Goal: Task Accomplishment & Management: Complete application form

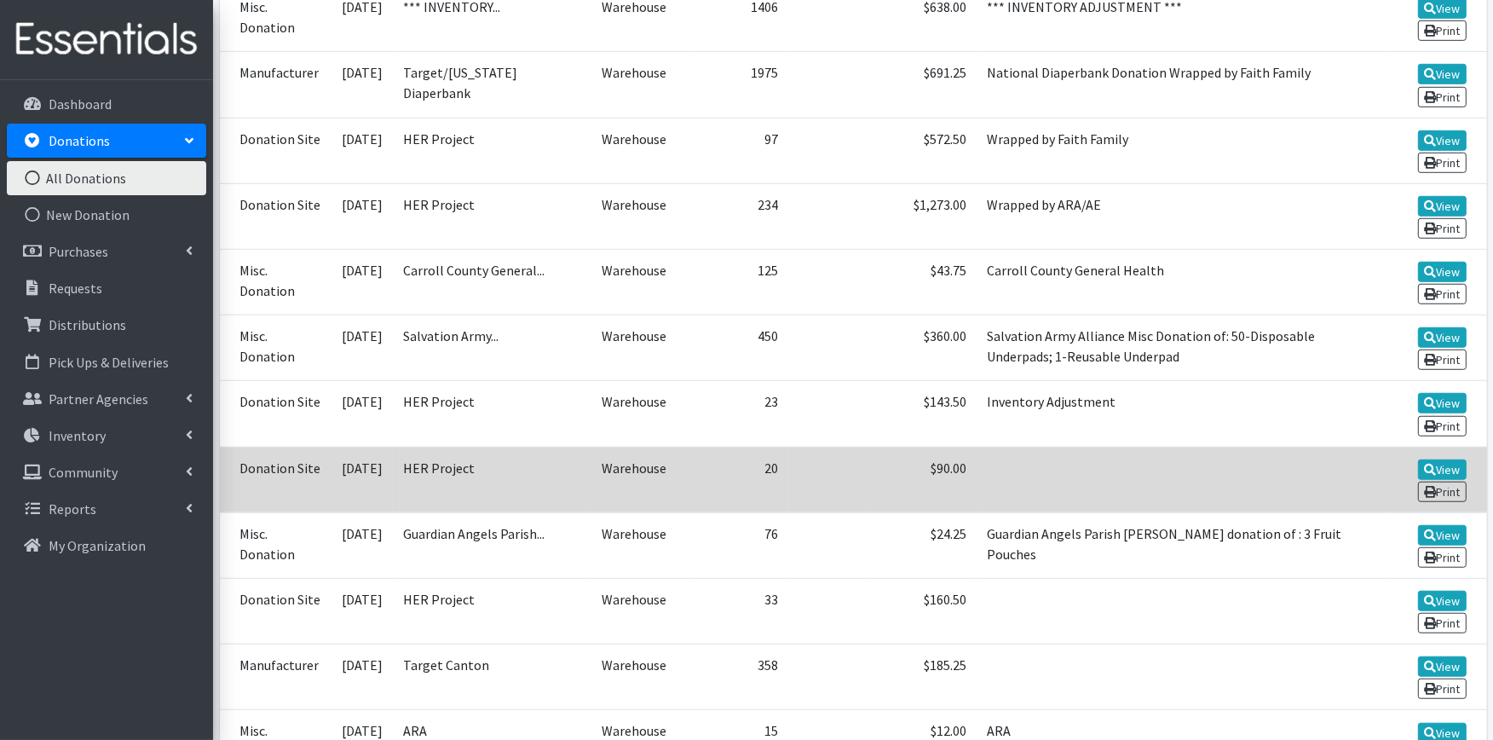
scroll to position [1231, 0]
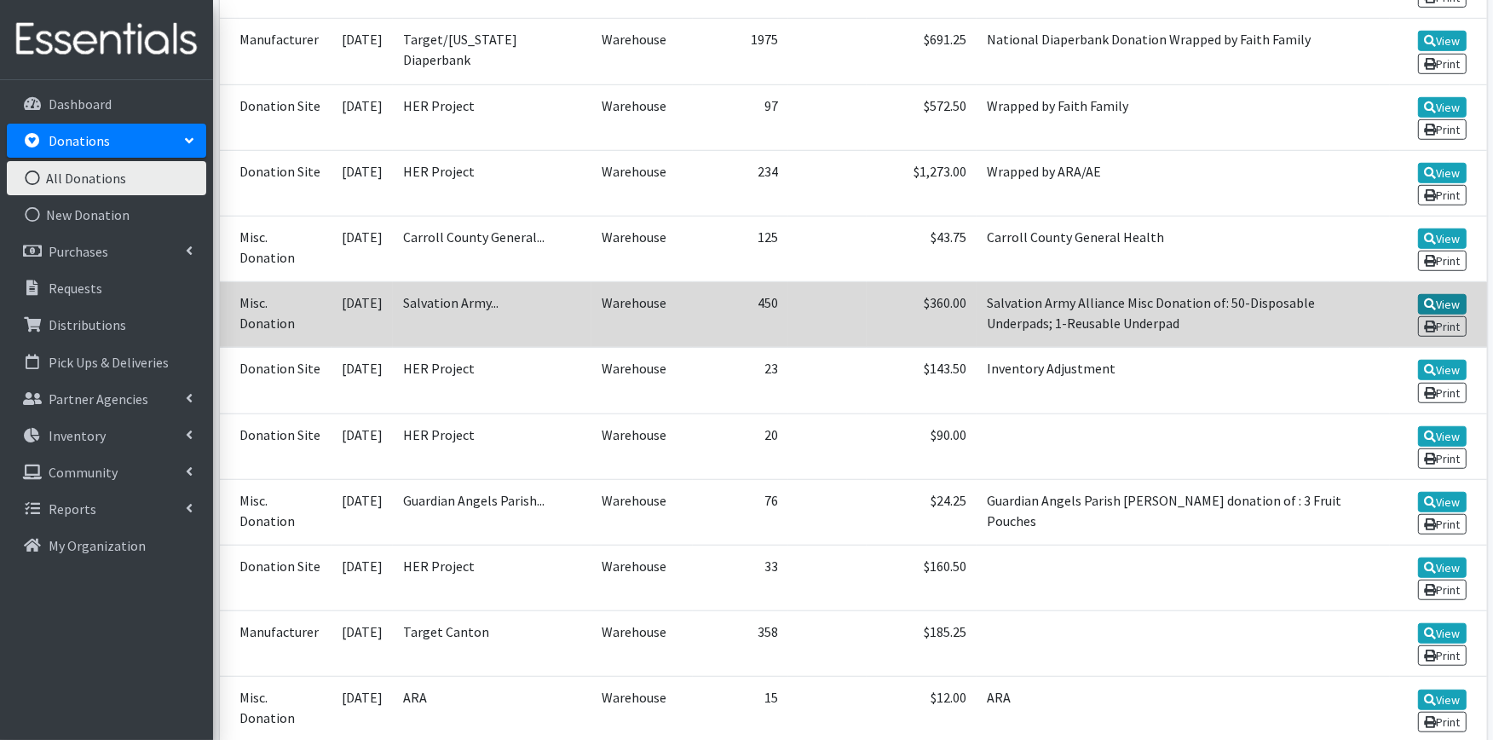
click at [1427, 298] on icon at bounding box center [1430, 304] width 12 height 12
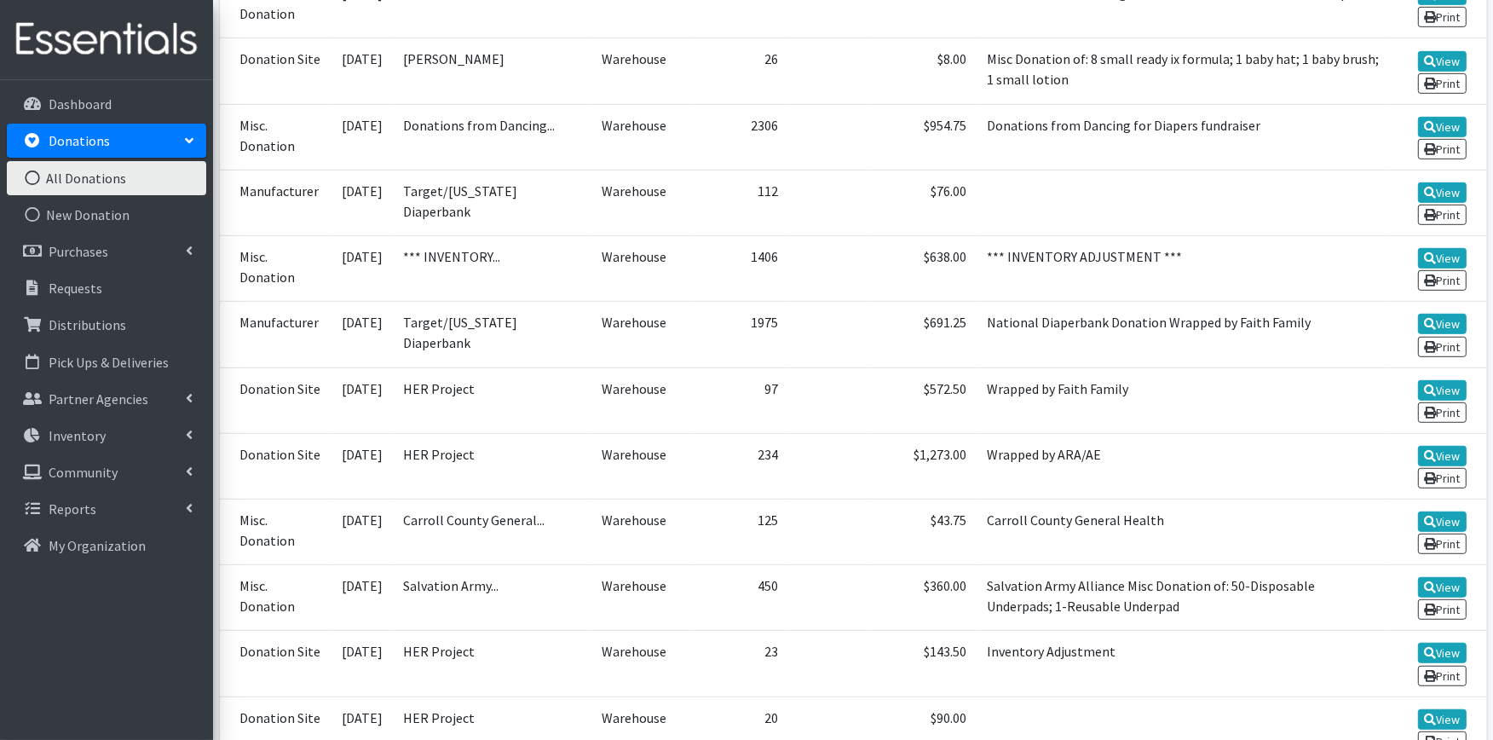
scroll to position [947, 0]
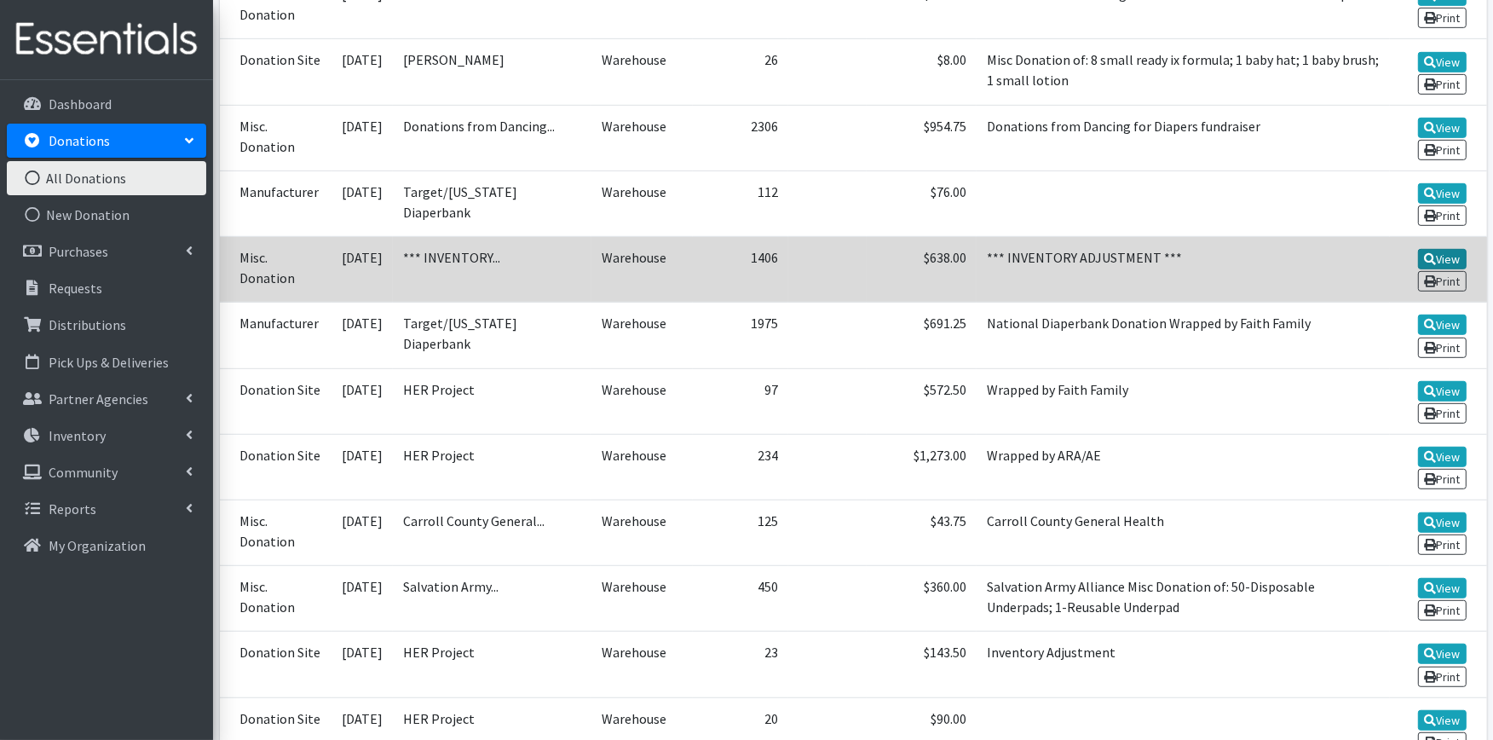
click at [1427, 249] on link "View" at bounding box center [1442, 259] width 49 height 20
click at [1441, 249] on link "View" at bounding box center [1442, 259] width 49 height 20
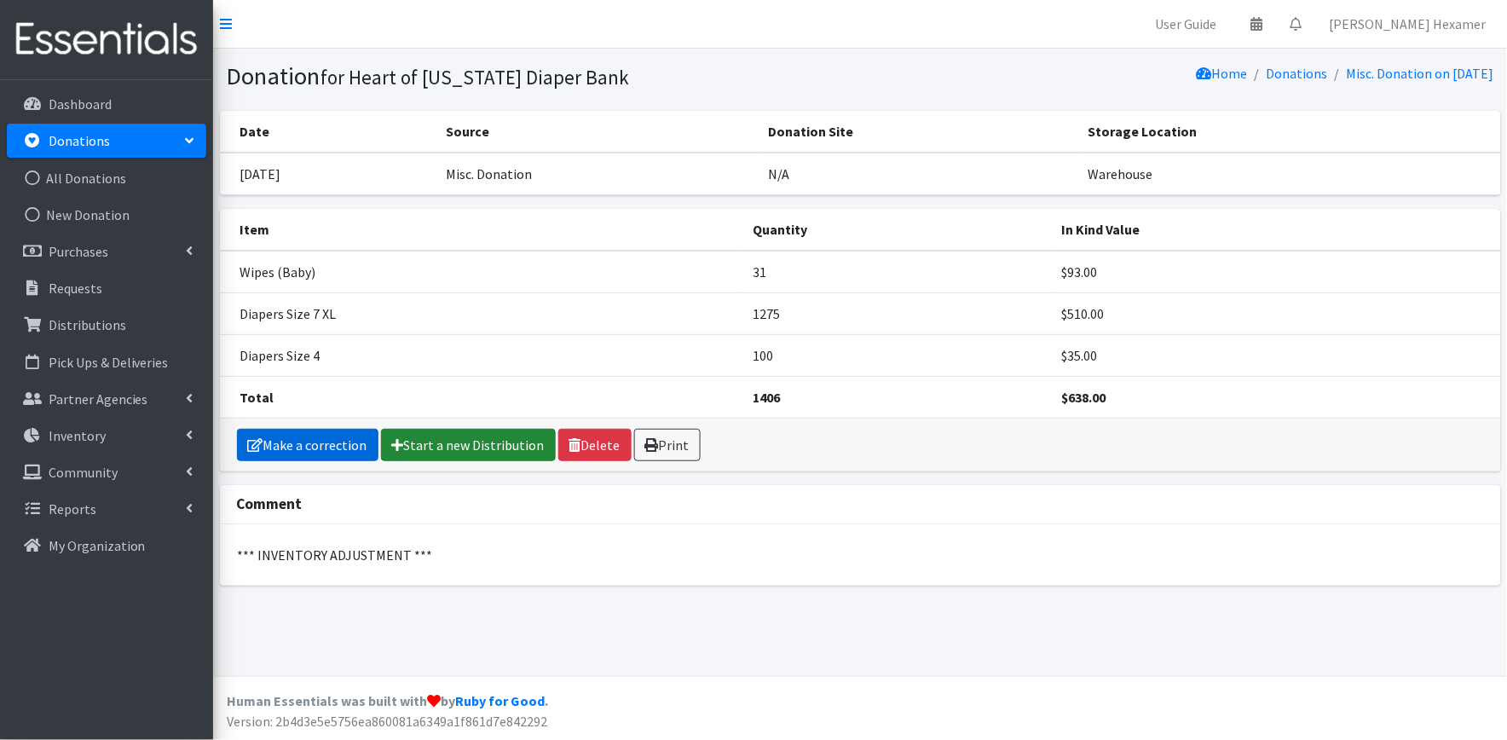
click at [350, 444] on link "Make a correction" at bounding box center [307, 445] width 141 height 32
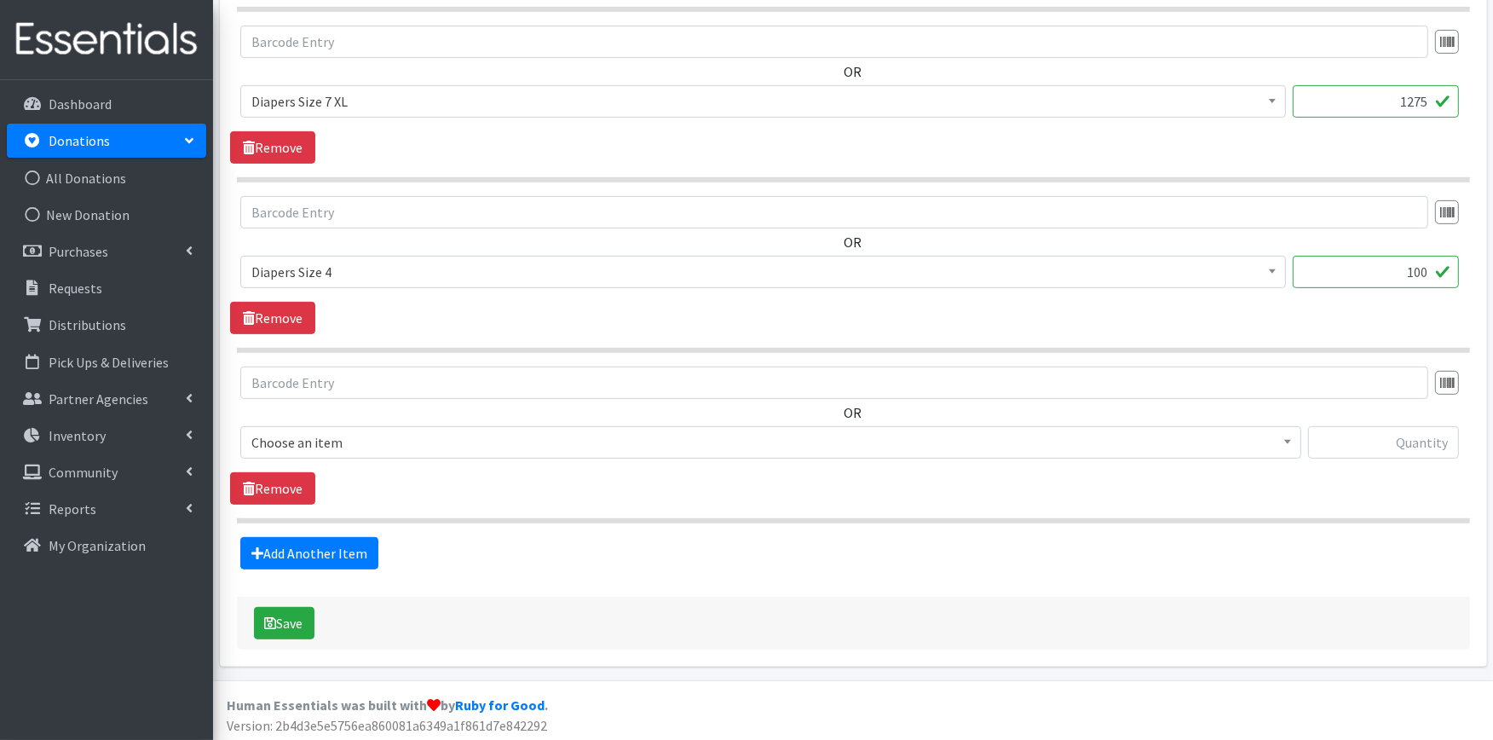
scroll to position [701, 0]
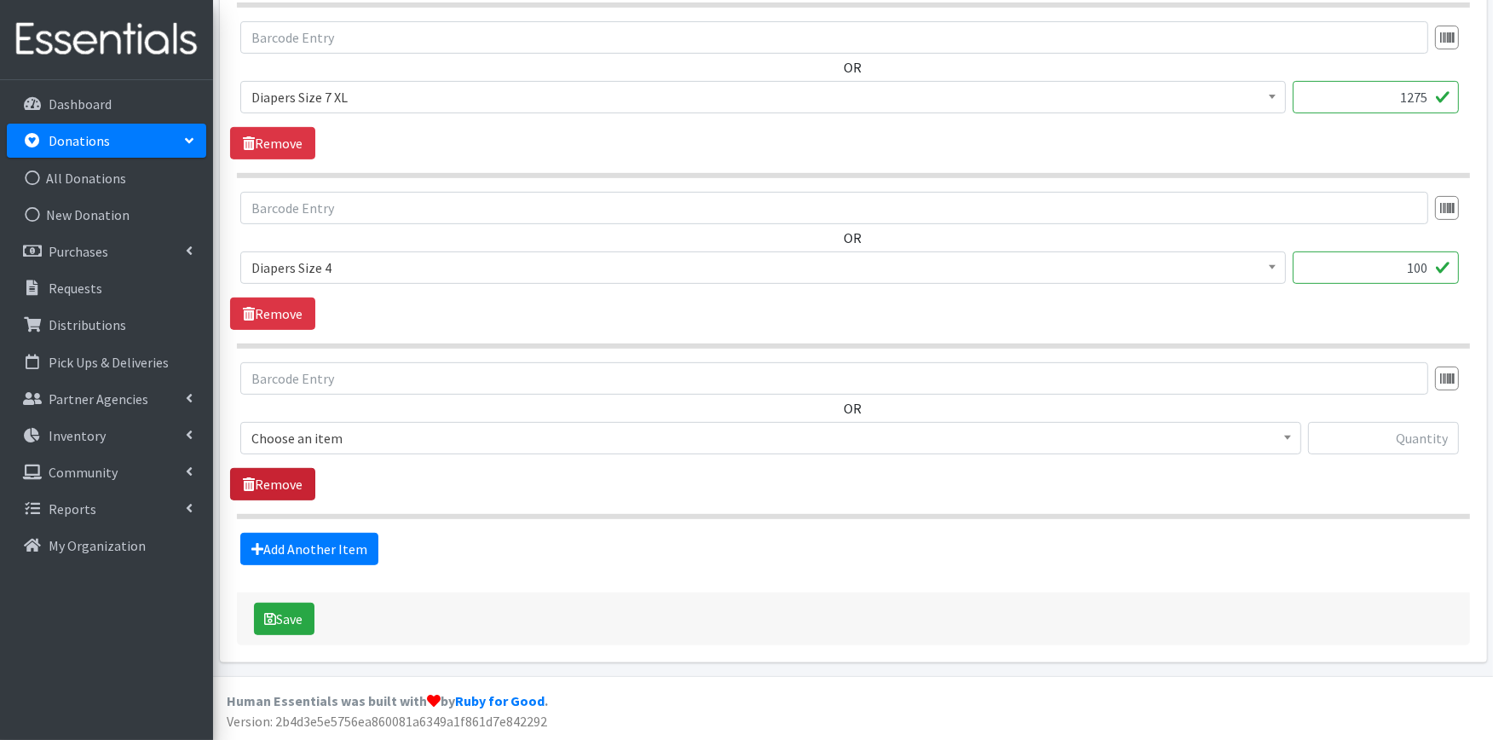
click at [265, 481] on link "Remove" at bounding box center [272, 484] width 85 height 32
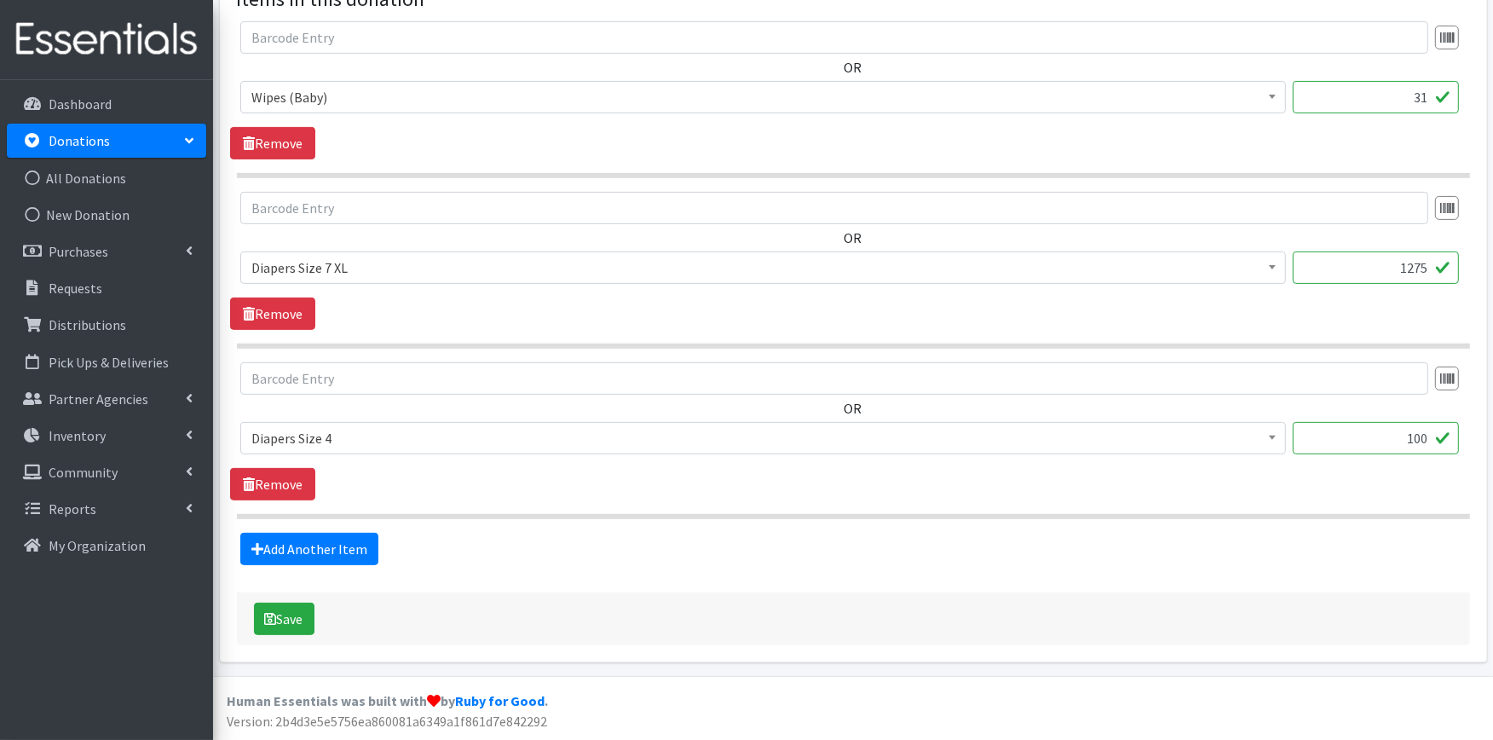
scroll to position [531, 0]
click at [265, 481] on link "Remove" at bounding box center [272, 484] width 85 height 32
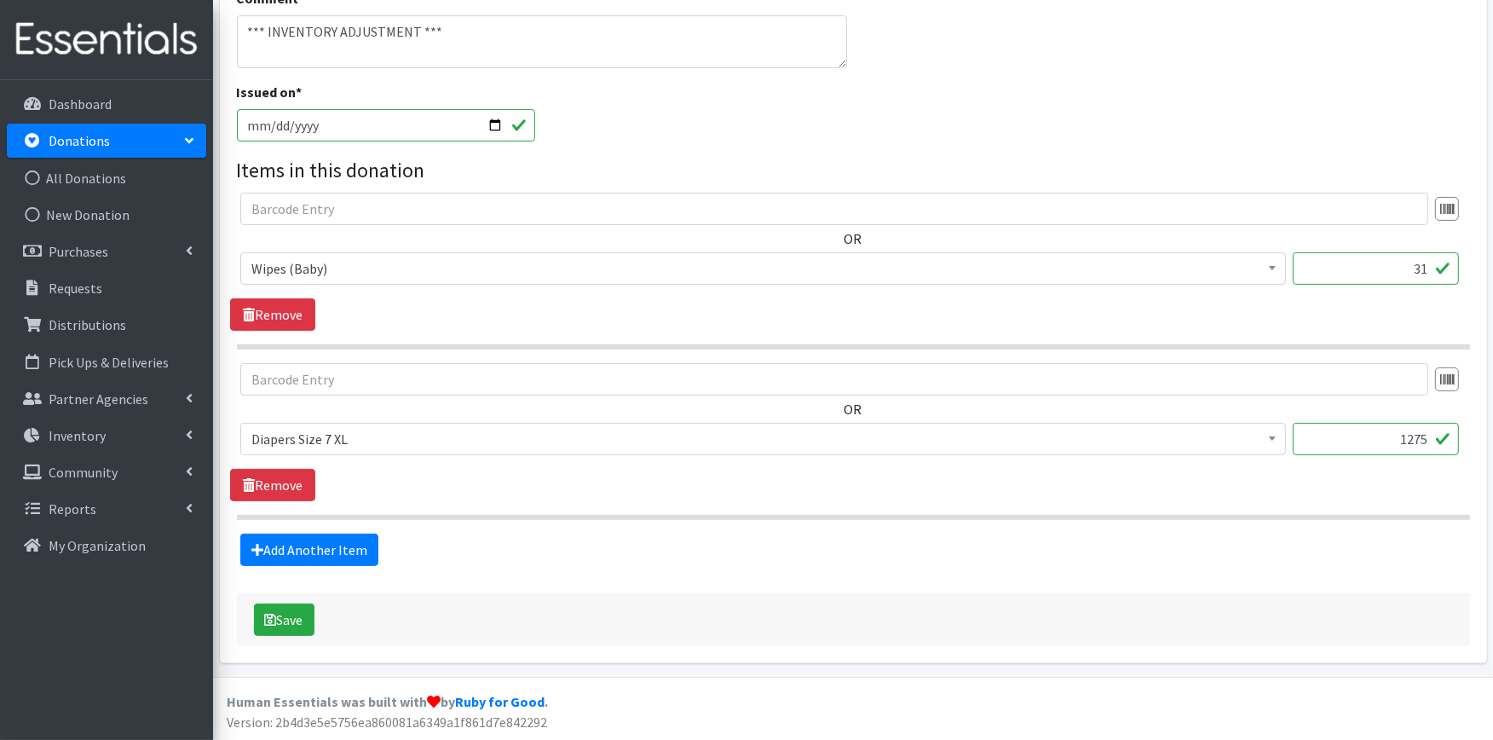
scroll to position [0, 0]
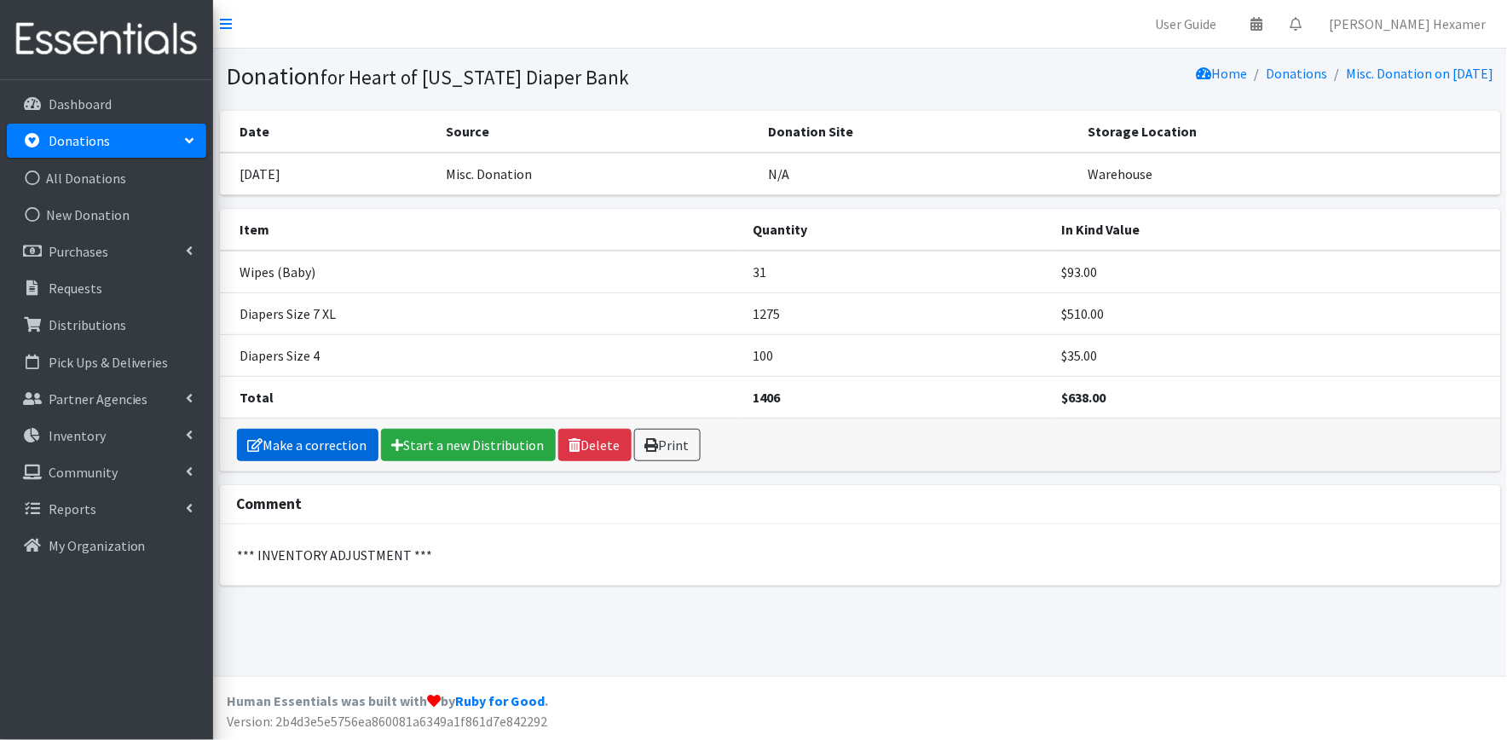
click at [321, 449] on link "Make a correction" at bounding box center [307, 445] width 141 height 32
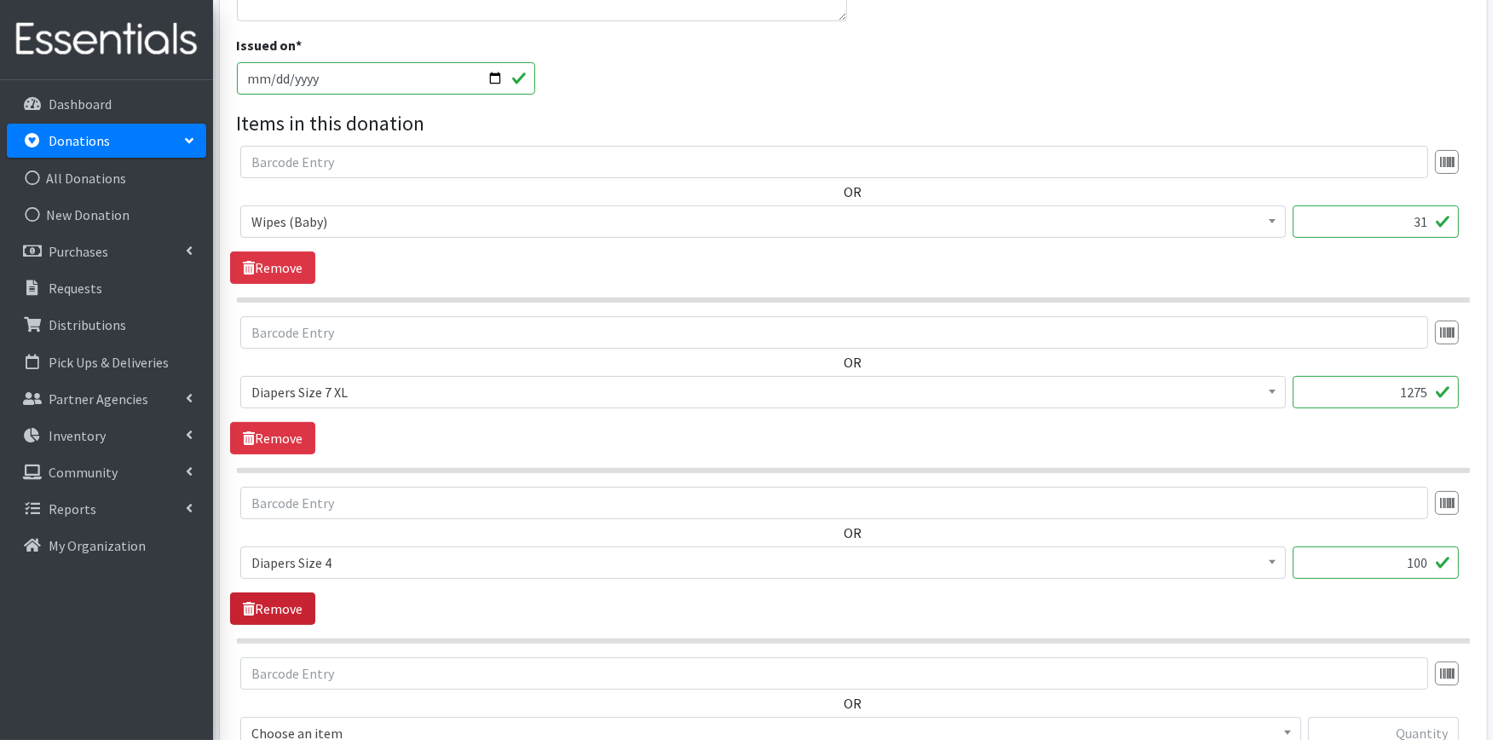
scroll to position [473, 0]
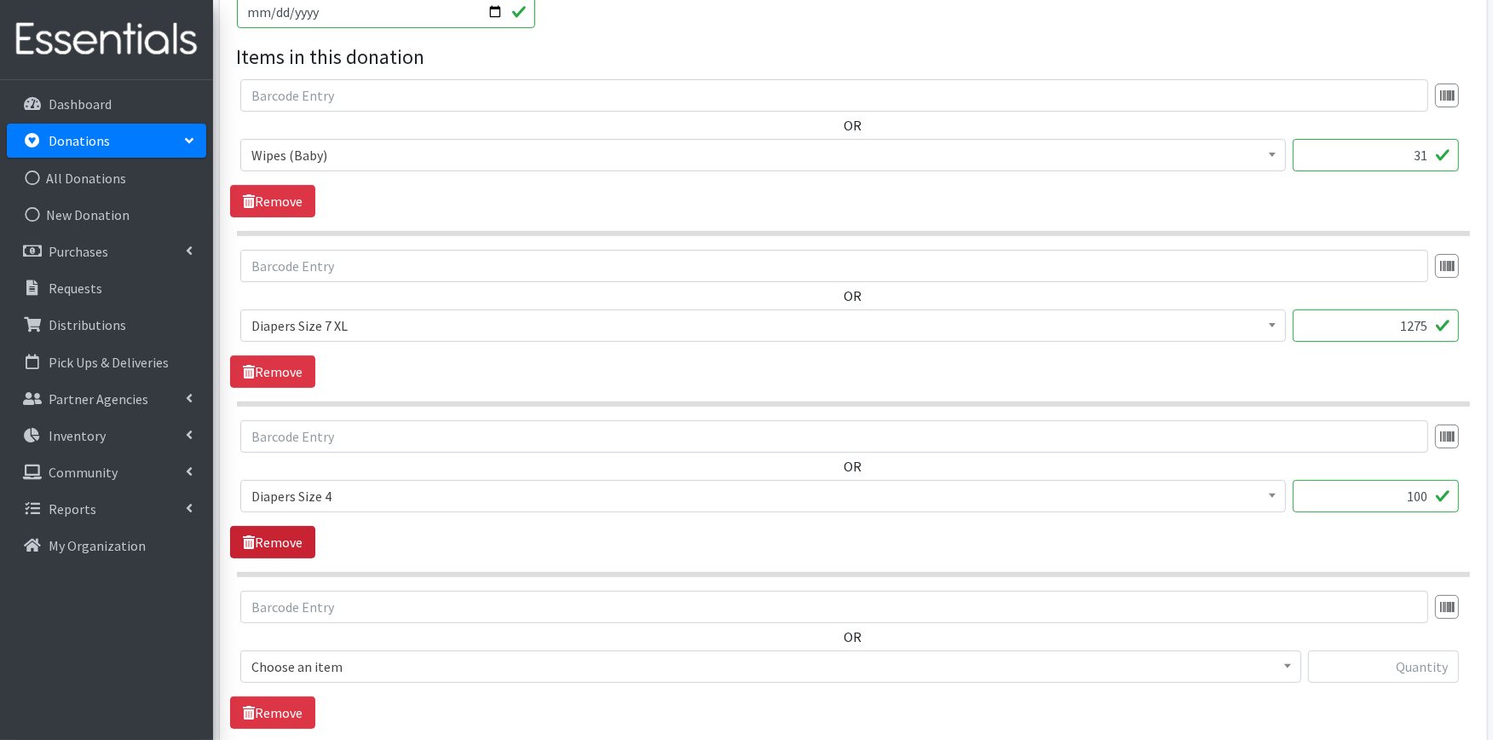
click at [290, 537] on link "Remove" at bounding box center [272, 542] width 85 height 32
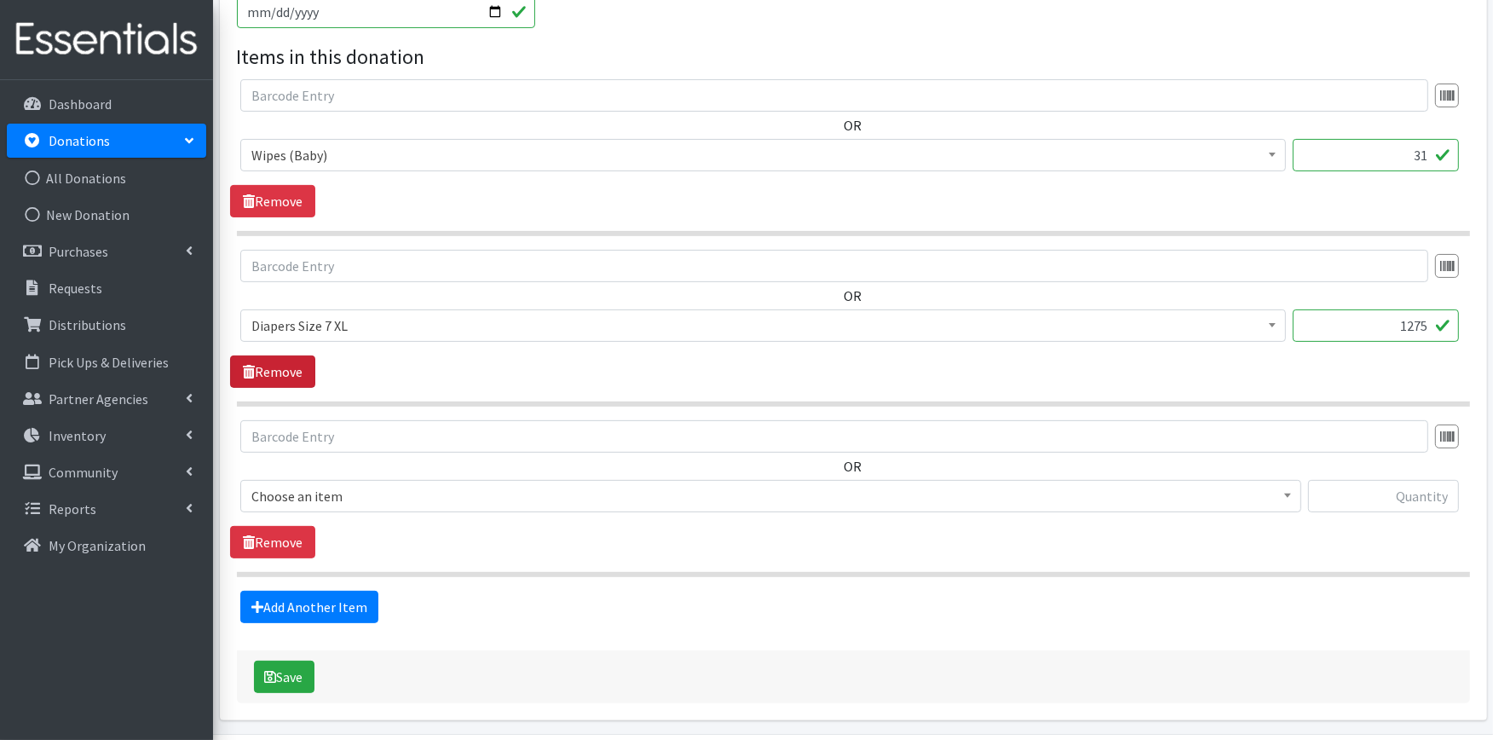
click at [286, 372] on link "Remove" at bounding box center [272, 371] width 85 height 32
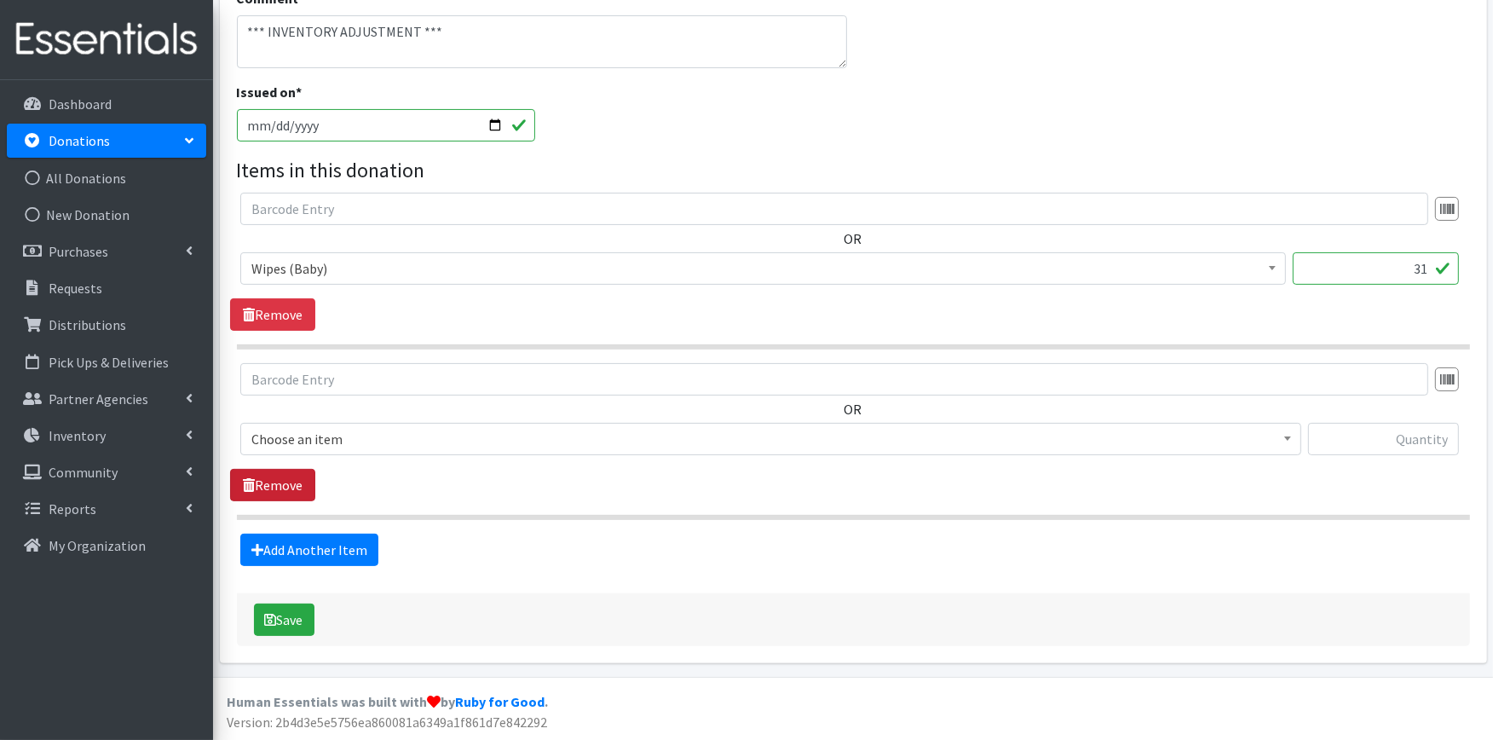
click at [279, 482] on link "Remove" at bounding box center [272, 485] width 85 height 32
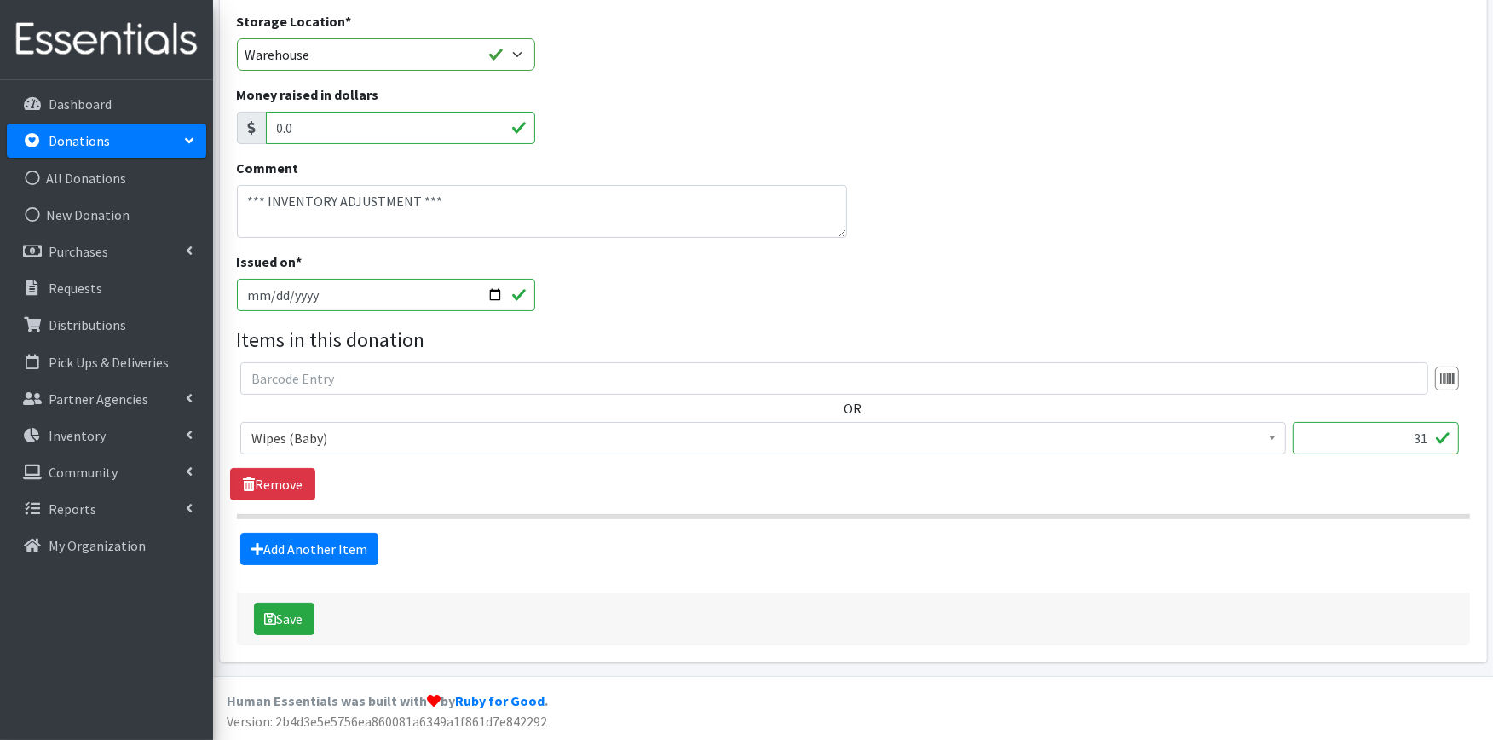
scroll to position [189, 0]
click at [275, 619] on icon "submit" at bounding box center [271, 620] width 12 height 14
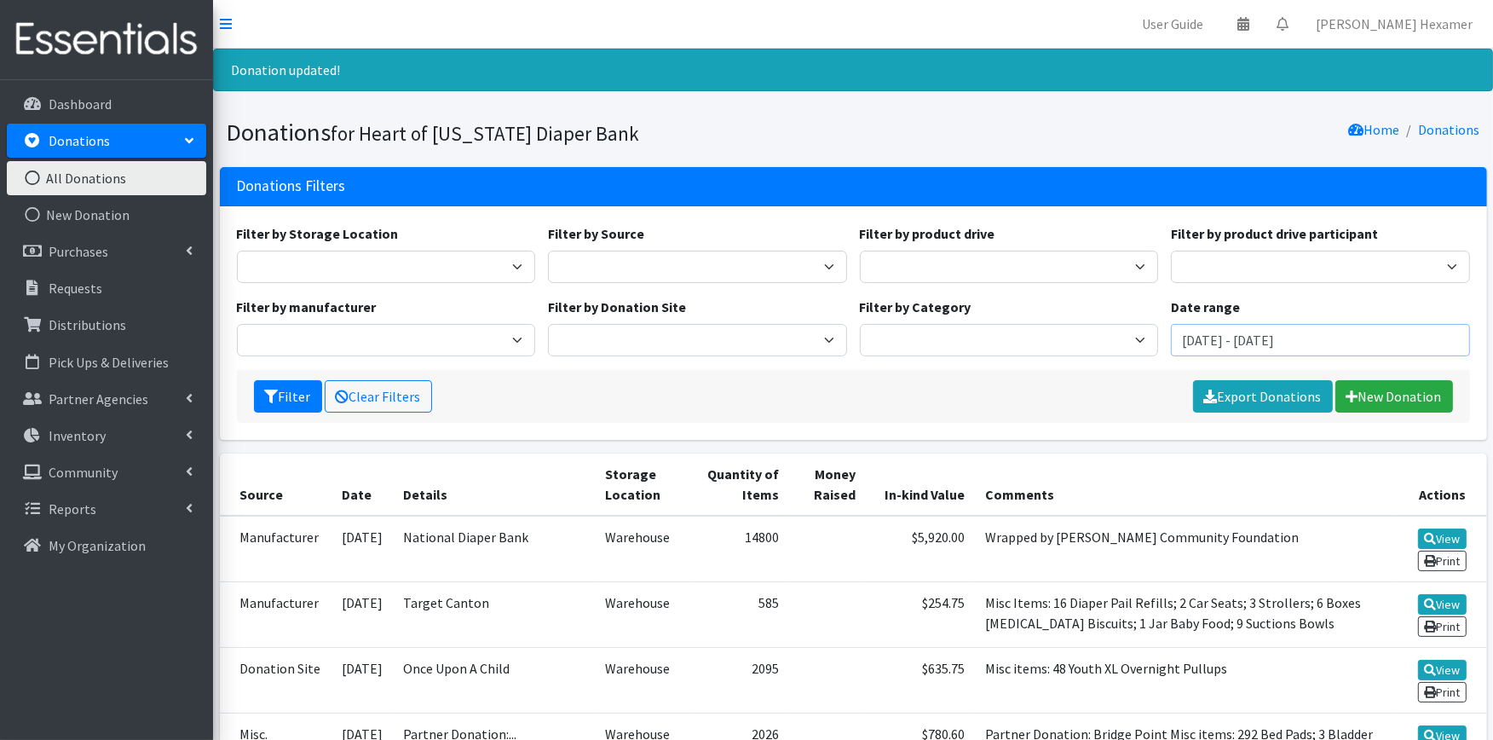
click at [1311, 343] on input "[DATE] - [DATE]" at bounding box center [1320, 340] width 299 height 32
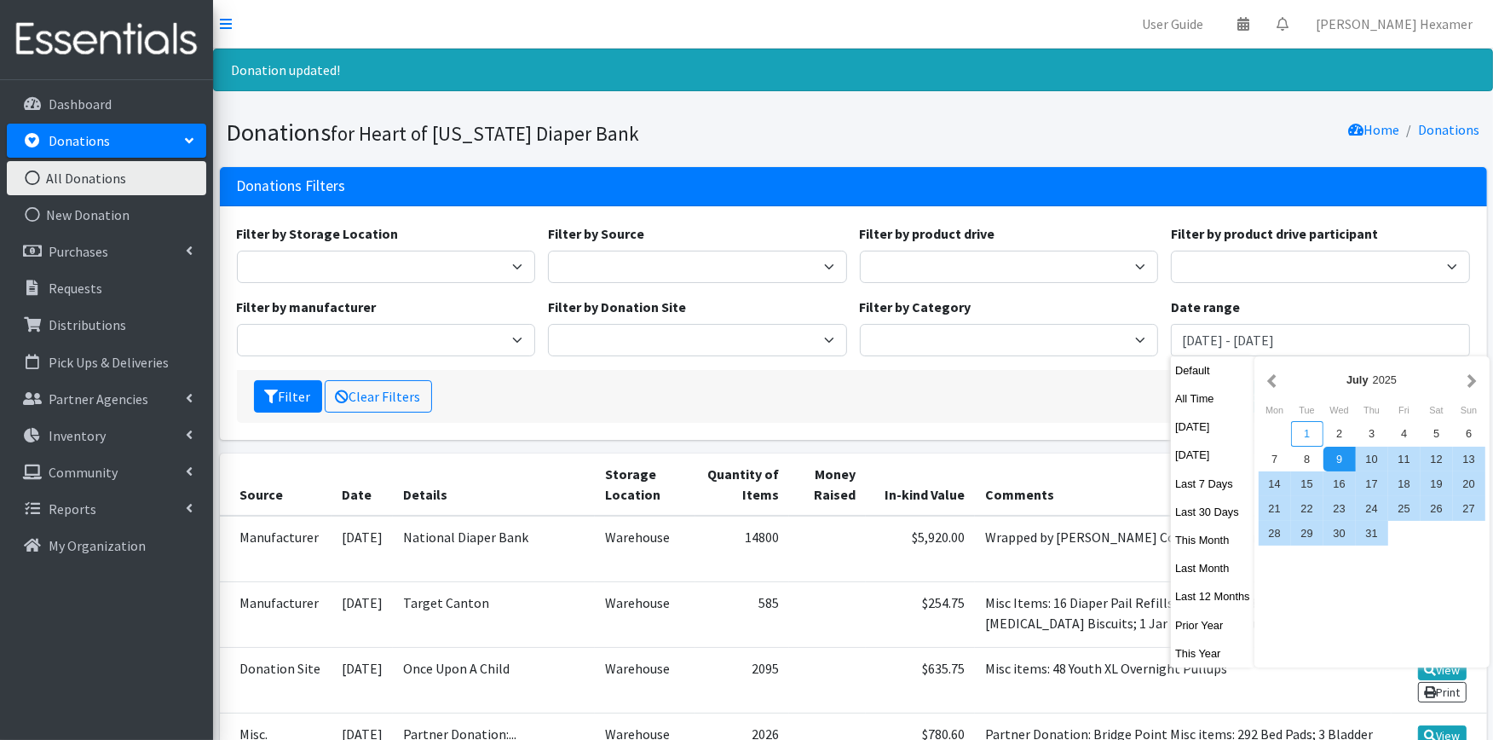
click at [1302, 430] on div "1" at bounding box center [1307, 433] width 32 height 25
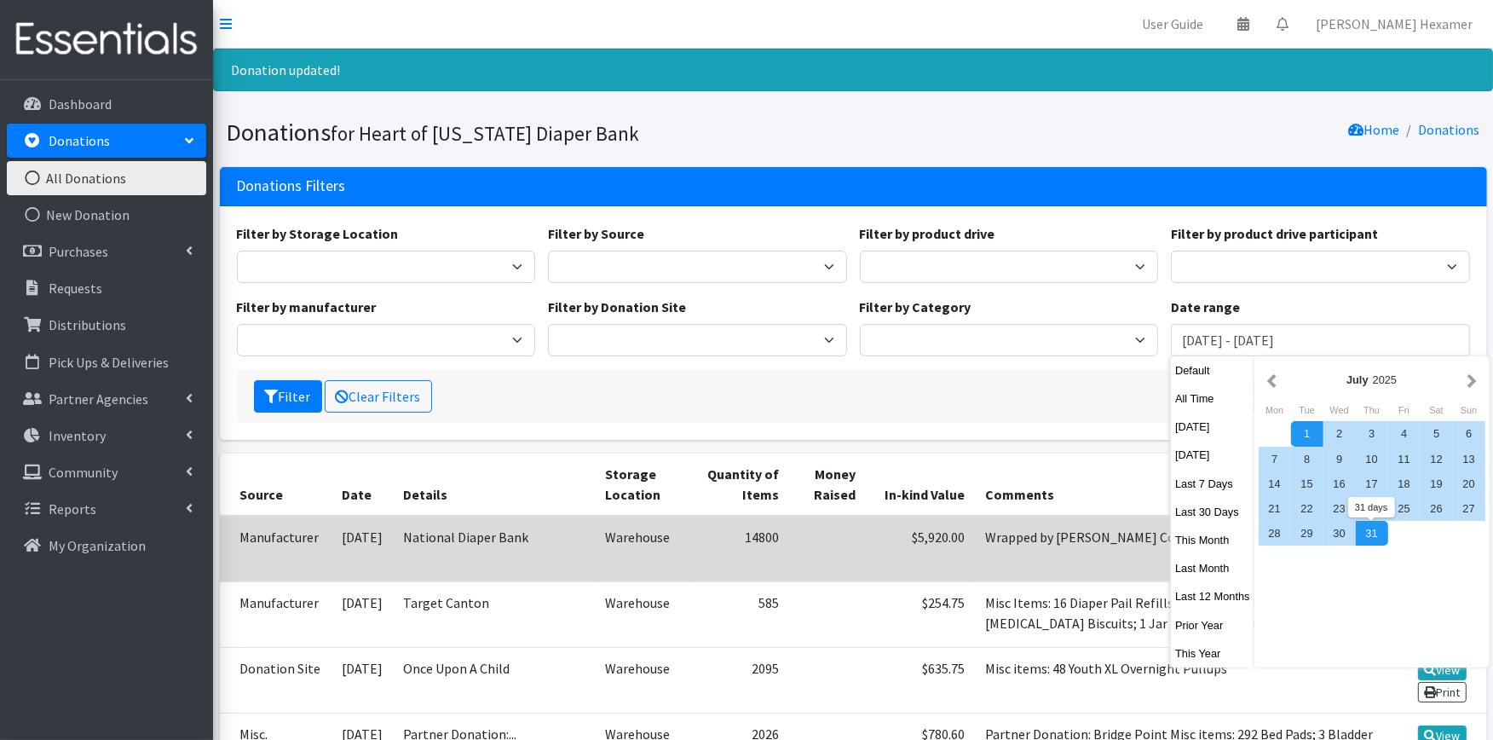
click at [1373, 525] on div "31" at bounding box center [1372, 533] width 32 height 25
type input "[DATE] - [DATE]"
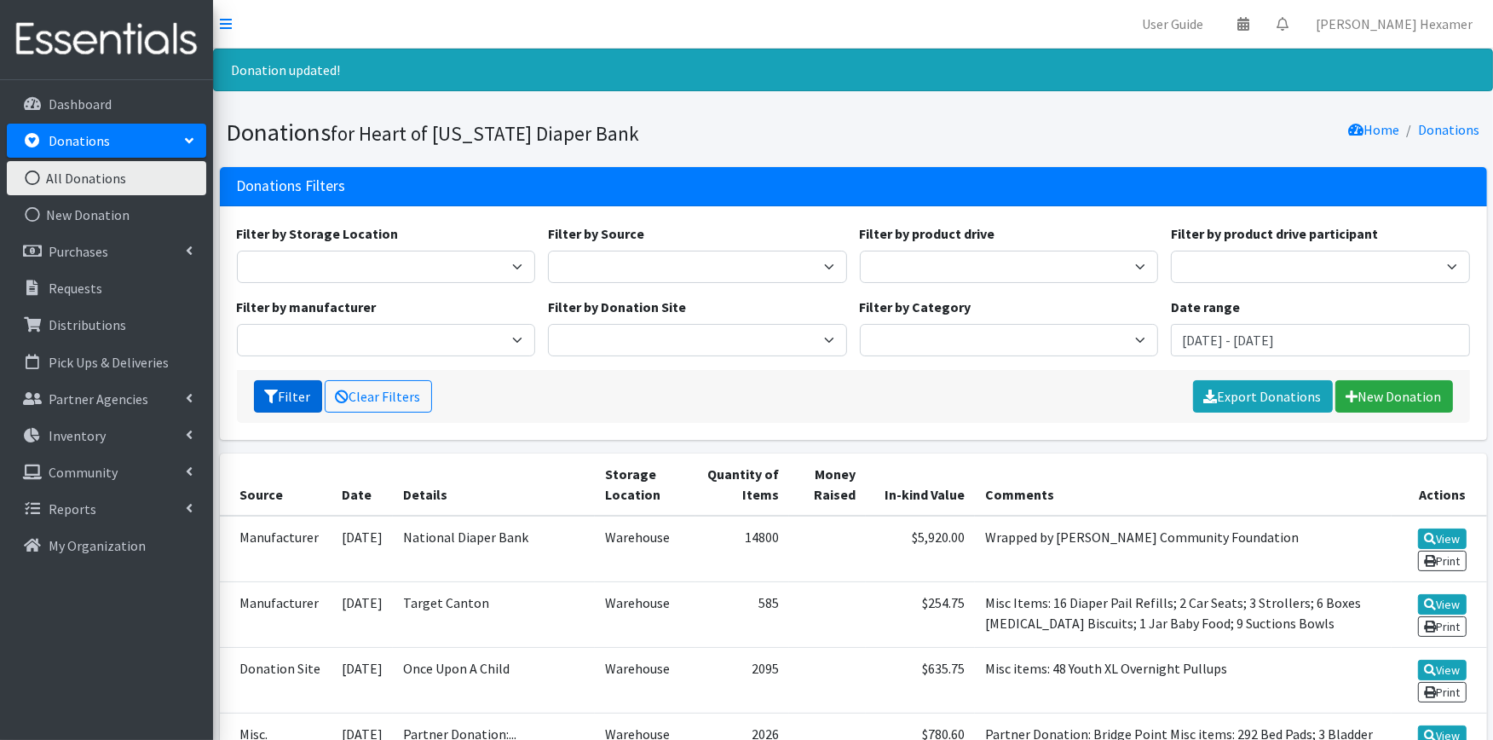
click at [268, 395] on icon "submit" at bounding box center [272, 396] width 14 height 14
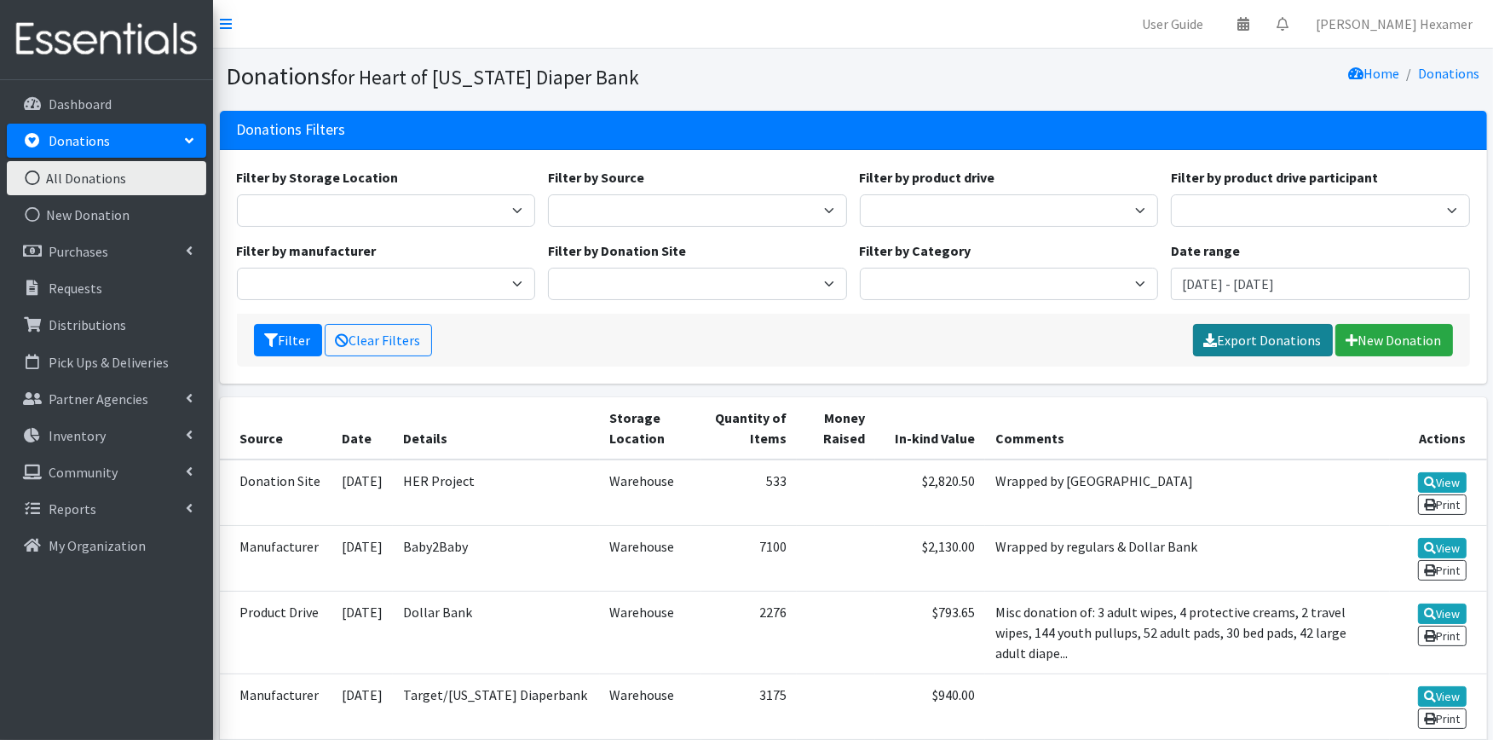
click at [1255, 337] on link "Export Donations" at bounding box center [1263, 340] width 140 height 32
click at [1335, 283] on input "[DATE] - [DATE]" at bounding box center [1320, 284] width 299 height 32
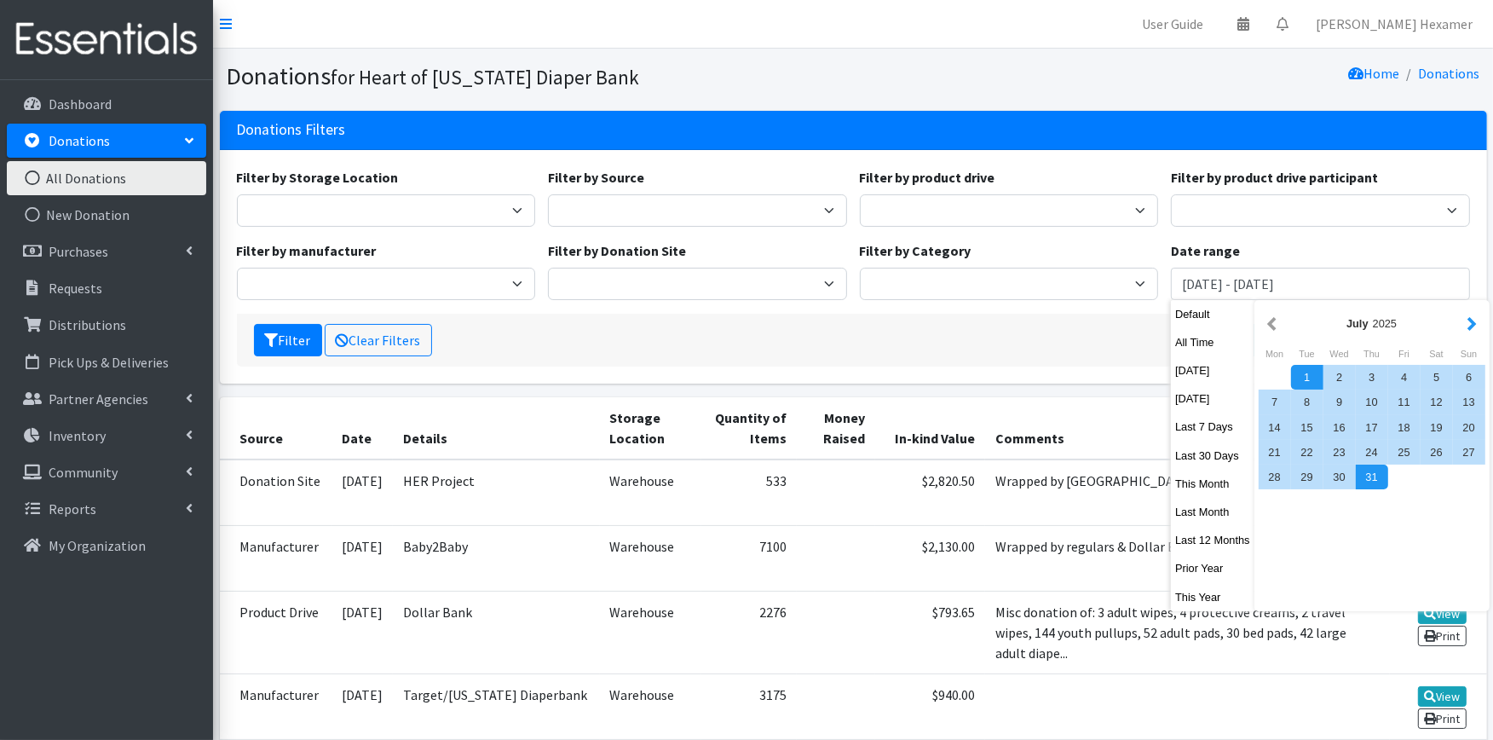
click at [1475, 330] on button "button" at bounding box center [1472, 323] width 18 height 21
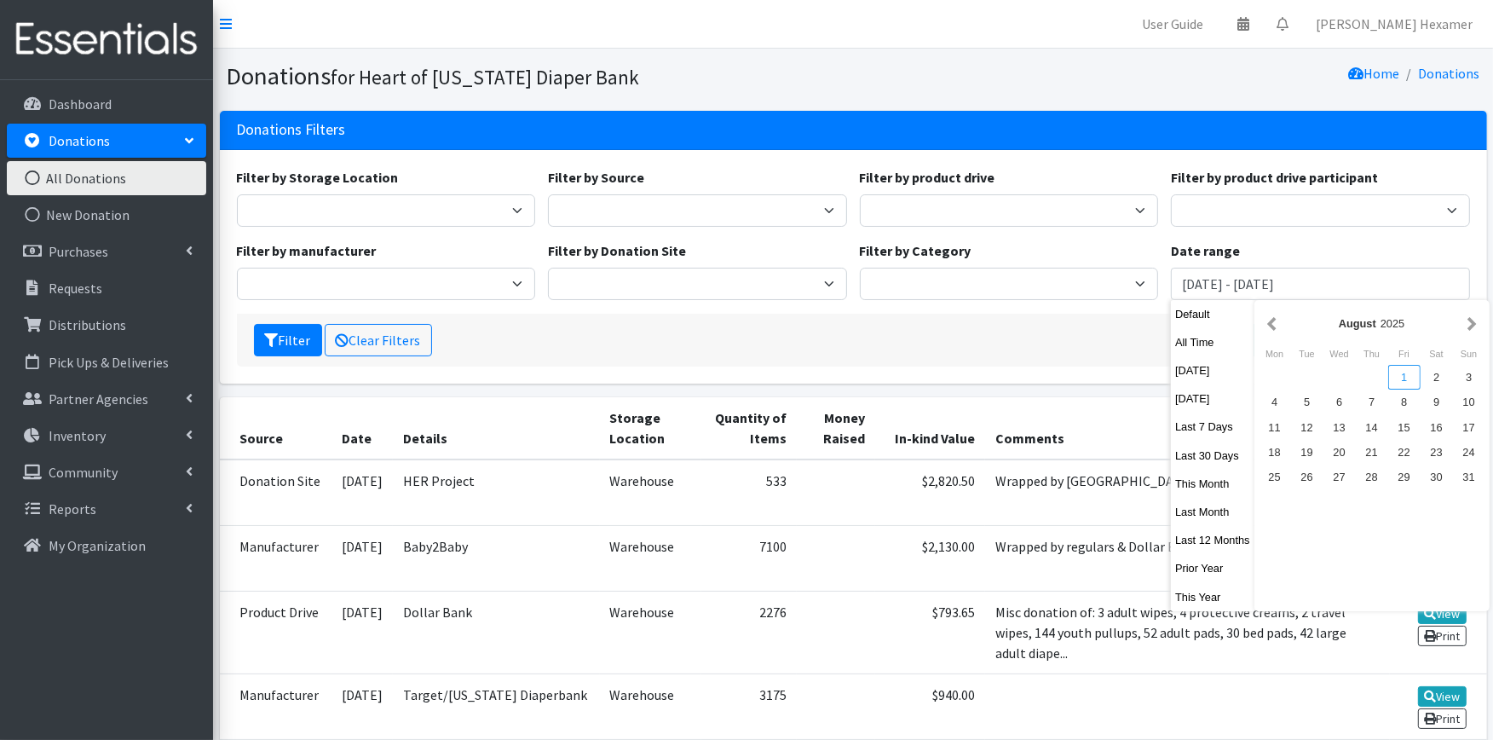
click at [1403, 372] on div "1" at bounding box center [1404, 377] width 32 height 25
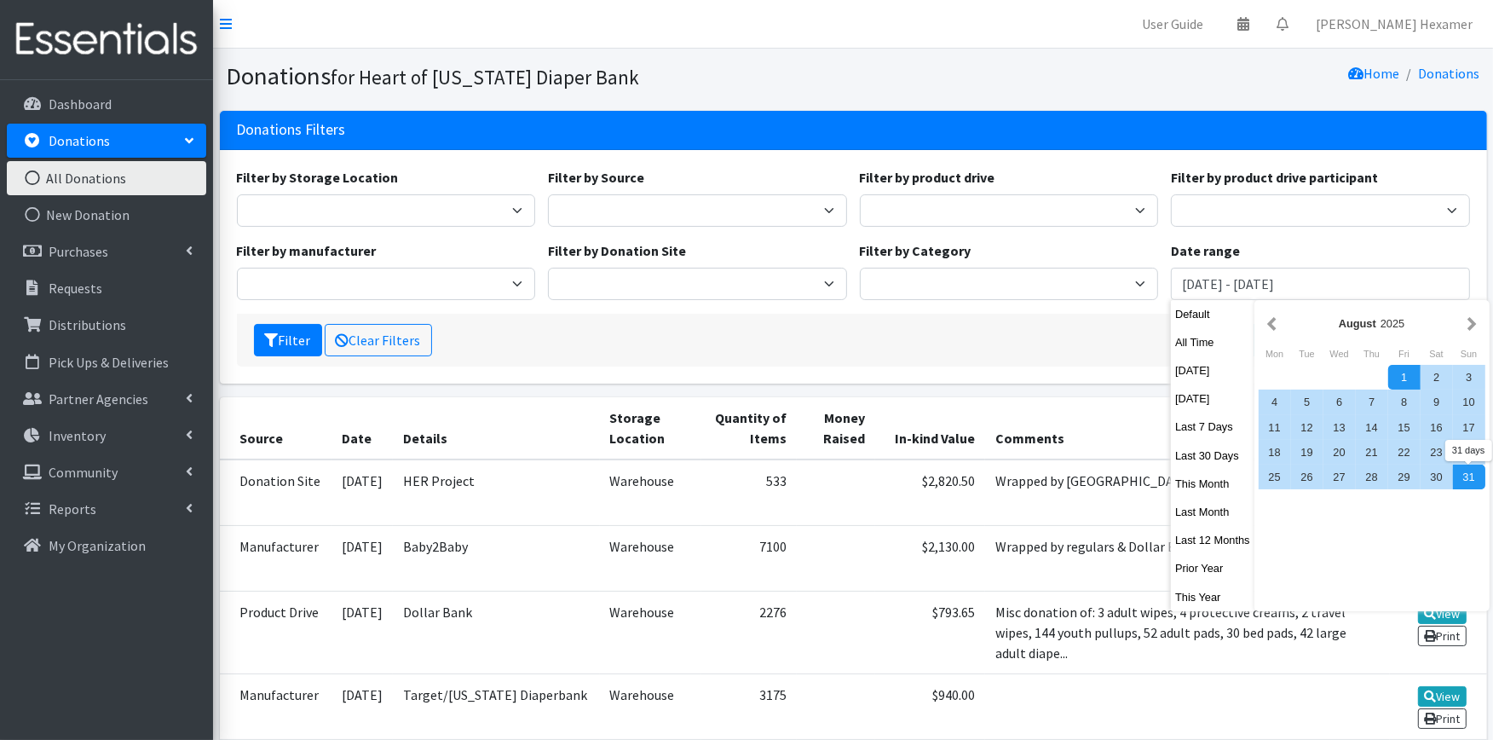
click at [1458, 474] on div "31" at bounding box center [1469, 476] width 32 height 25
type input "[DATE] - [DATE]"
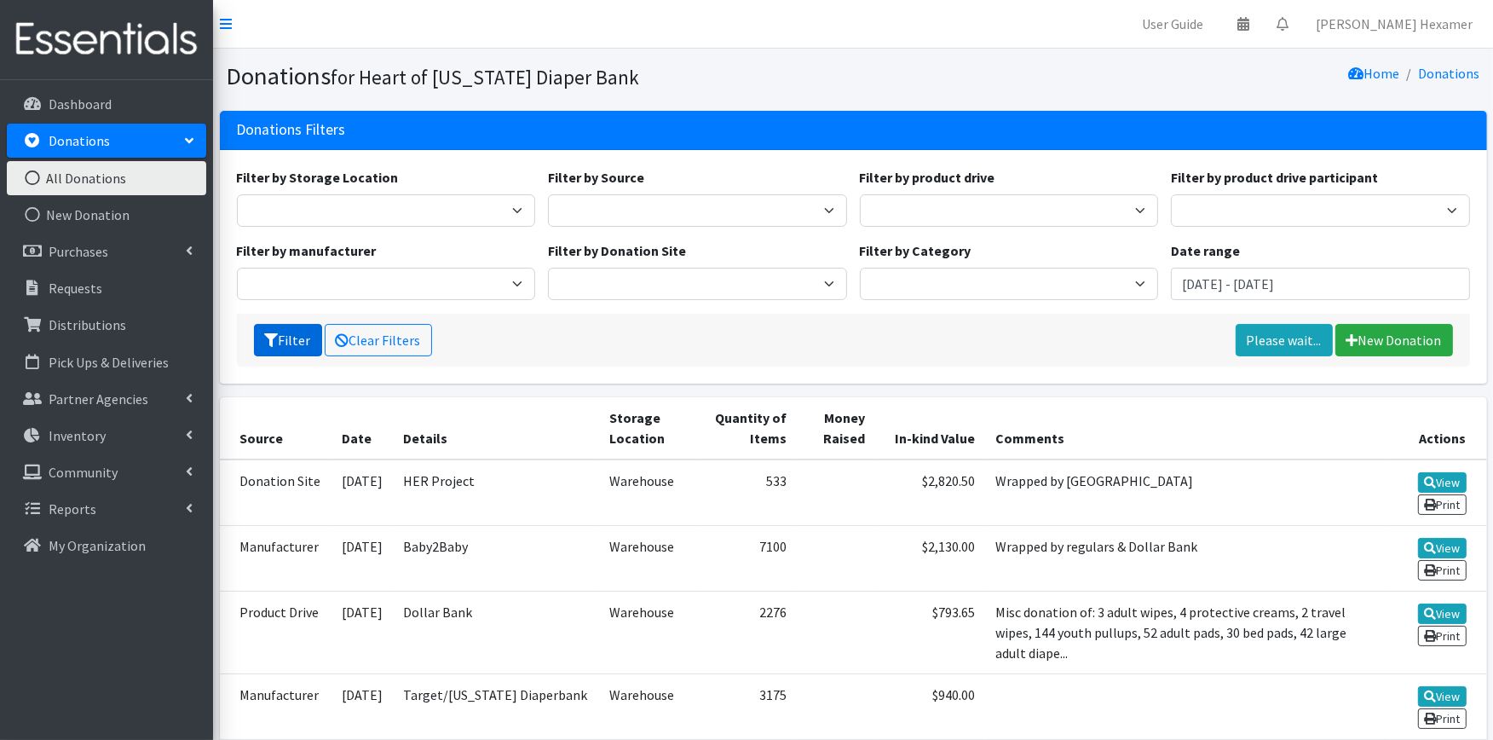
drag, startPoint x: 286, startPoint y: 335, endPoint x: 278, endPoint y: 337, distance: 8.7
click at [285, 335] on button "Filter" at bounding box center [288, 340] width 68 height 32
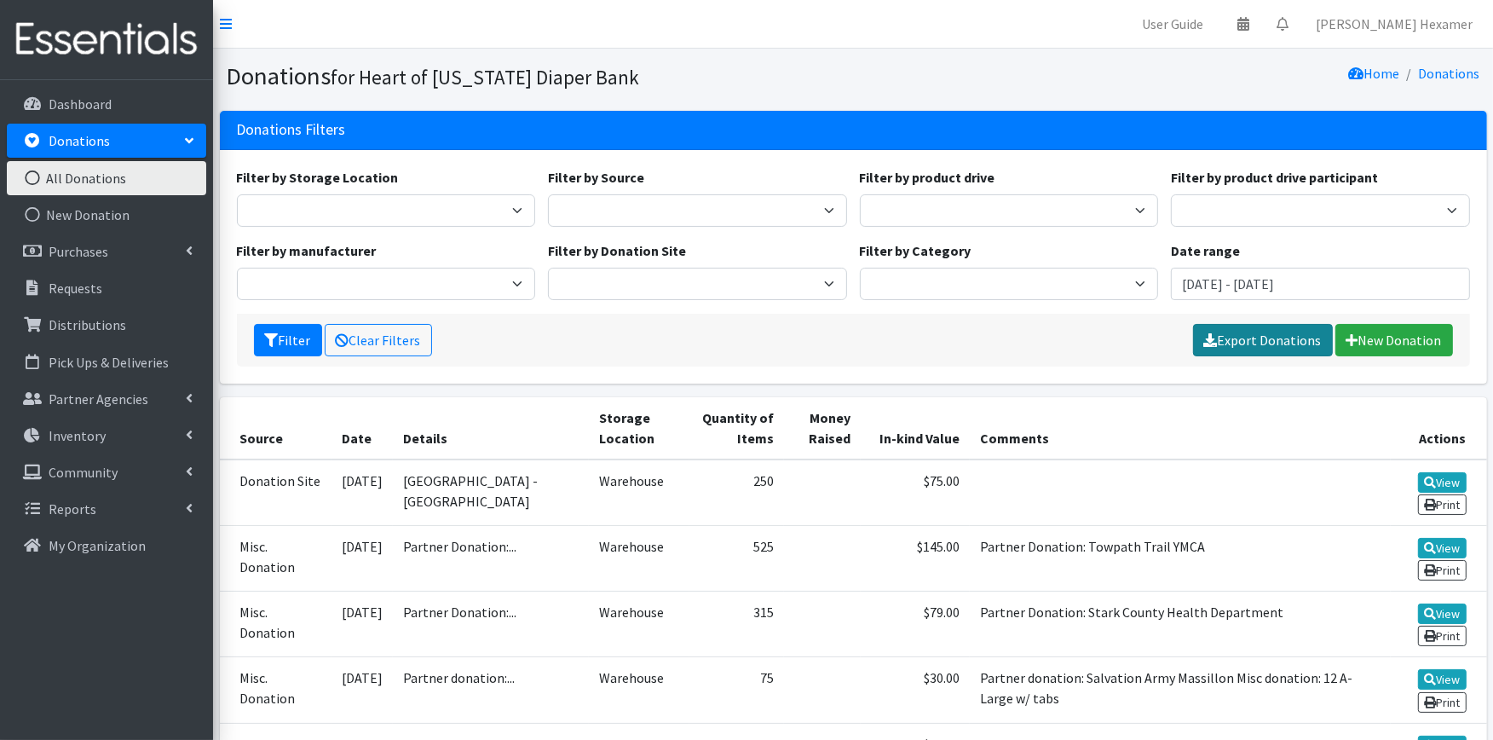
click at [1299, 339] on link "Export Donations" at bounding box center [1263, 340] width 140 height 32
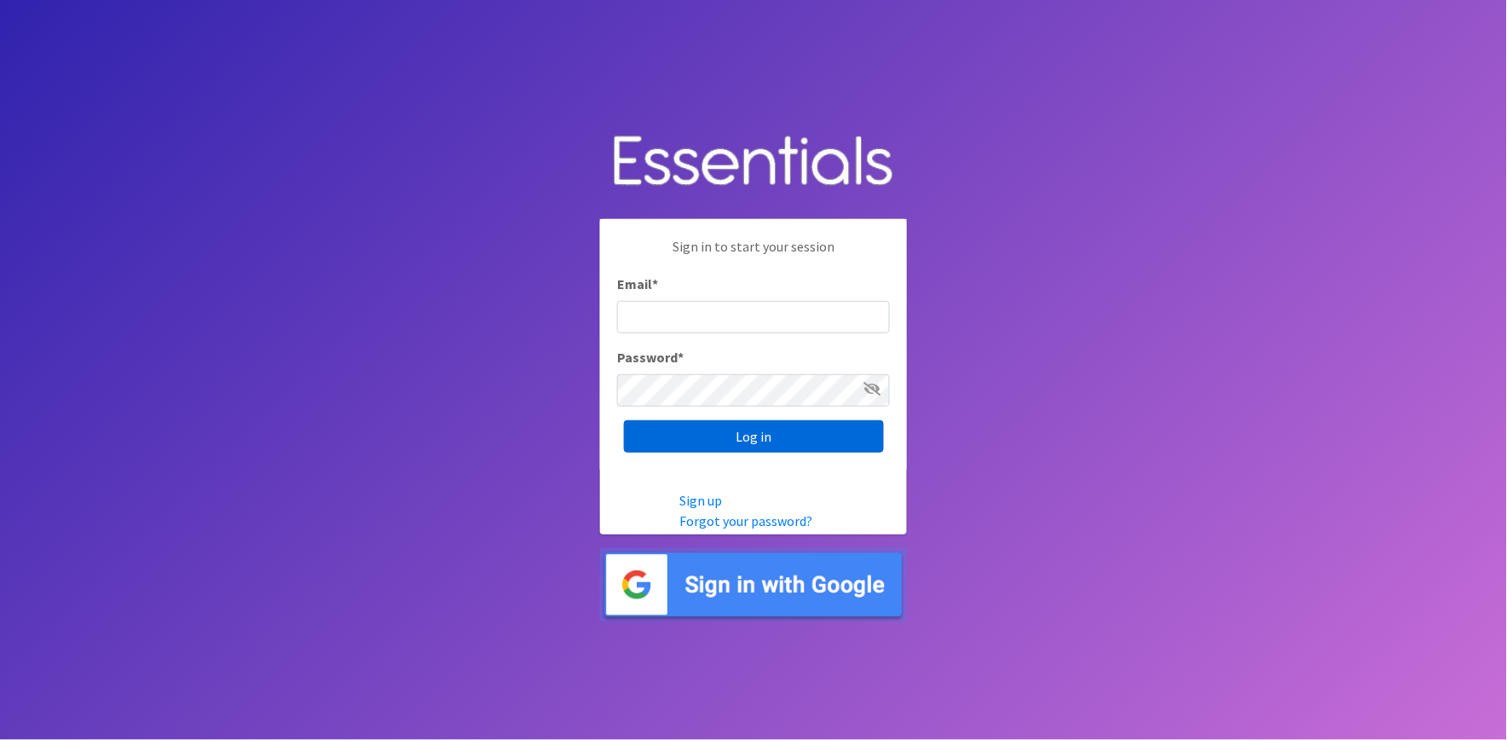
type input "[PERSON_NAME][EMAIL_ADDRESS][DOMAIN_NAME]"
click at [723, 445] on input "Log in" at bounding box center [754, 436] width 260 height 32
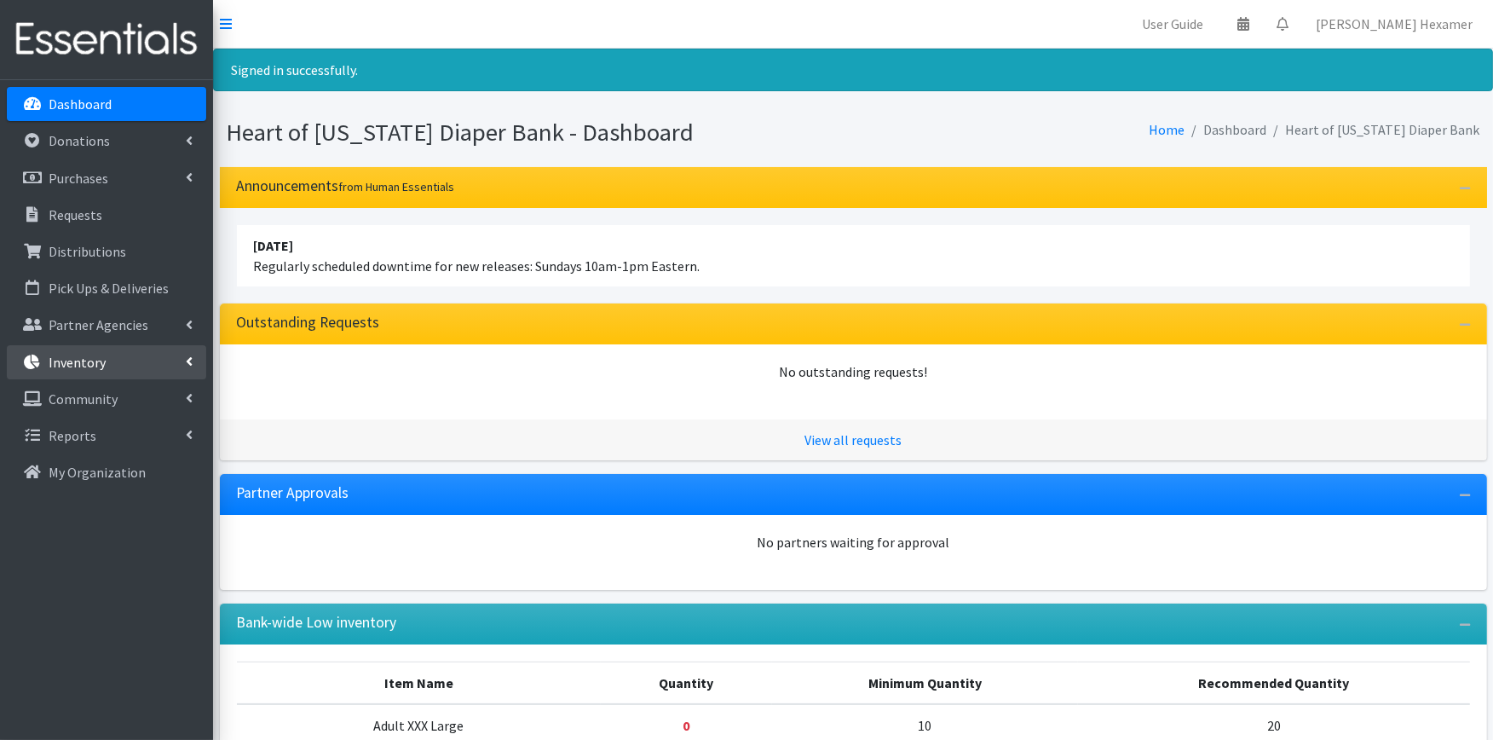
click at [96, 355] on p "Inventory" at bounding box center [77, 362] width 57 height 17
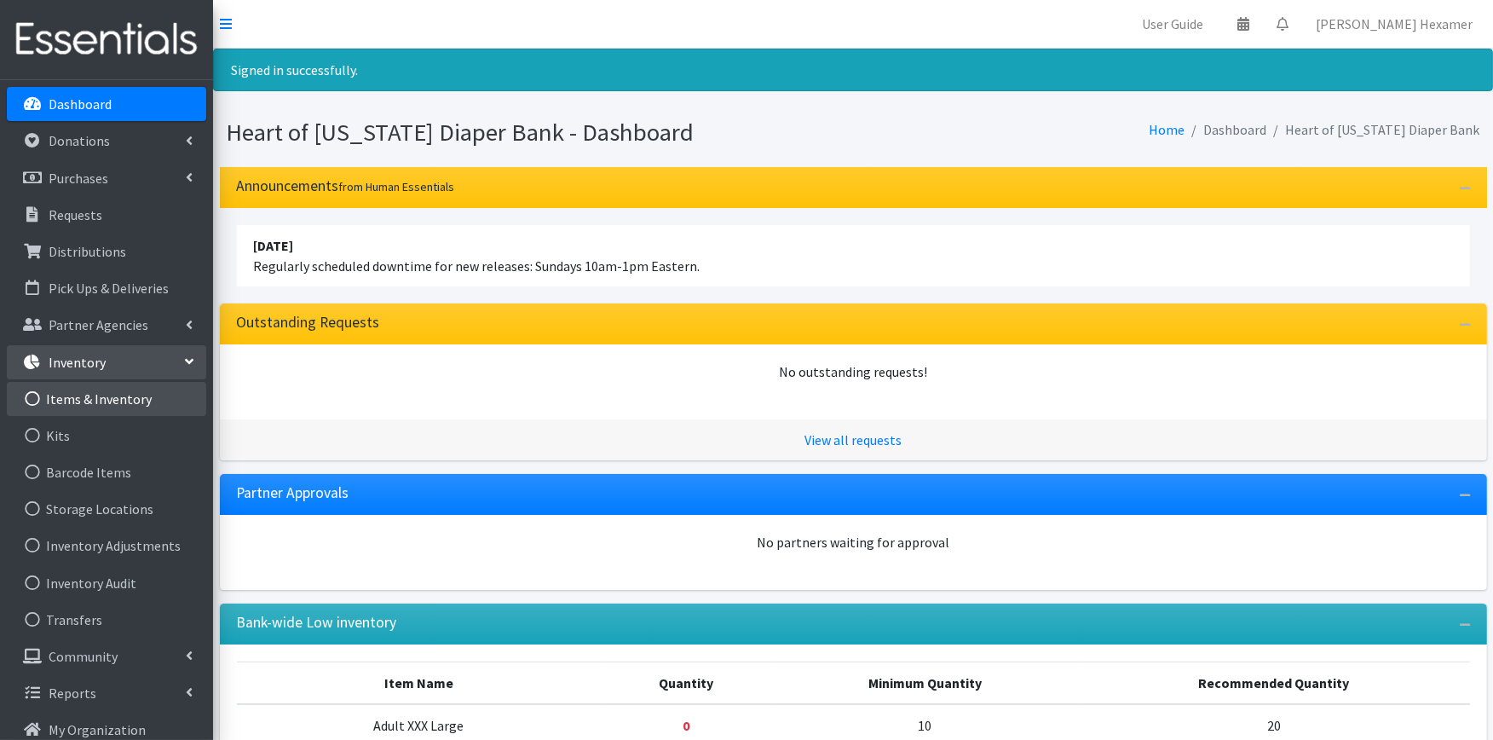
click at [94, 394] on link "Items & Inventory" at bounding box center [106, 399] width 199 height 34
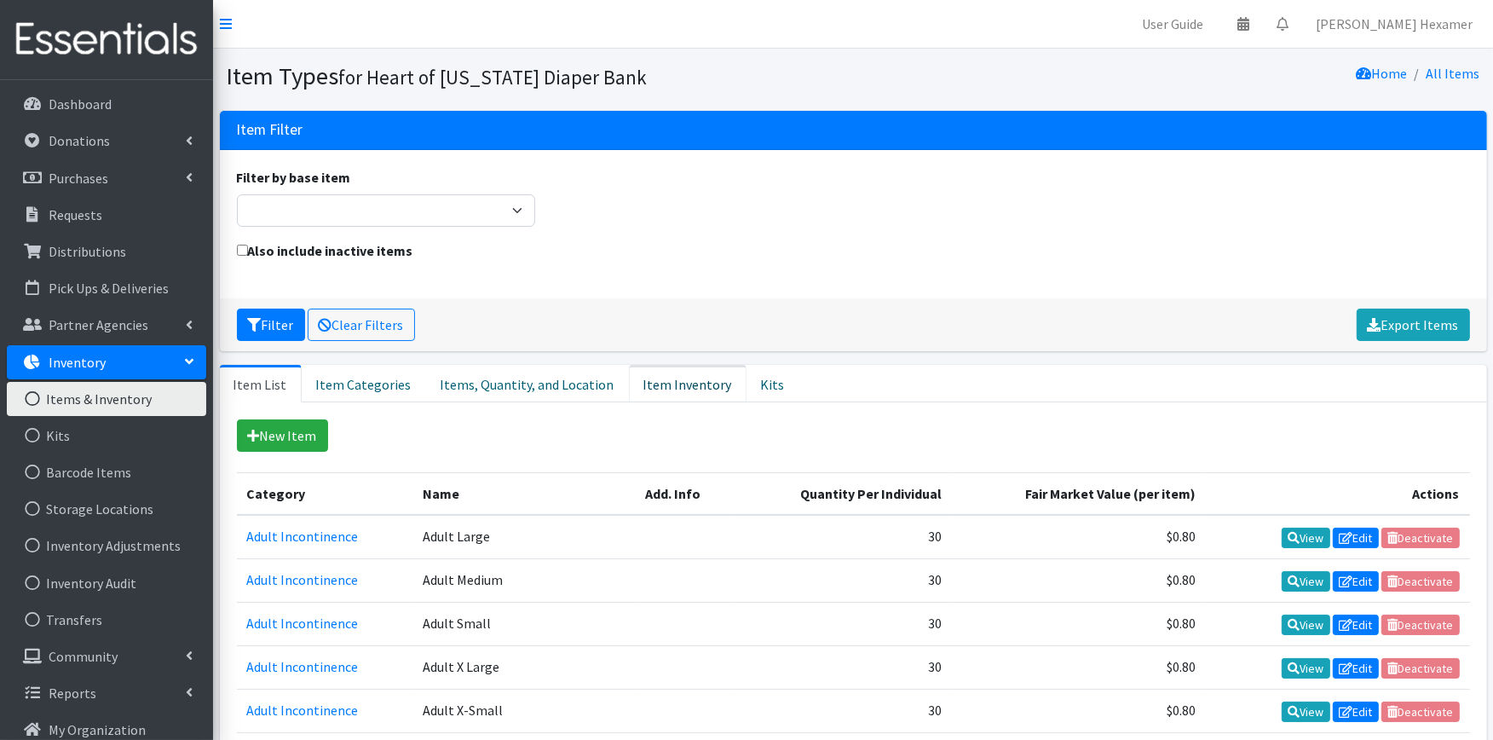
click at [670, 378] on link "Item Inventory" at bounding box center [688, 383] width 118 height 37
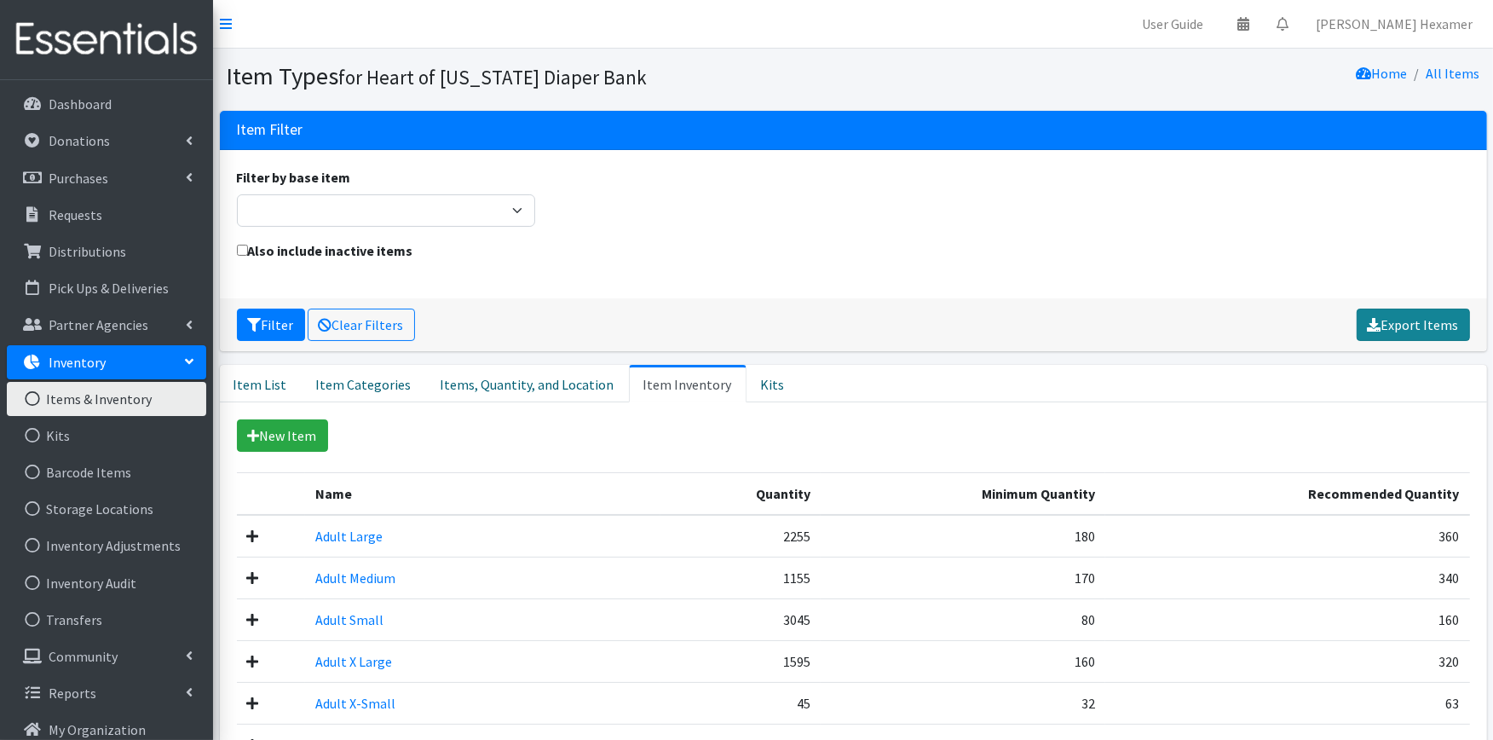
click at [1409, 322] on link "Export Items" at bounding box center [1413, 324] width 113 height 32
click at [122, 393] on link "Items & Inventory" at bounding box center [106, 399] width 199 height 34
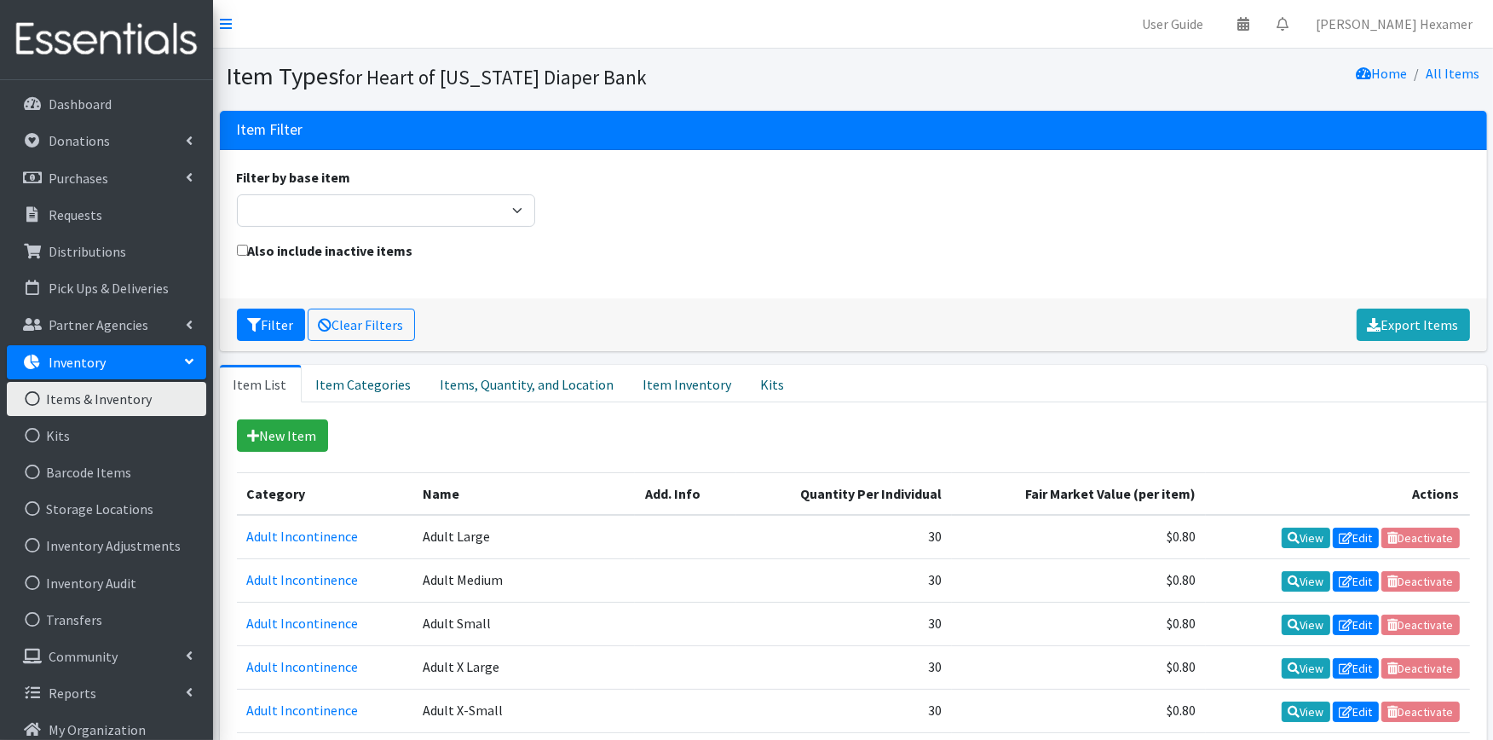
click at [122, 393] on link "Items & Inventory" at bounding box center [106, 399] width 199 height 34
click at [101, 135] on p "Donations" at bounding box center [79, 140] width 61 height 17
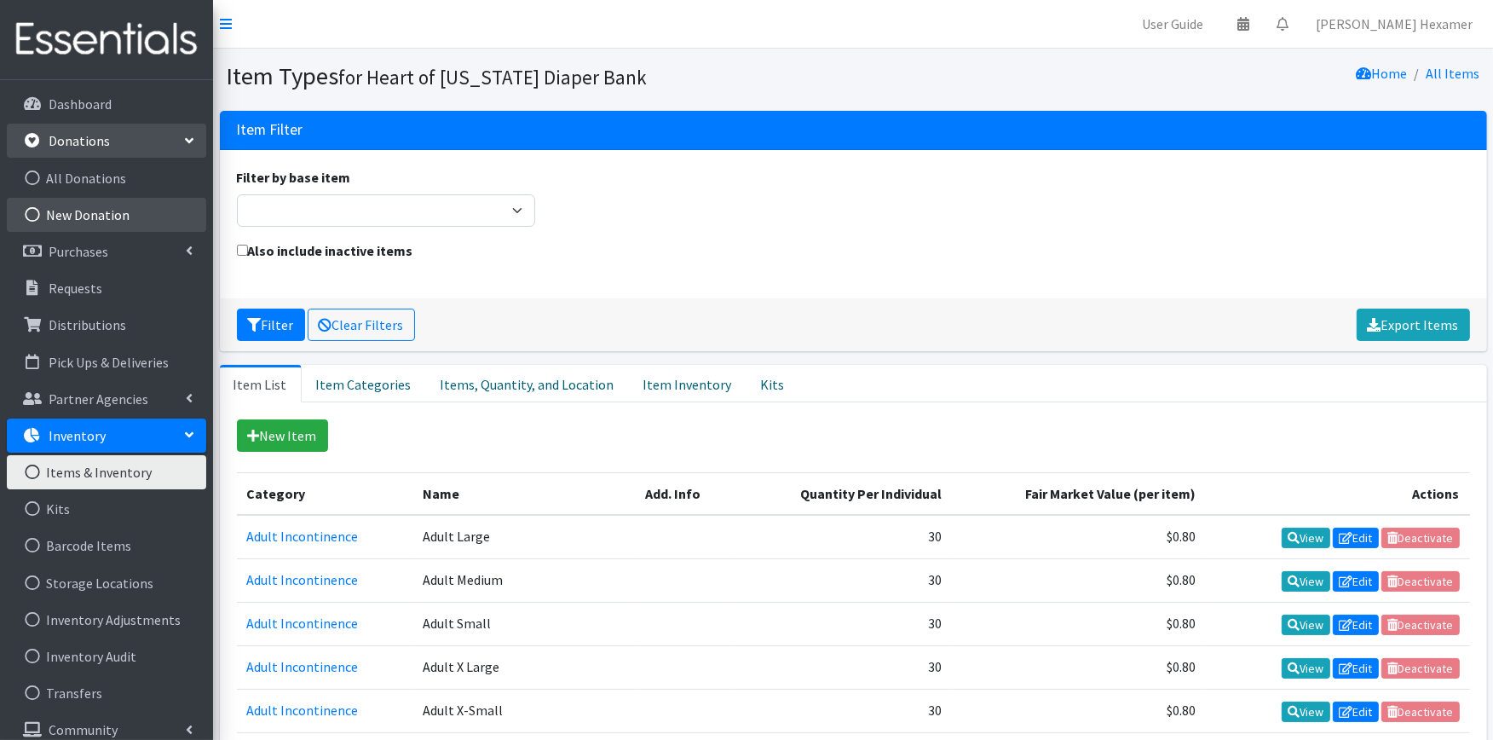
click at [77, 218] on link "New Donation" at bounding box center [106, 215] width 199 height 34
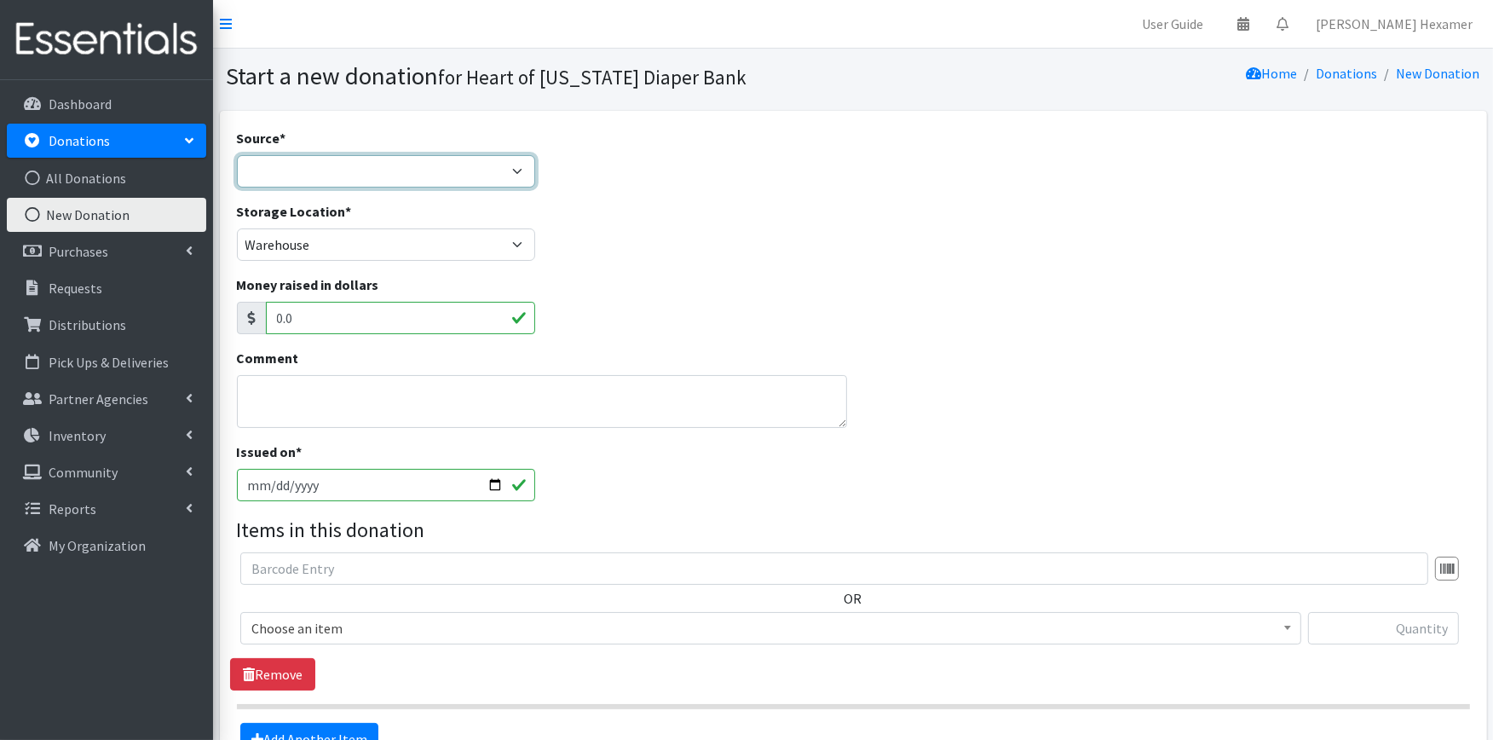
click at [476, 160] on select "Product Drive Manufacturer Donation Site Misc. Donation" at bounding box center [386, 171] width 299 height 32
select select "Donation Site"
click at [237, 155] on select "Product Drive Manufacturer Donation Site Misc. Donation" at bounding box center [386, 171] width 299 height 32
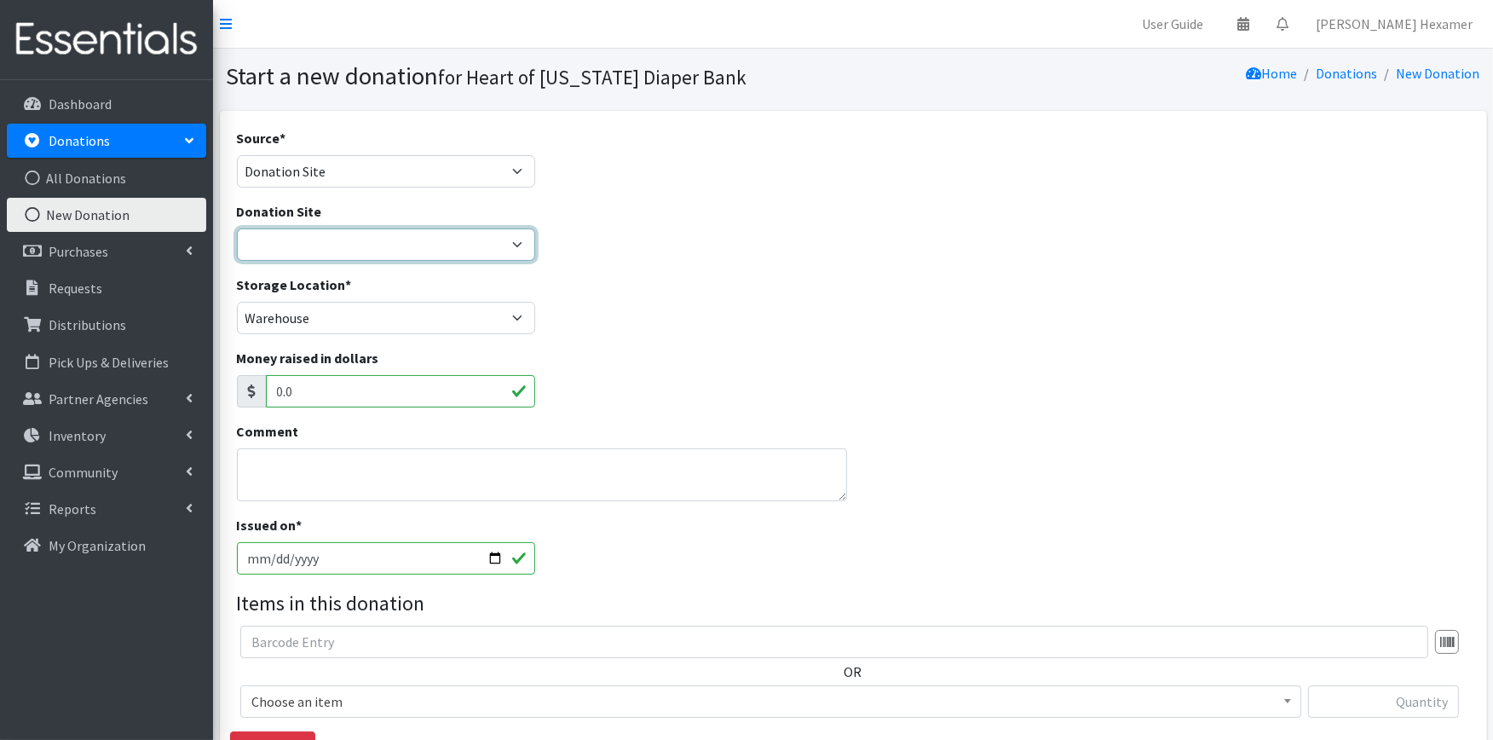
click at [291, 239] on select "2024 Partner Donations Akron Children's Health Center - North Canton Aultman HE…" at bounding box center [386, 244] width 299 height 32
select select "954"
click at [237, 228] on select "2024 Partner Donations Akron Children's Health Center - North Canton Aultman HE…" at bounding box center [386, 244] width 299 height 32
click at [274, 476] on textarea "Comment" at bounding box center [542, 474] width 610 height 53
type textarea "w"
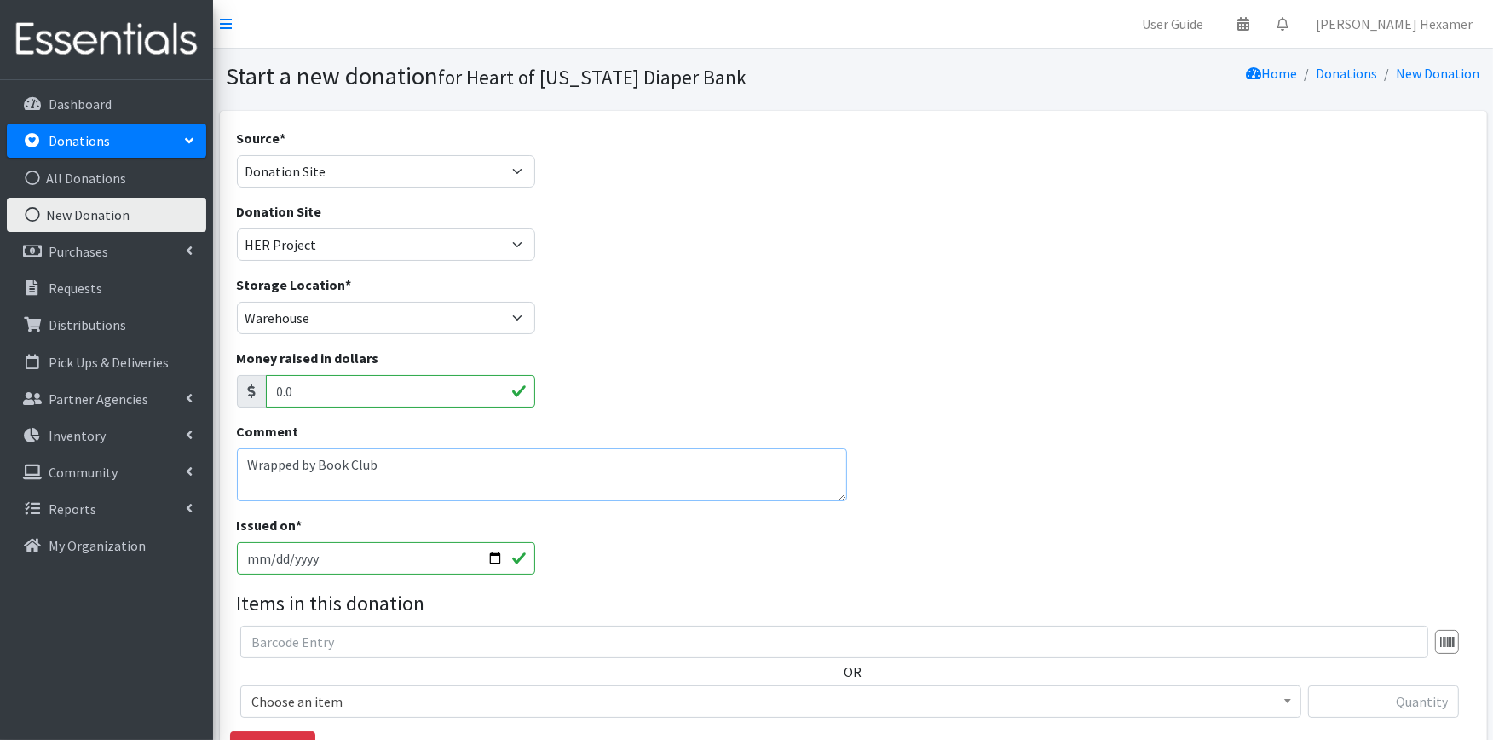
scroll to position [189, 0]
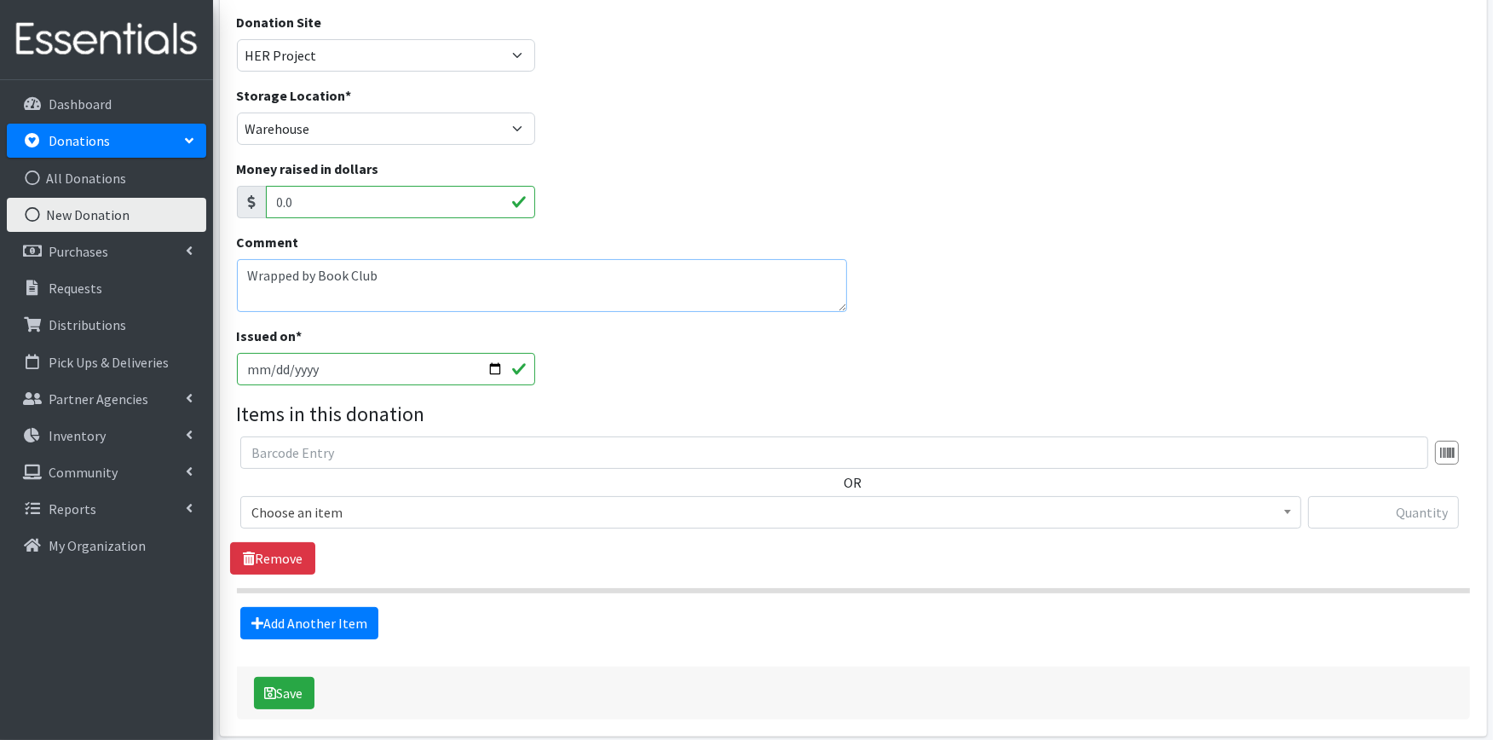
type textarea "Wrapped by Book Club"
click at [375, 512] on span "Choose an item" at bounding box center [770, 512] width 1039 height 24
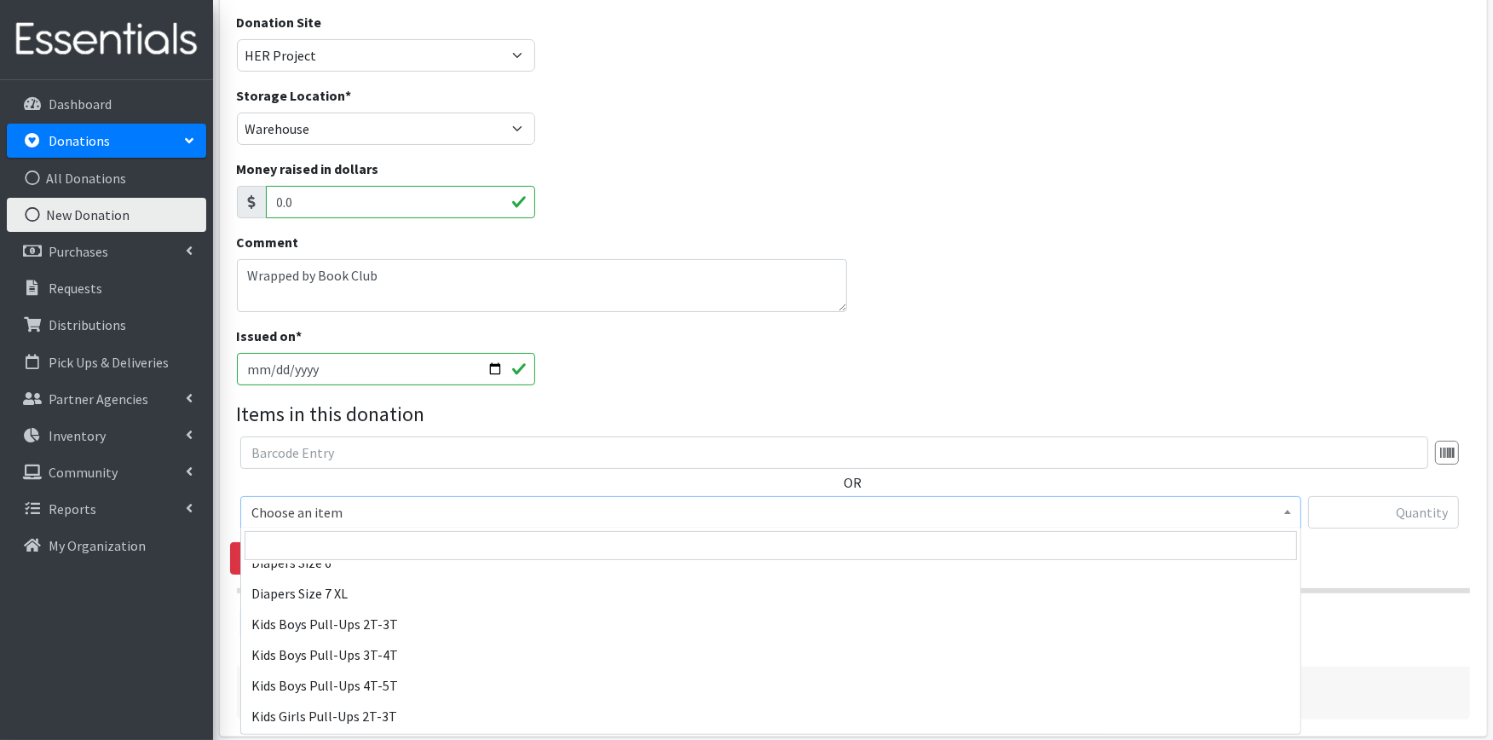
scroll to position [790, 0]
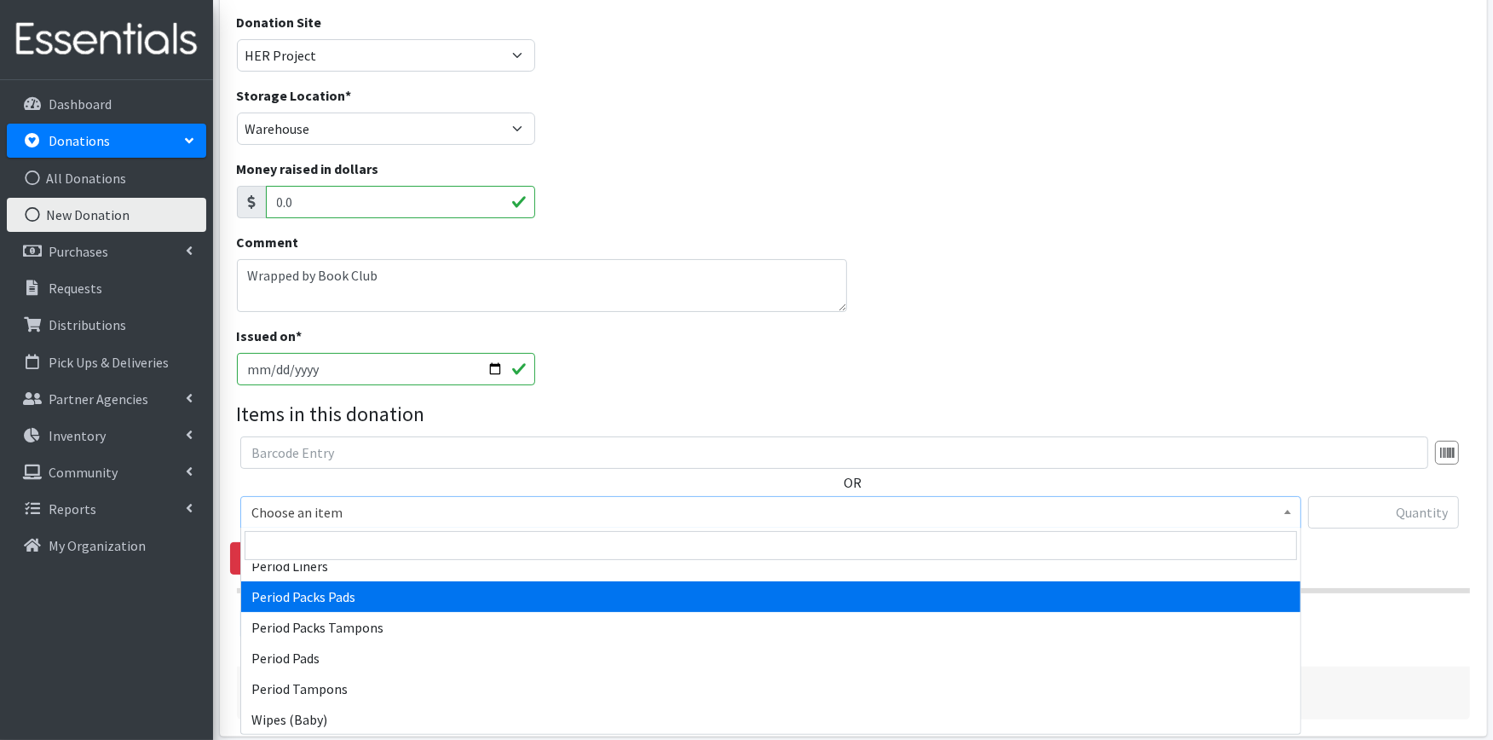
select select "11444"
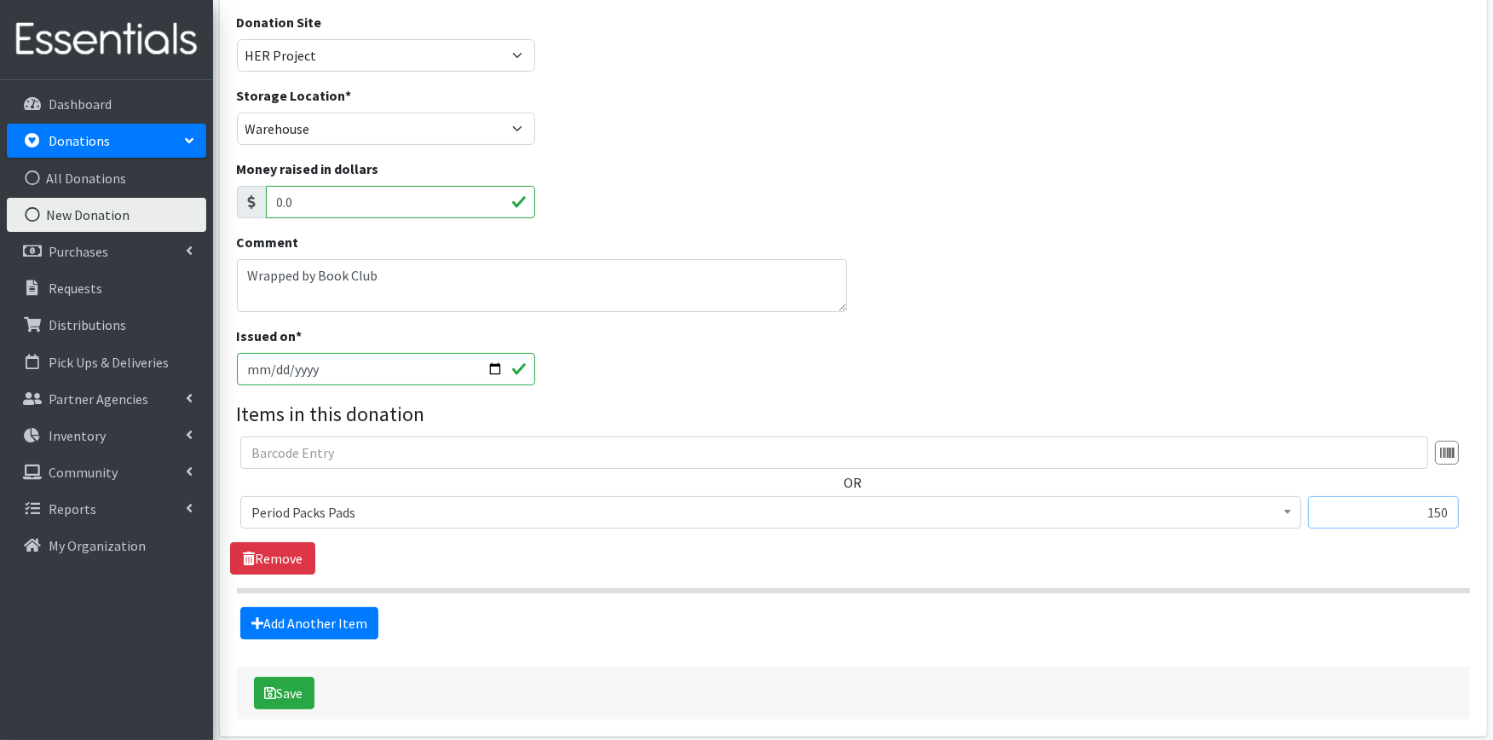
type input "150"
click at [280, 616] on link "Add Another Item" at bounding box center [309, 623] width 138 height 32
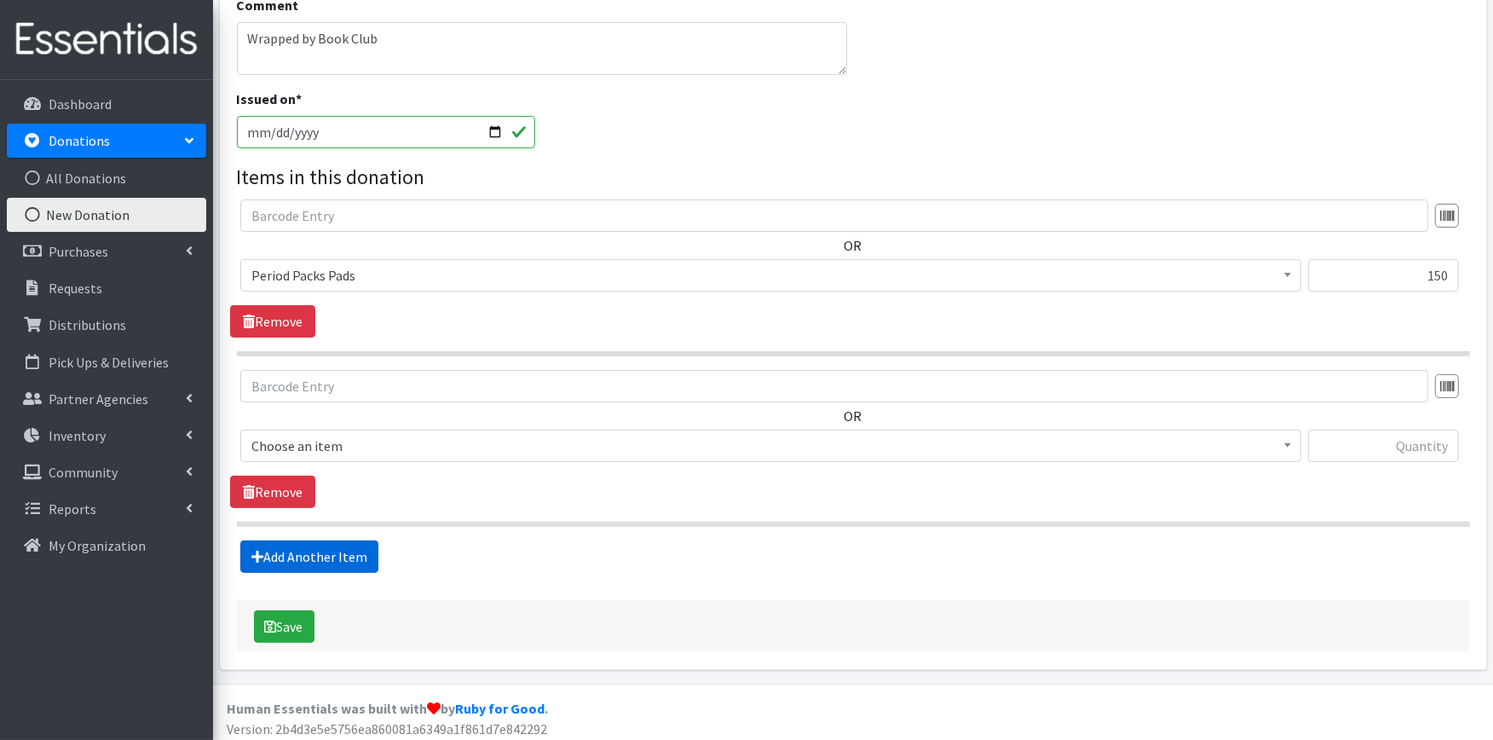
scroll to position [433, 0]
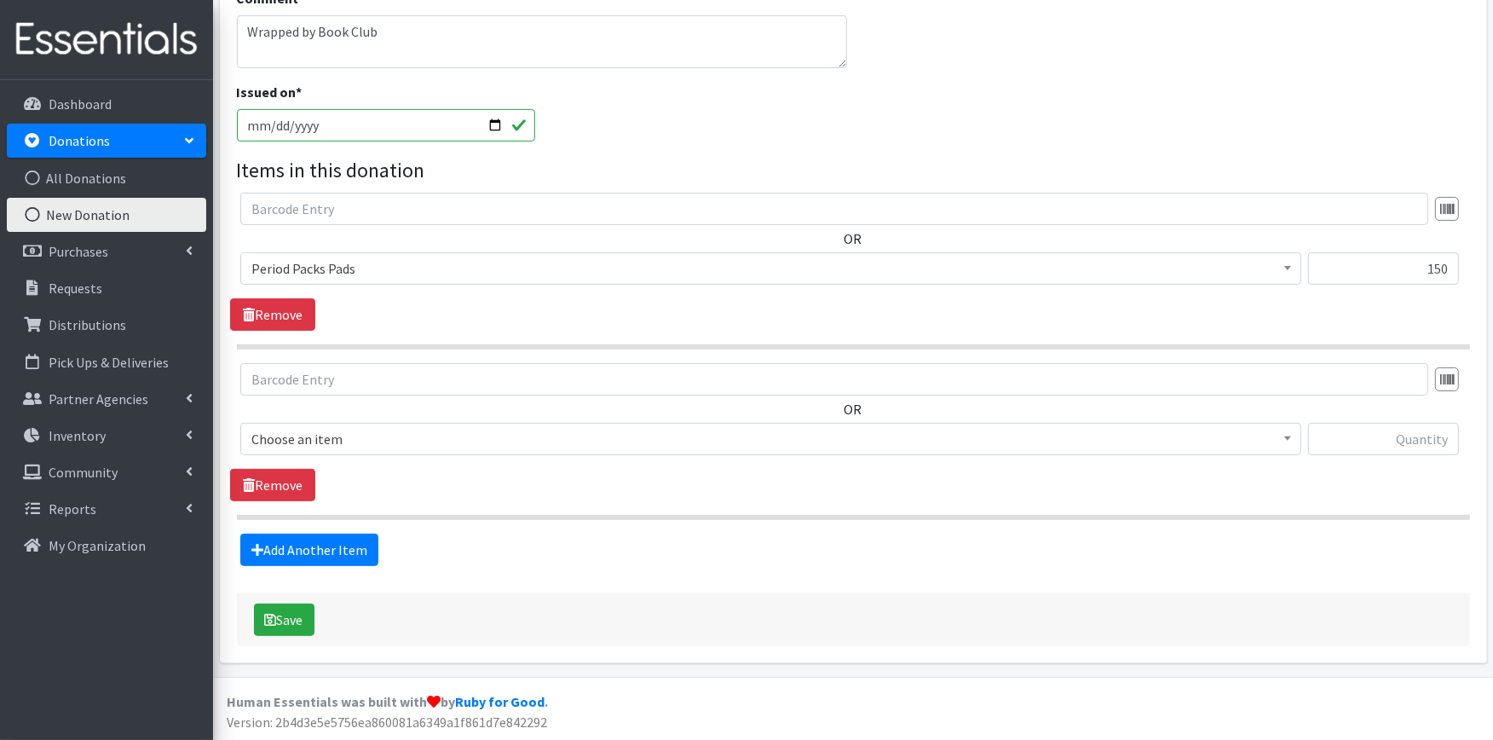
click at [313, 441] on span "Choose an item" at bounding box center [770, 439] width 1039 height 24
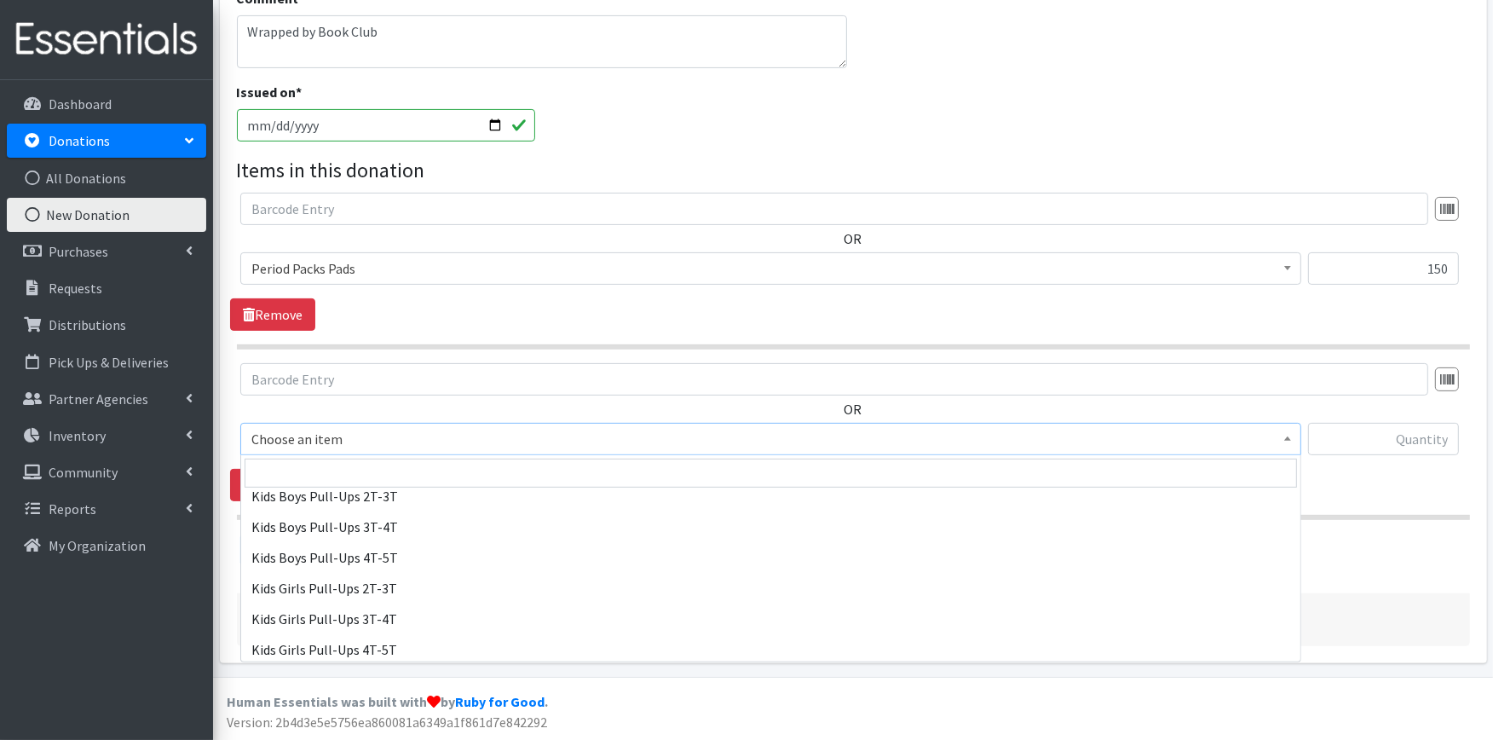
scroll to position [789, 0]
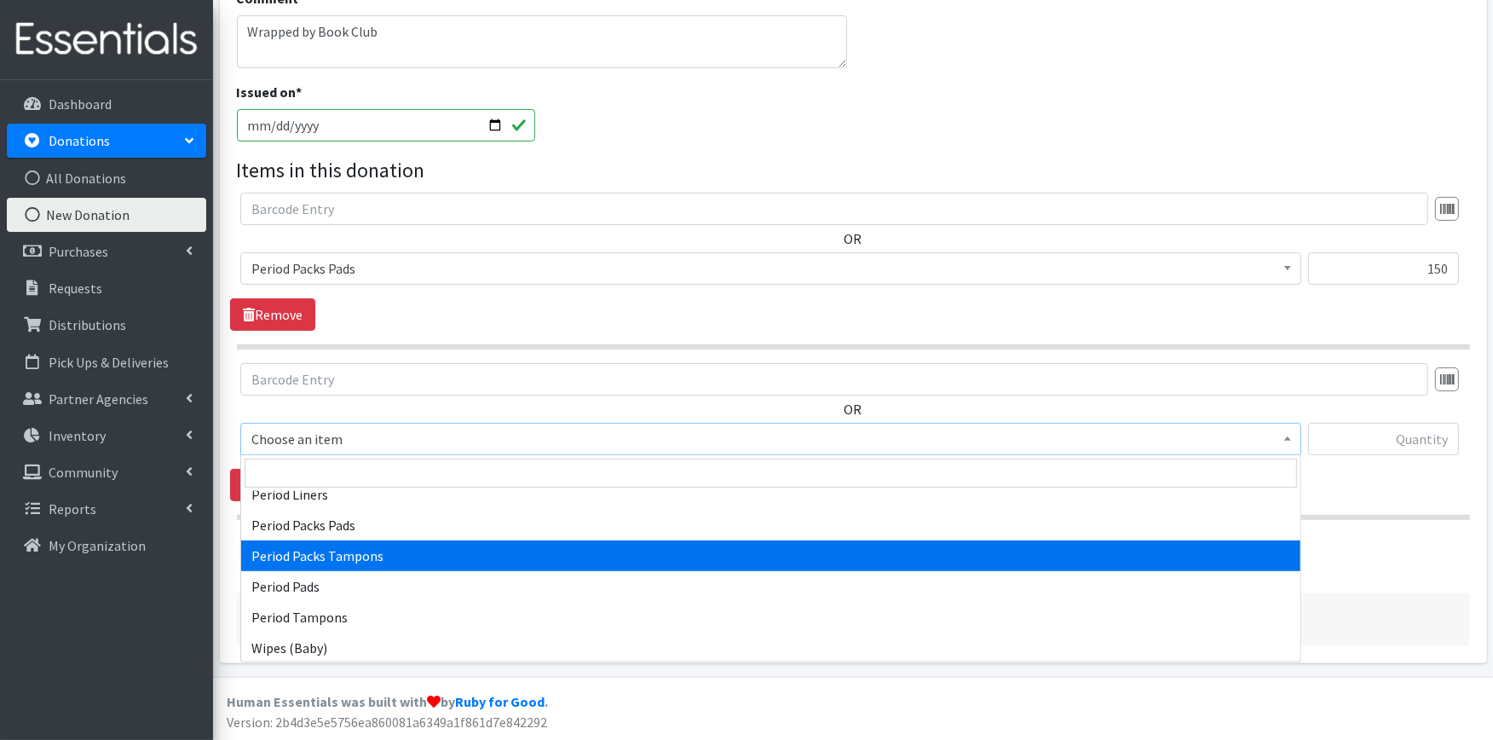
select select "11445"
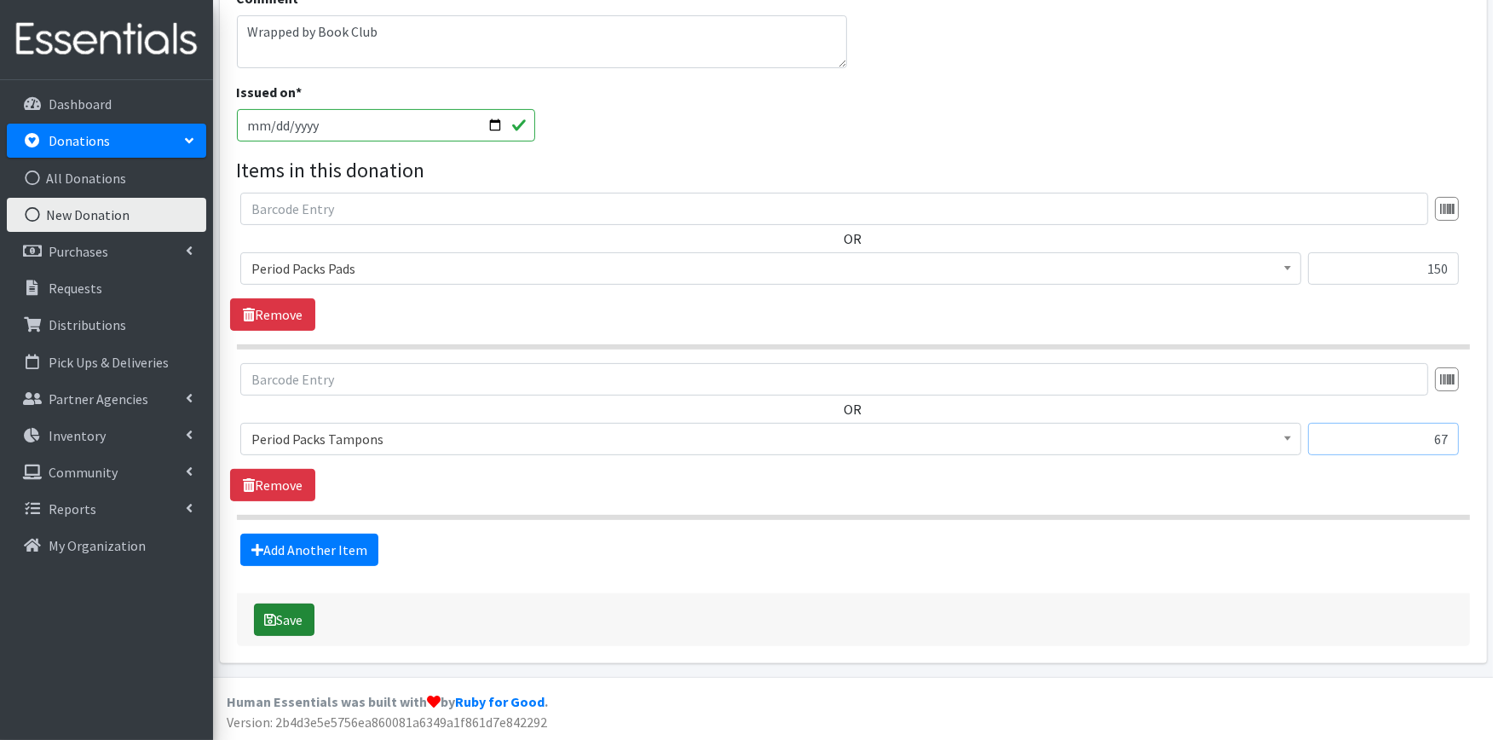
type input "67"
click at [284, 617] on button "Save" at bounding box center [284, 619] width 61 height 32
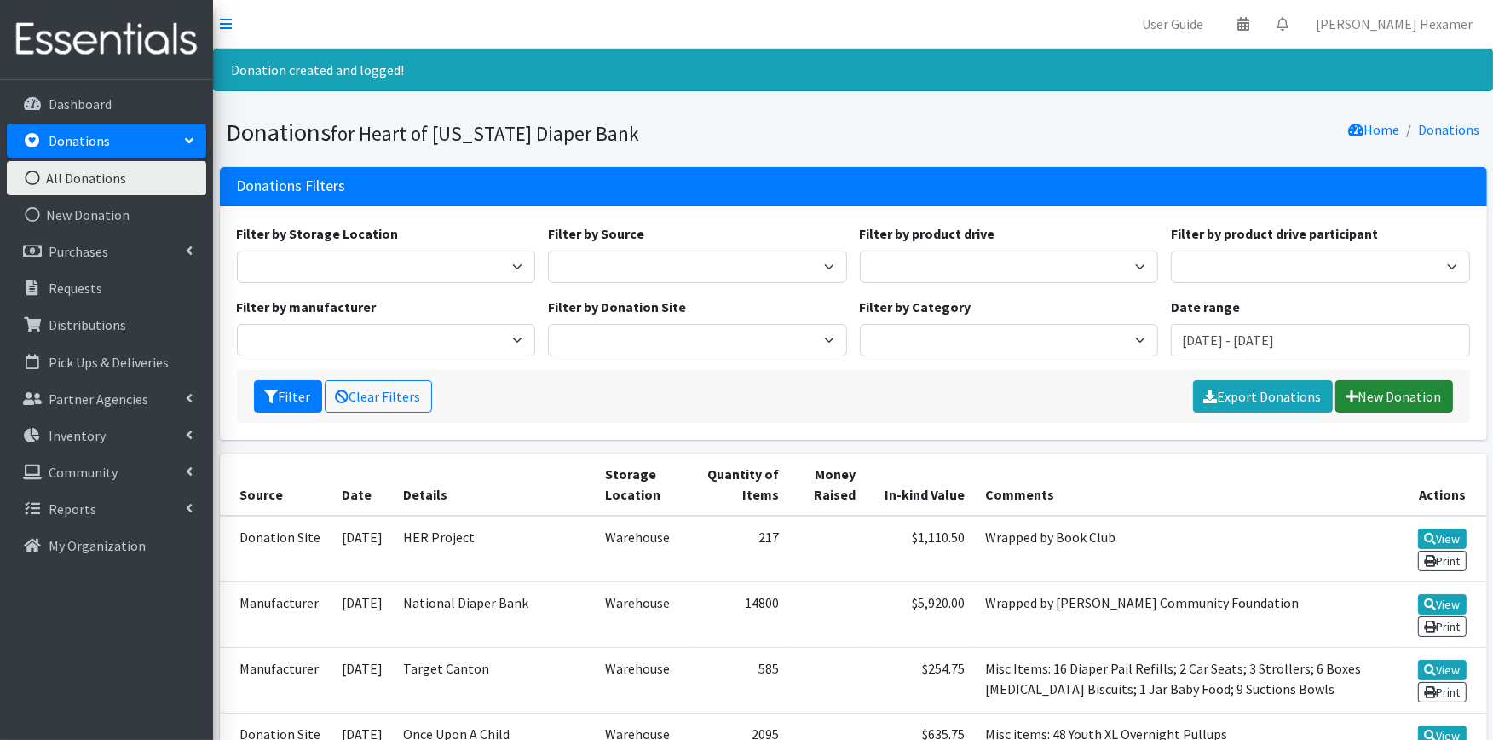
click at [1399, 395] on link "New Donation" at bounding box center [1394, 396] width 118 height 32
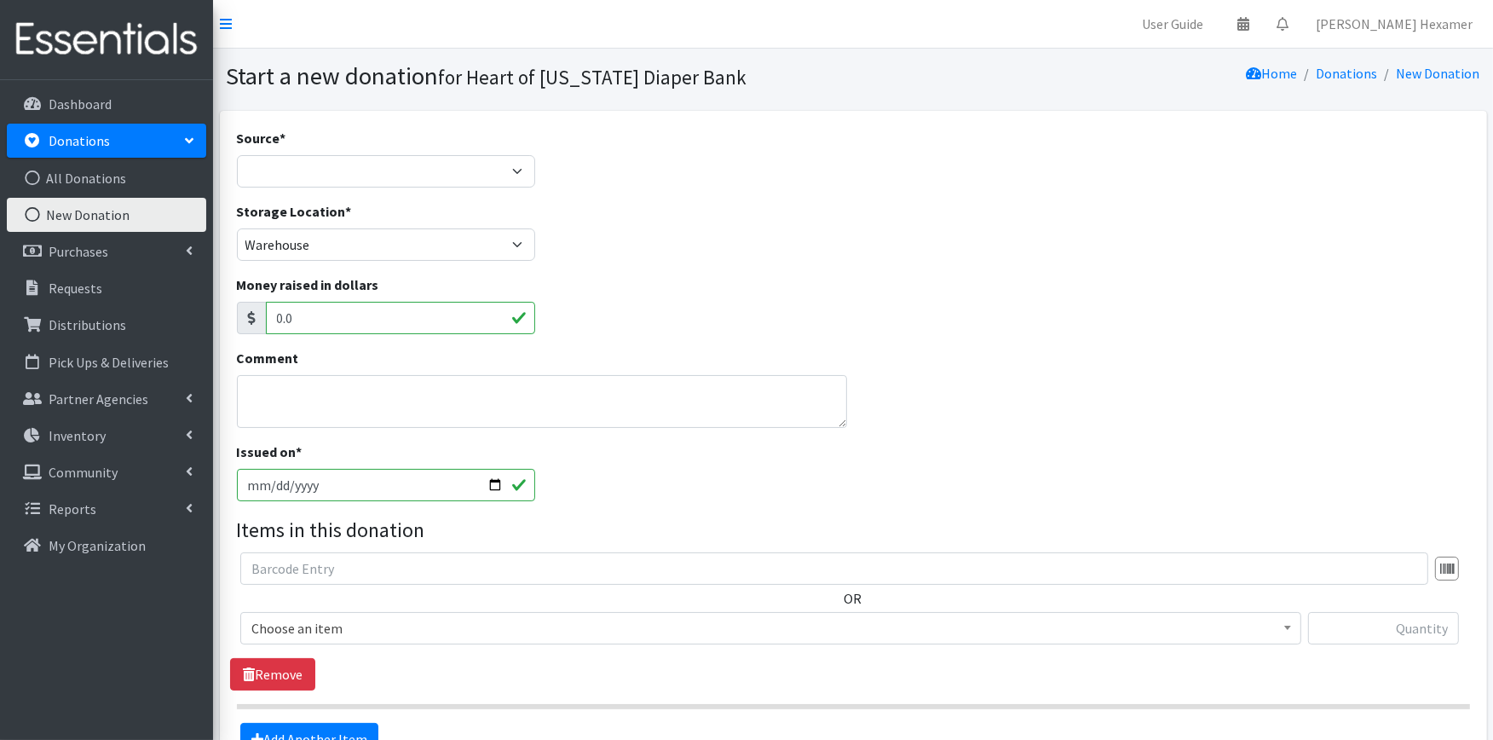
click at [377, 152] on div "Source * Product Drive Manufacturer Donation Site Misc. Donation" at bounding box center [386, 158] width 299 height 60
click at [382, 170] on select "Product Drive Manufacturer Donation Site Misc. Donation" at bounding box center [386, 171] width 299 height 32
select select "Product Drive"
click at [237, 155] on select "Product Drive Manufacturer Donation Site Misc. Donation" at bounding box center [386, 171] width 299 height 32
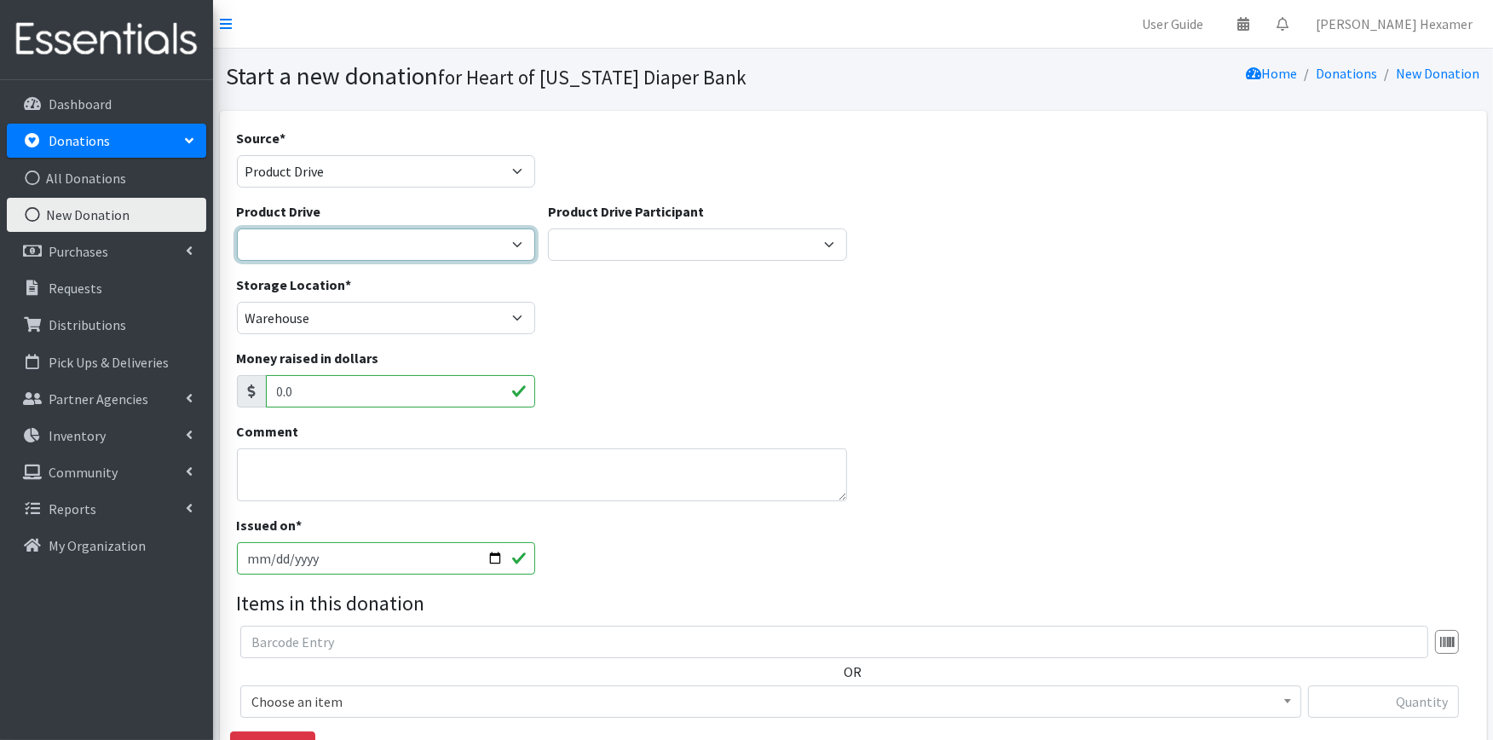
click at [320, 239] on select "2024 Partner Donations 2025 Partner Donations [PERSON_NAME] [DEMOGRAPHIC_DATA] …" at bounding box center [386, 244] width 299 height 32
select select "3499"
click at [237, 228] on select "2024 Partner Donations 2025 Partner Donations [PERSON_NAME] [DEMOGRAPHIC_DATA] …" at bounding box center [386, 244] width 299 height 32
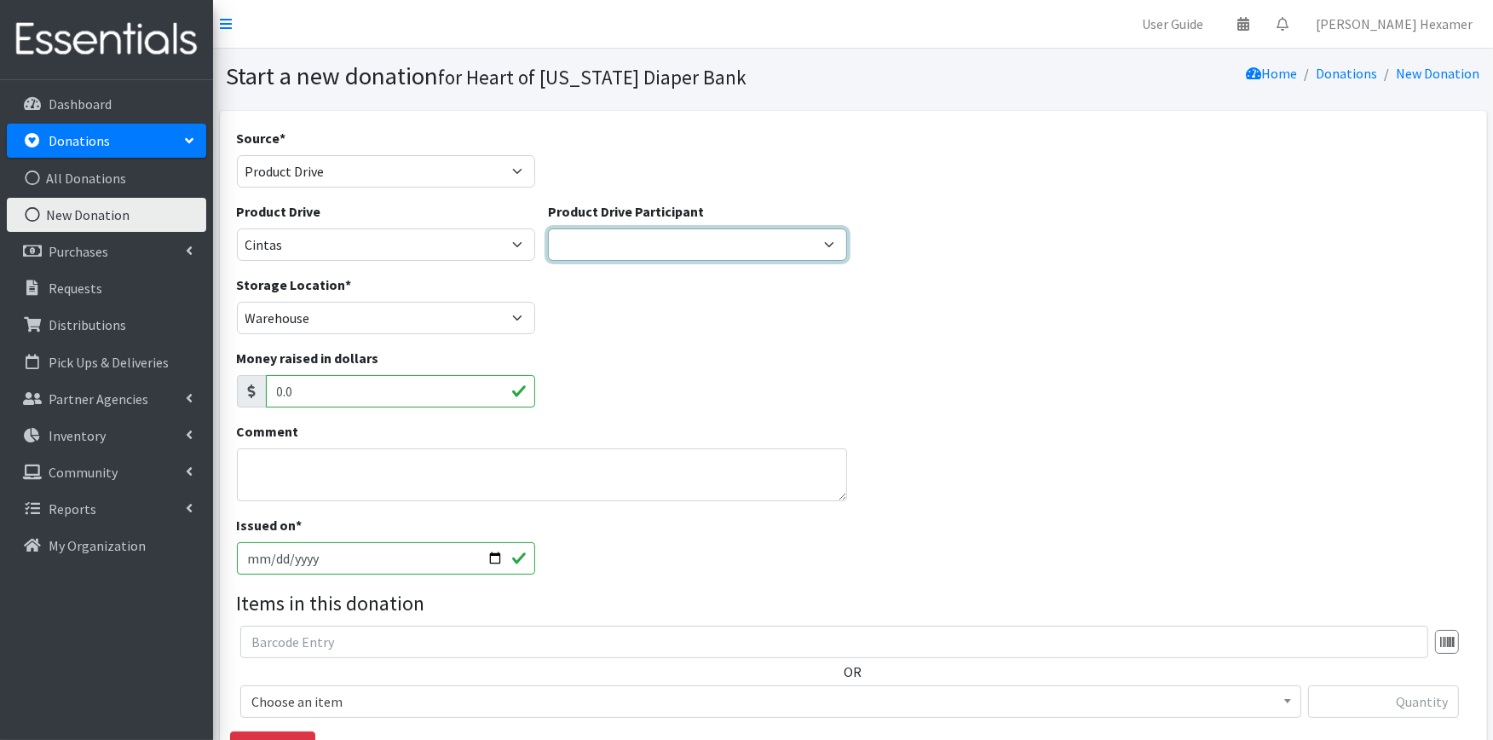
click at [609, 247] on select "Canton Health Department YMCA [GEOGRAPHIC_DATA] - [GEOGRAPHIC_DATA] [GEOGRAPHIC…" at bounding box center [697, 244] width 299 height 32
click at [548, 228] on select "Canton Health Department YMCA [GEOGRAPHIC_DATA] - [GEOGRAPHIC_DATA] [GEOGRAPHIC…" at bounding box center [697, 244] width 299 height 32
click at [496, 556] on input "[DATE]" at bounding box center [386, 558] width 299 height 32
click at [488, 554] on input "[DATE]" at bounding box center [386, 558] width 299 height 32
type input "[DATE]"
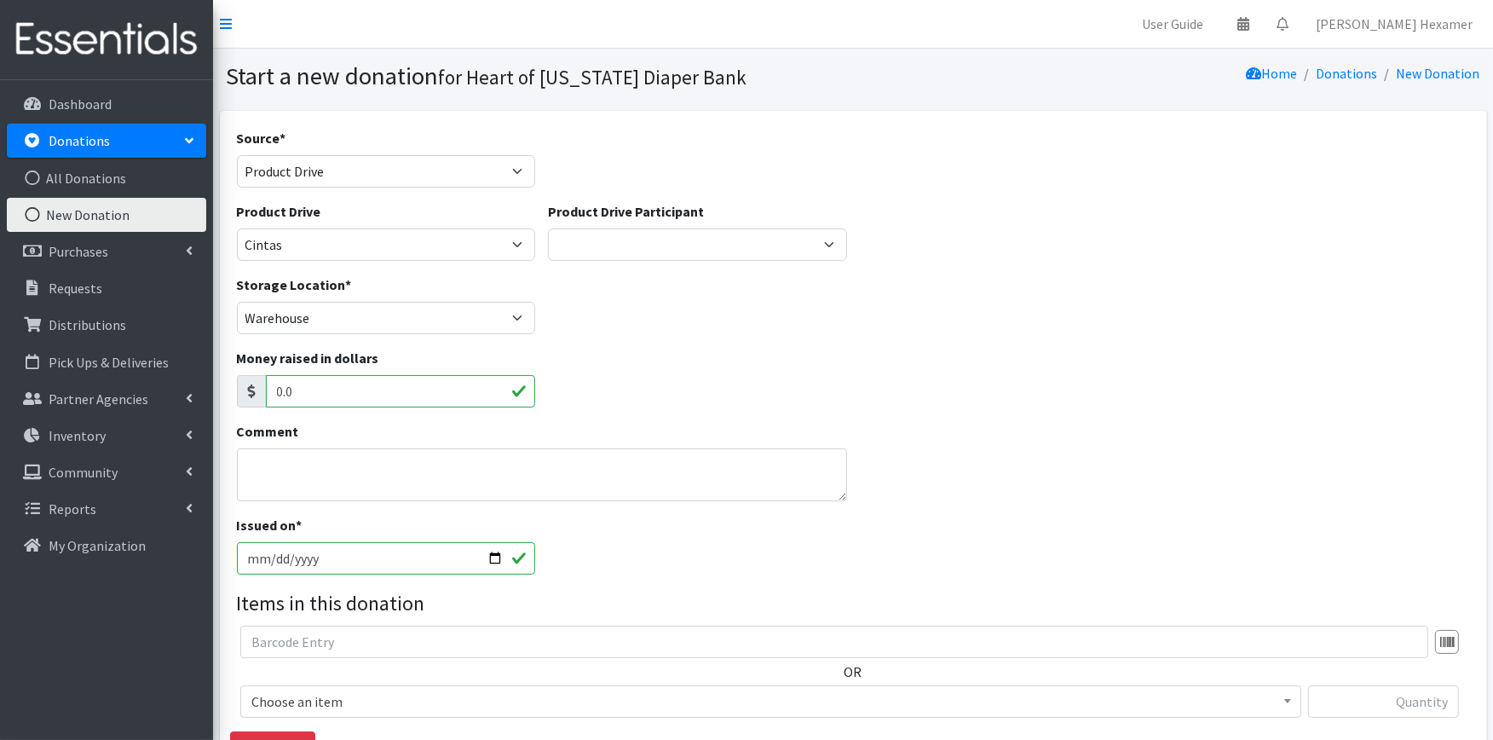
scroll to position [262, 0]
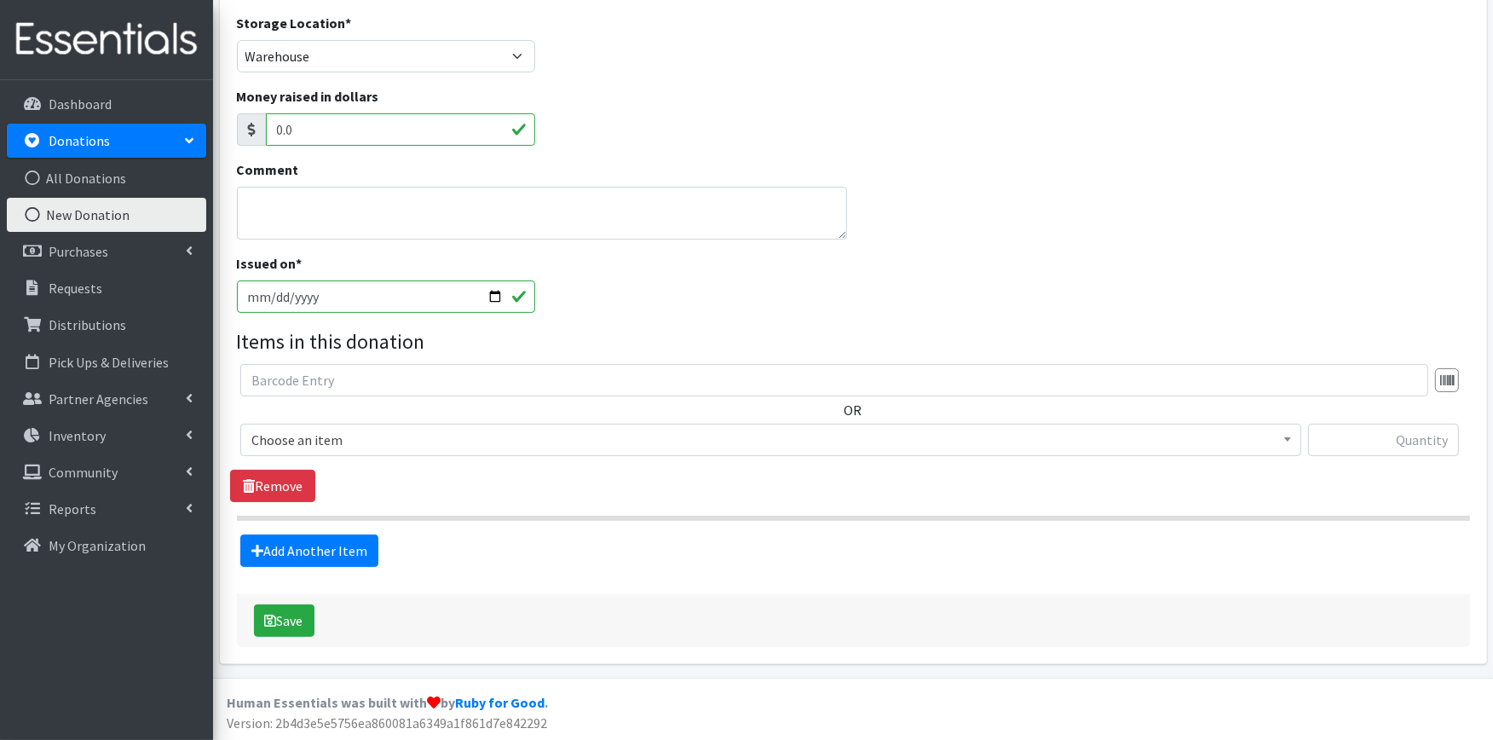
click at [325, 435] on span "Choose an item" at bounding box center [770, 440] width 1039 height 24
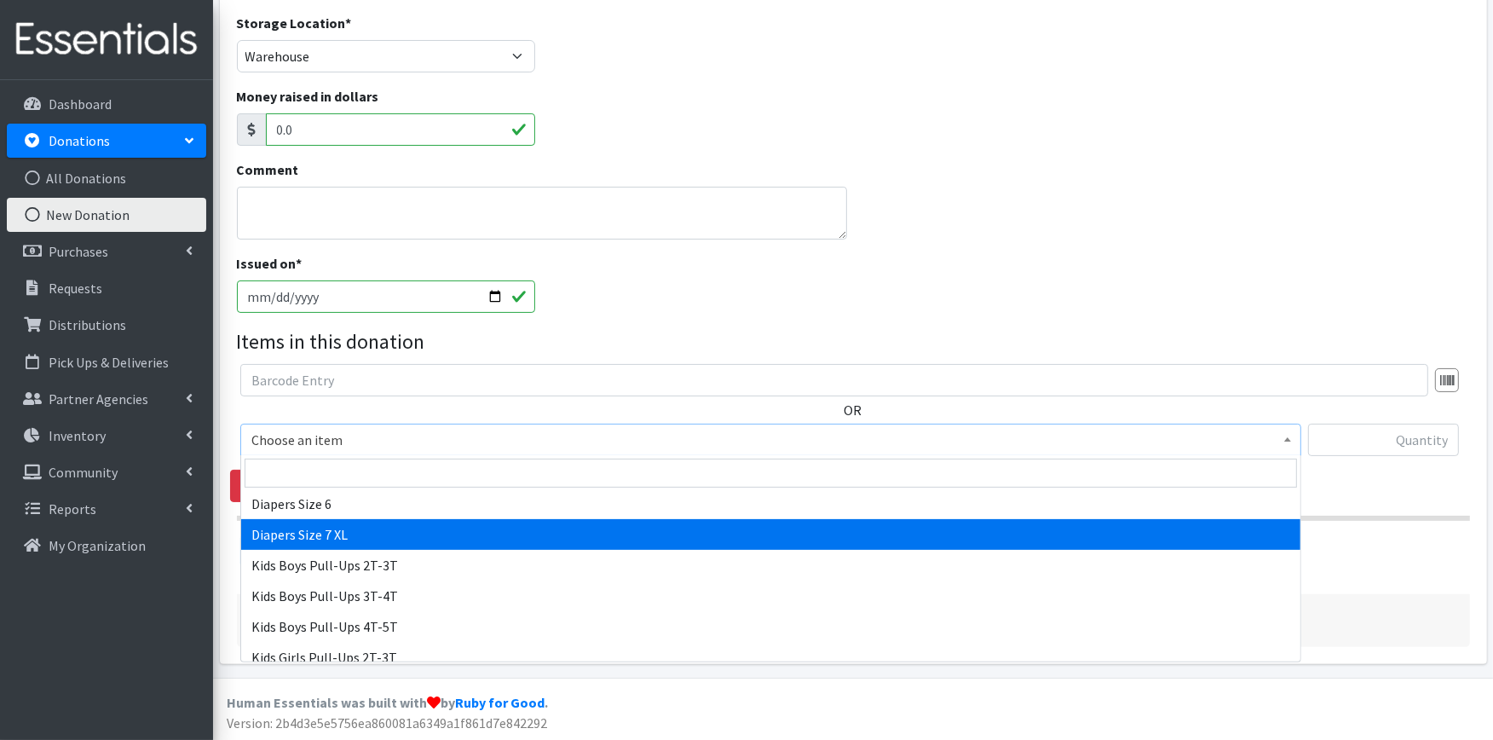
scroll to position [189, 0]
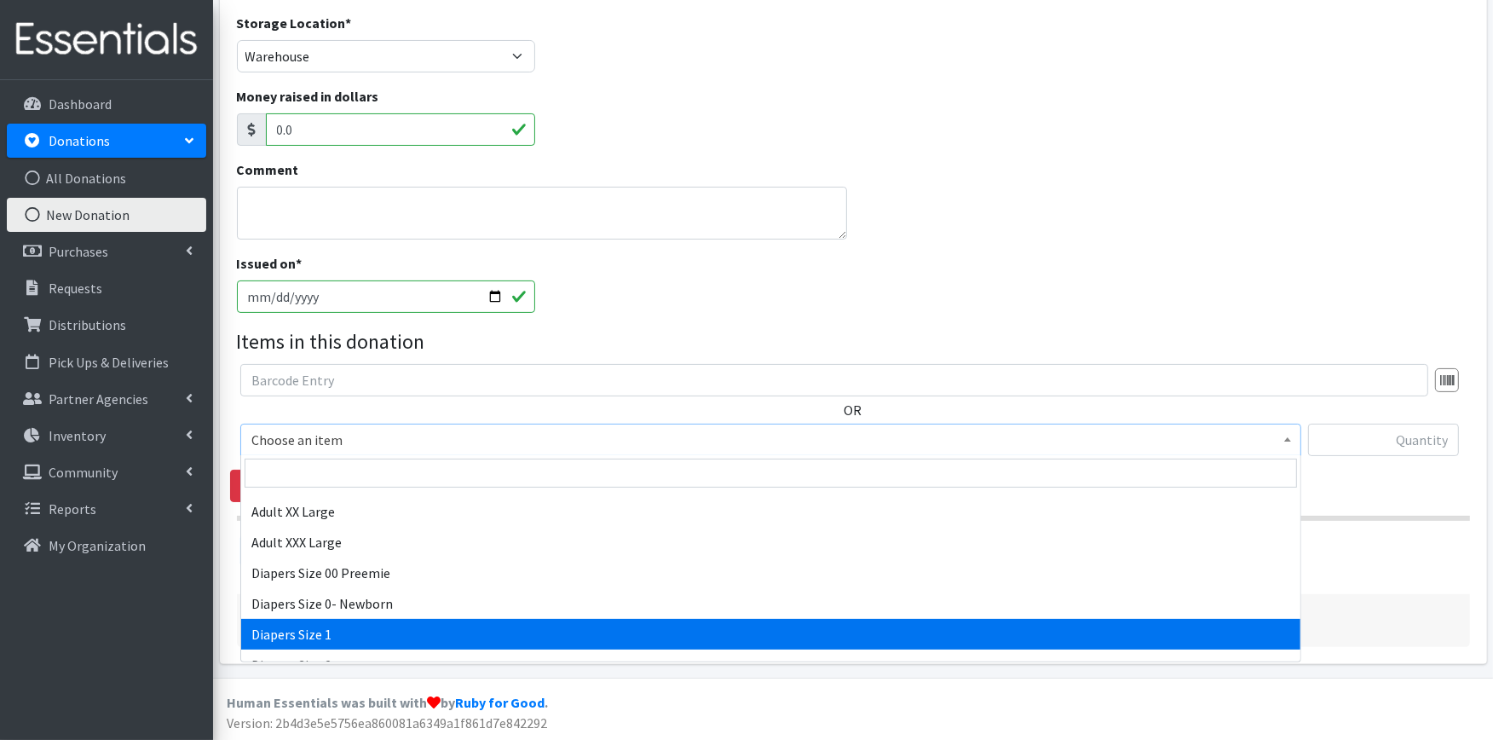
select select "408"
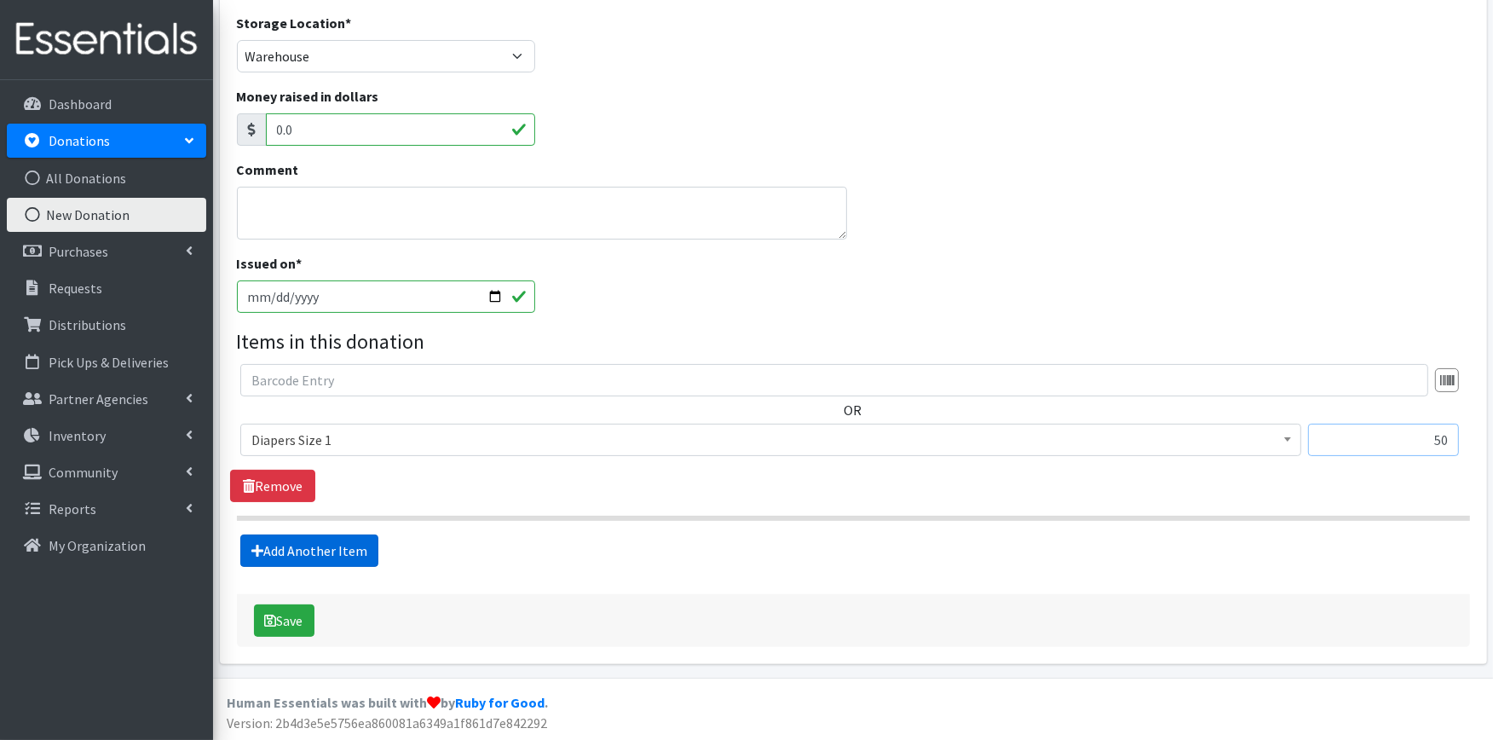
type input "50"
click at [281, 538] on link "Add Another Item" at bounding box center [309, 550] width 138 height 32
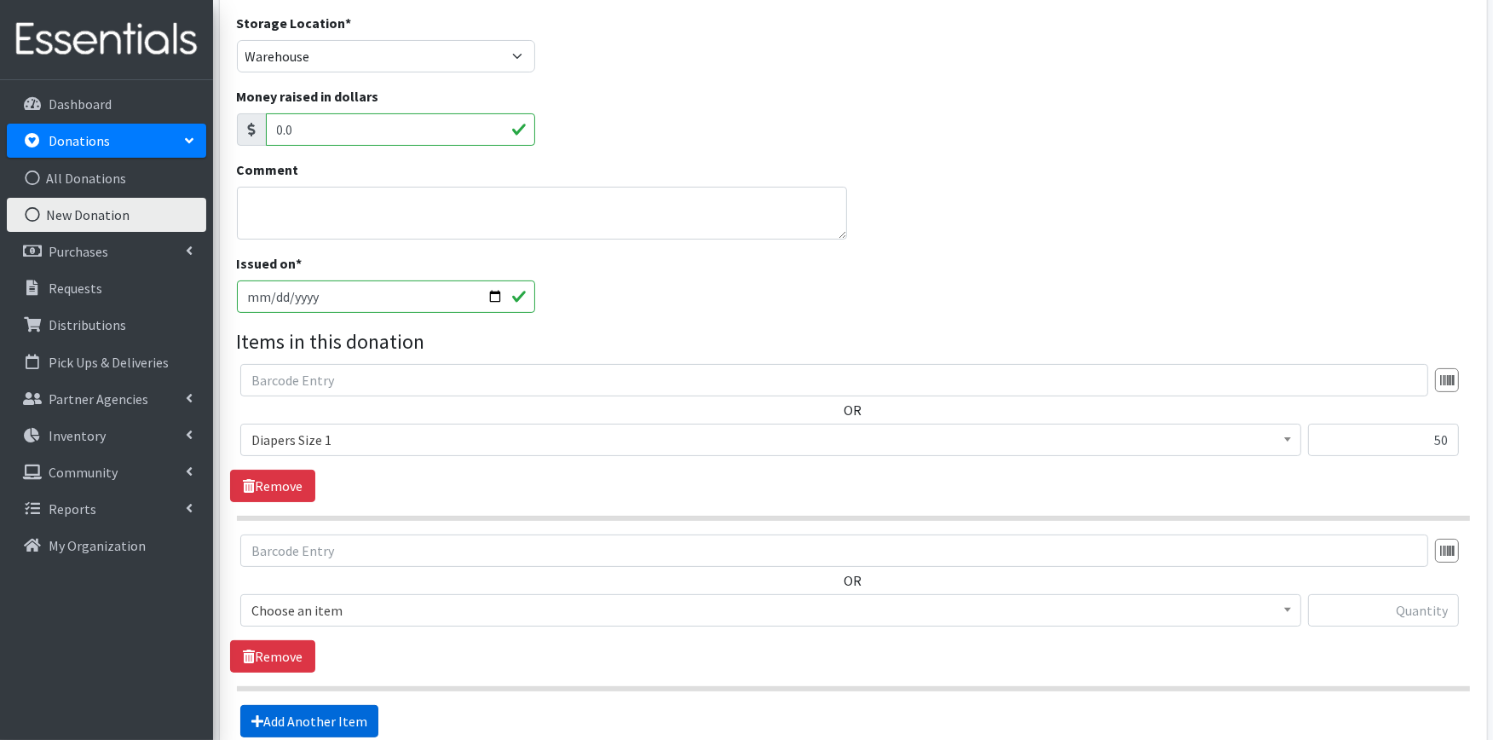
scroll to position [433, 0]
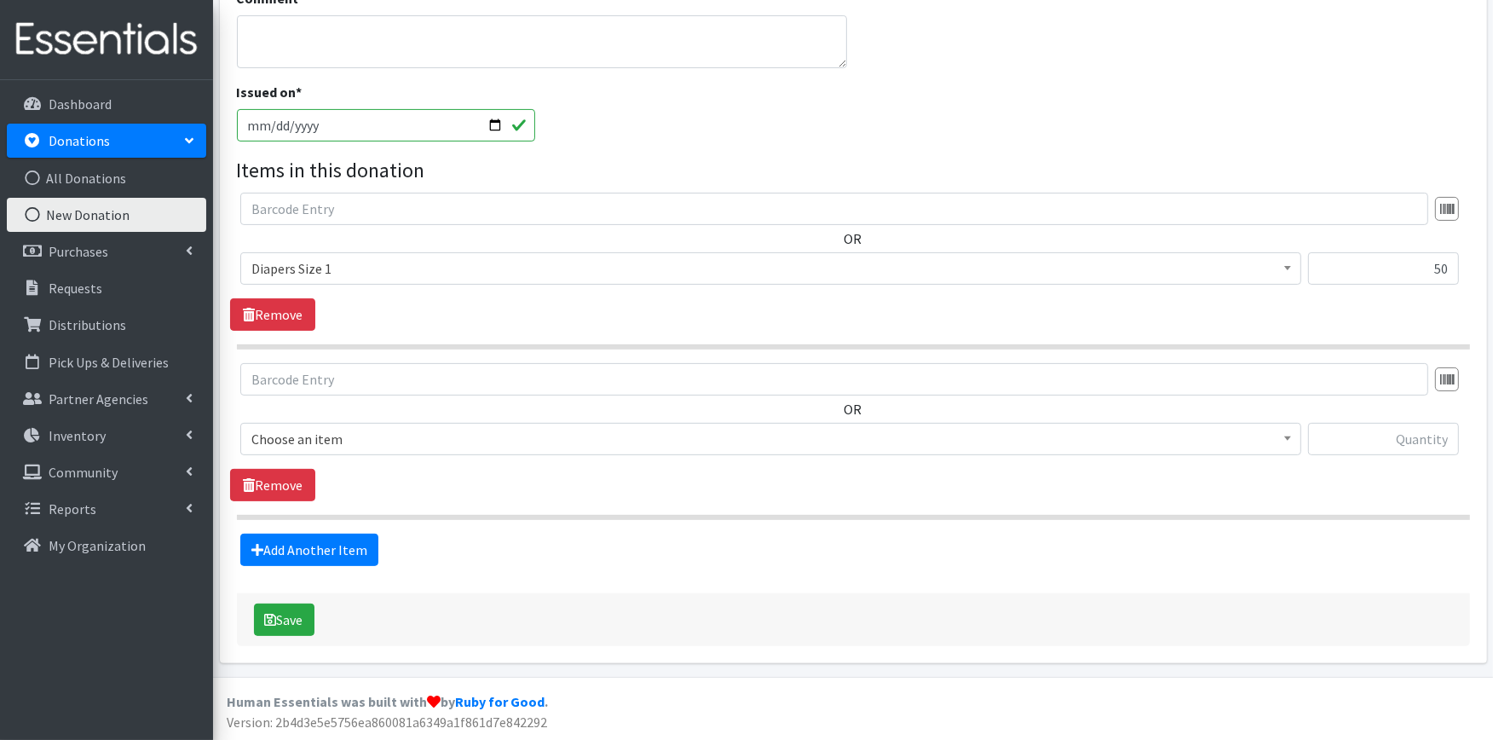
click at [324, 435] on span "Choose an item" at bounding box center [770, 439] width 1039 height 24
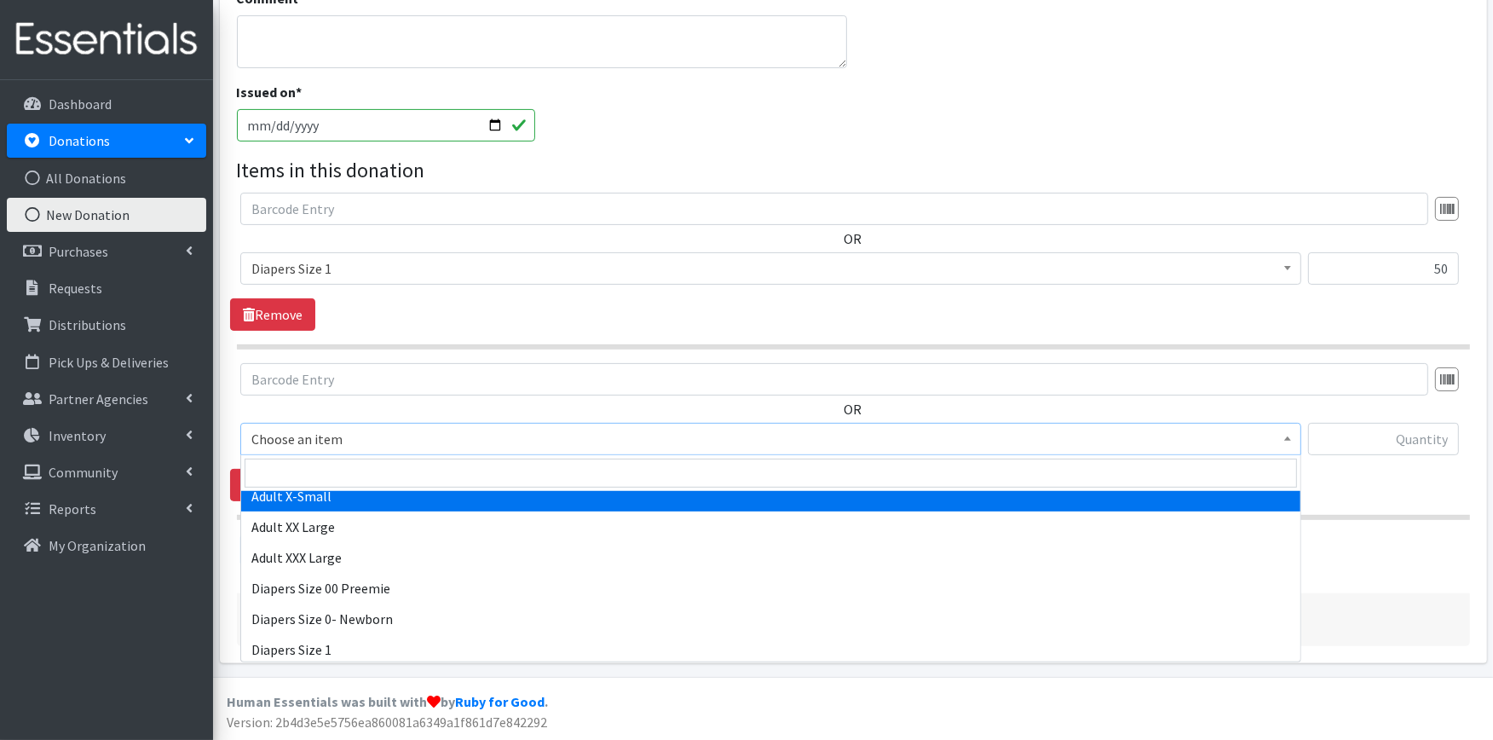
scroll to position [189, 0]
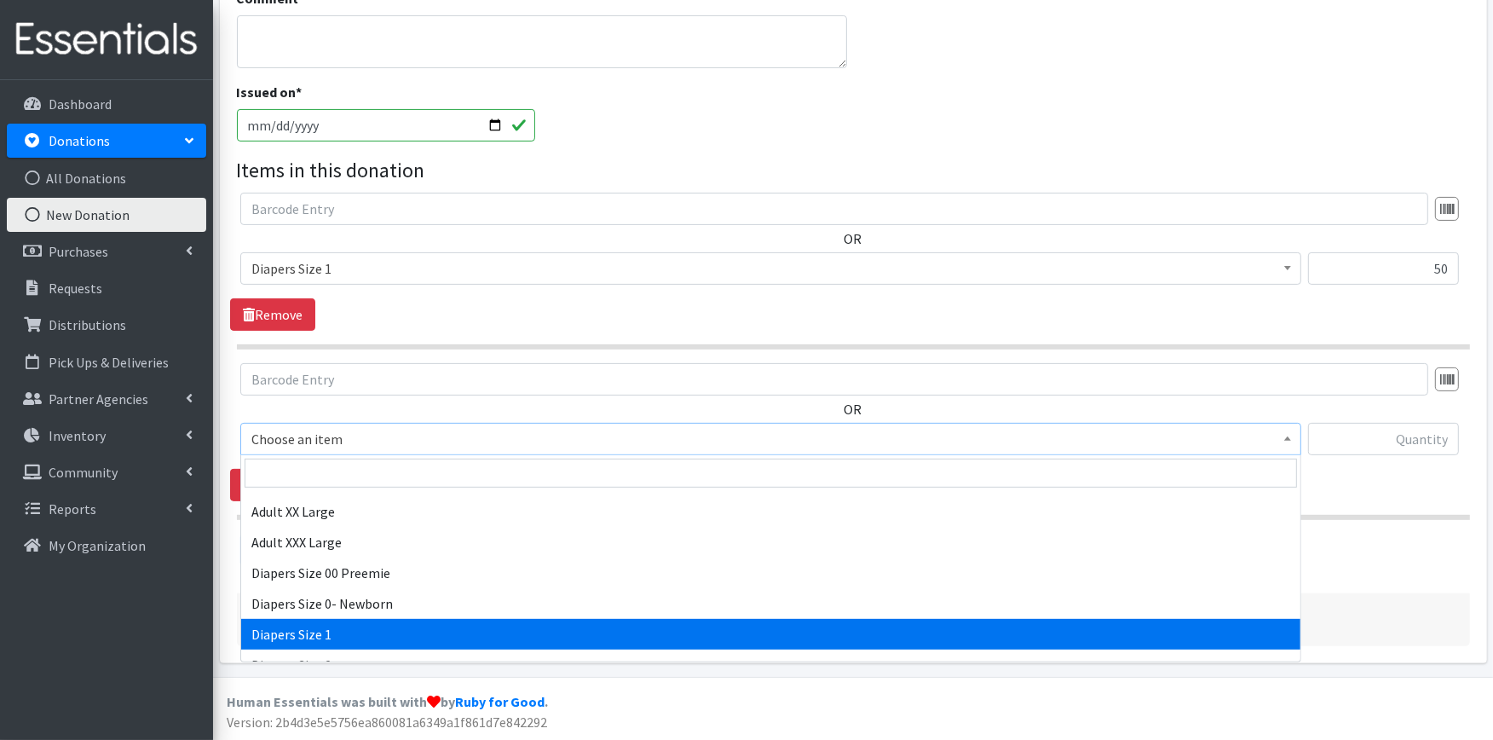
select select "408"
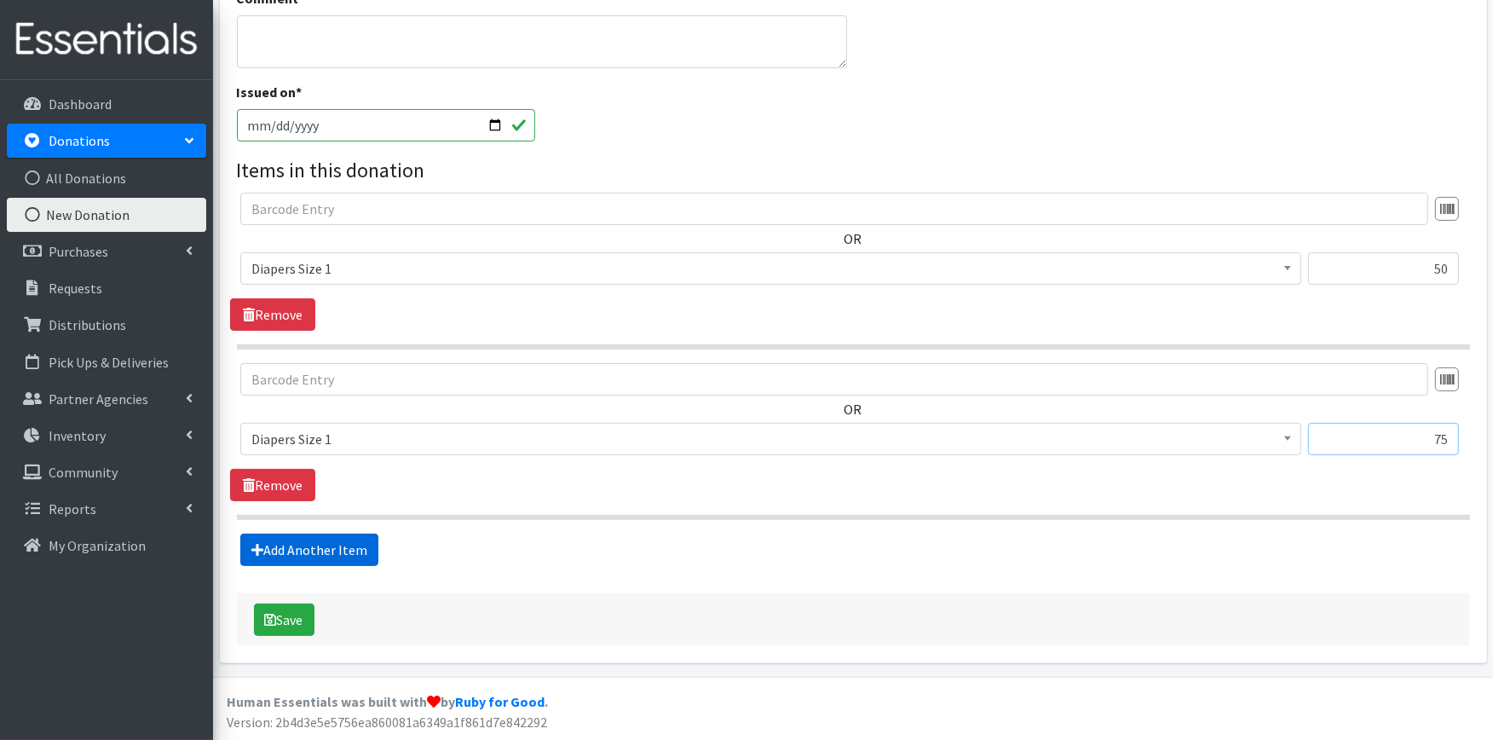
type input "75"
click at [349, 541] on link "Add Another Item" at bounding box center [309, 549] width 138 height 32
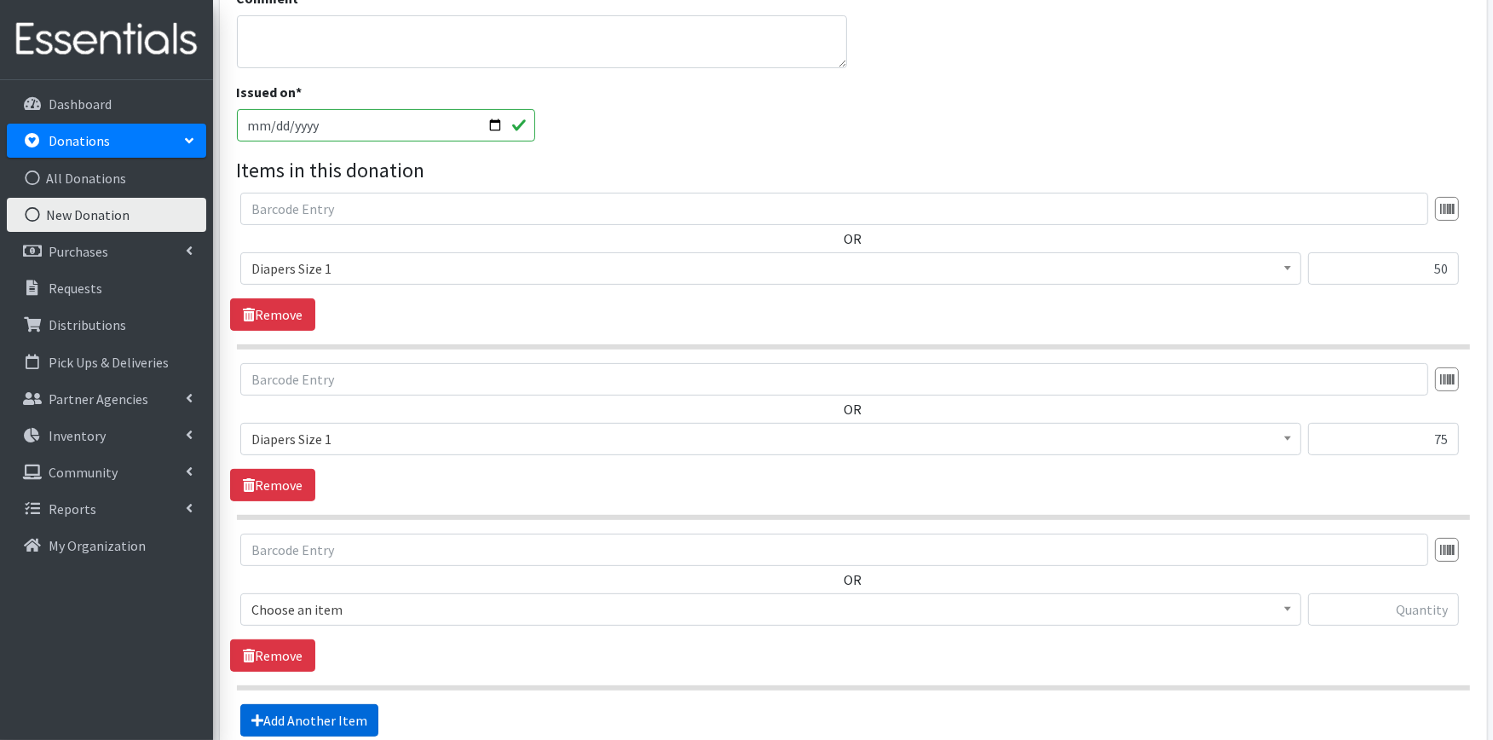
scroll to position [603, 0]
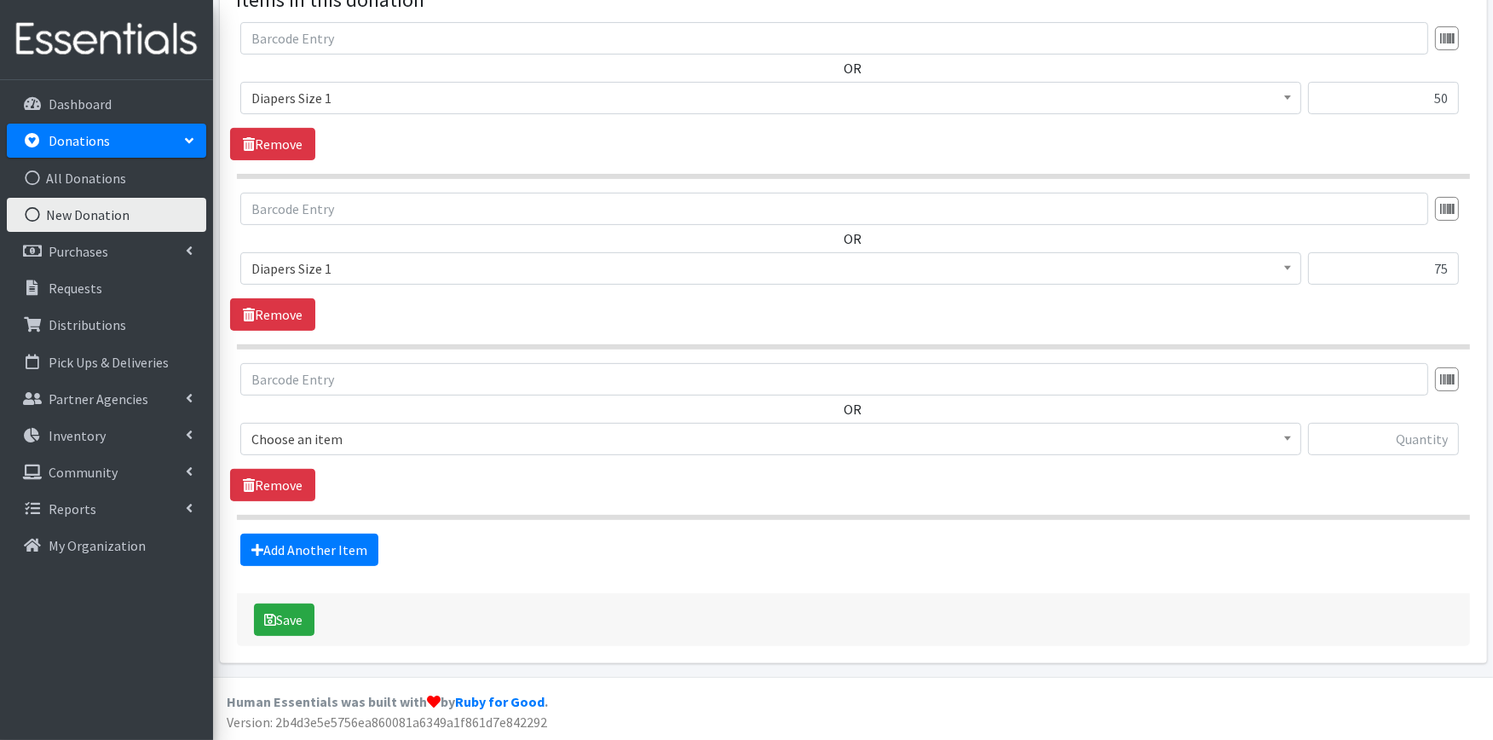
click at [338, 437] on span "Choose an item" at bounding box center [770, 439] width 1039 height 24
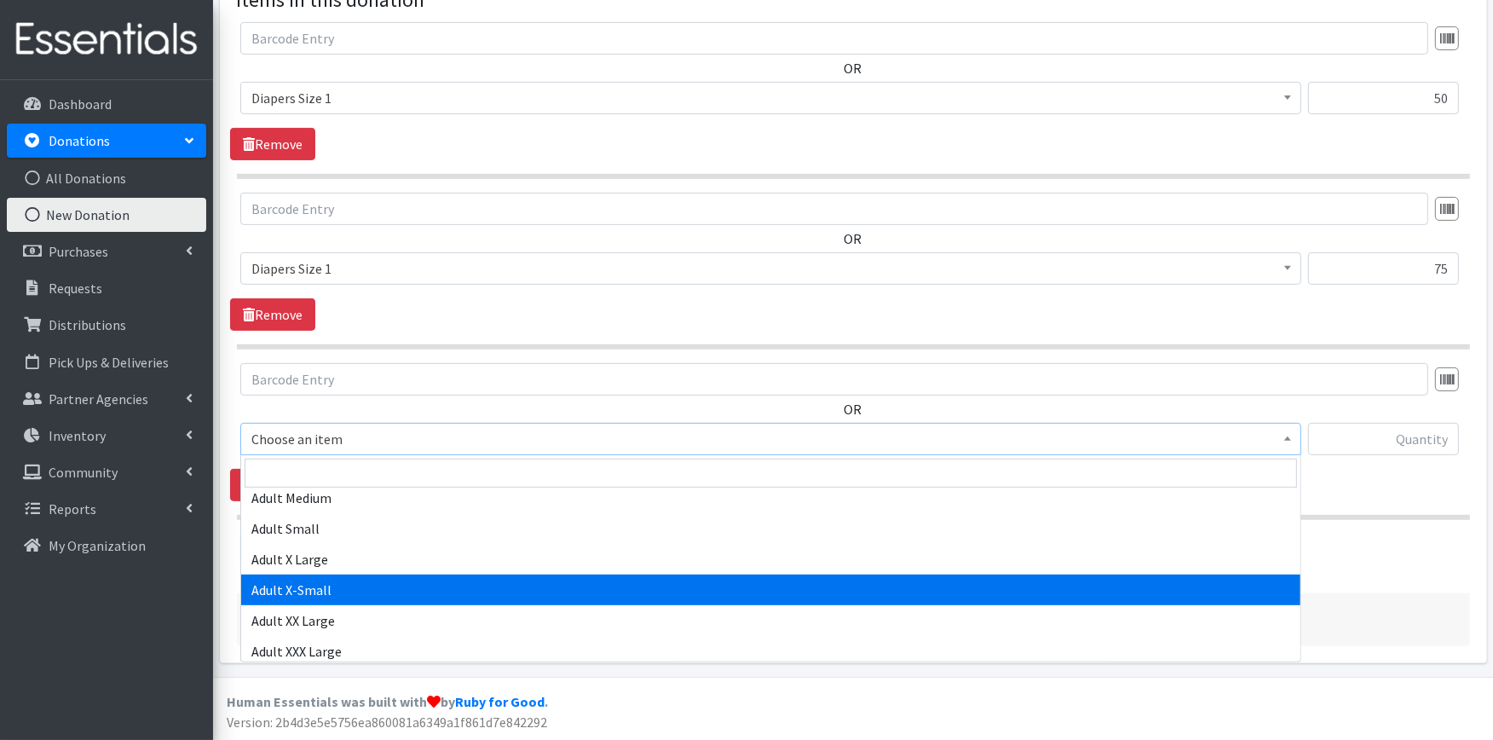
scroll to position [284, 0]
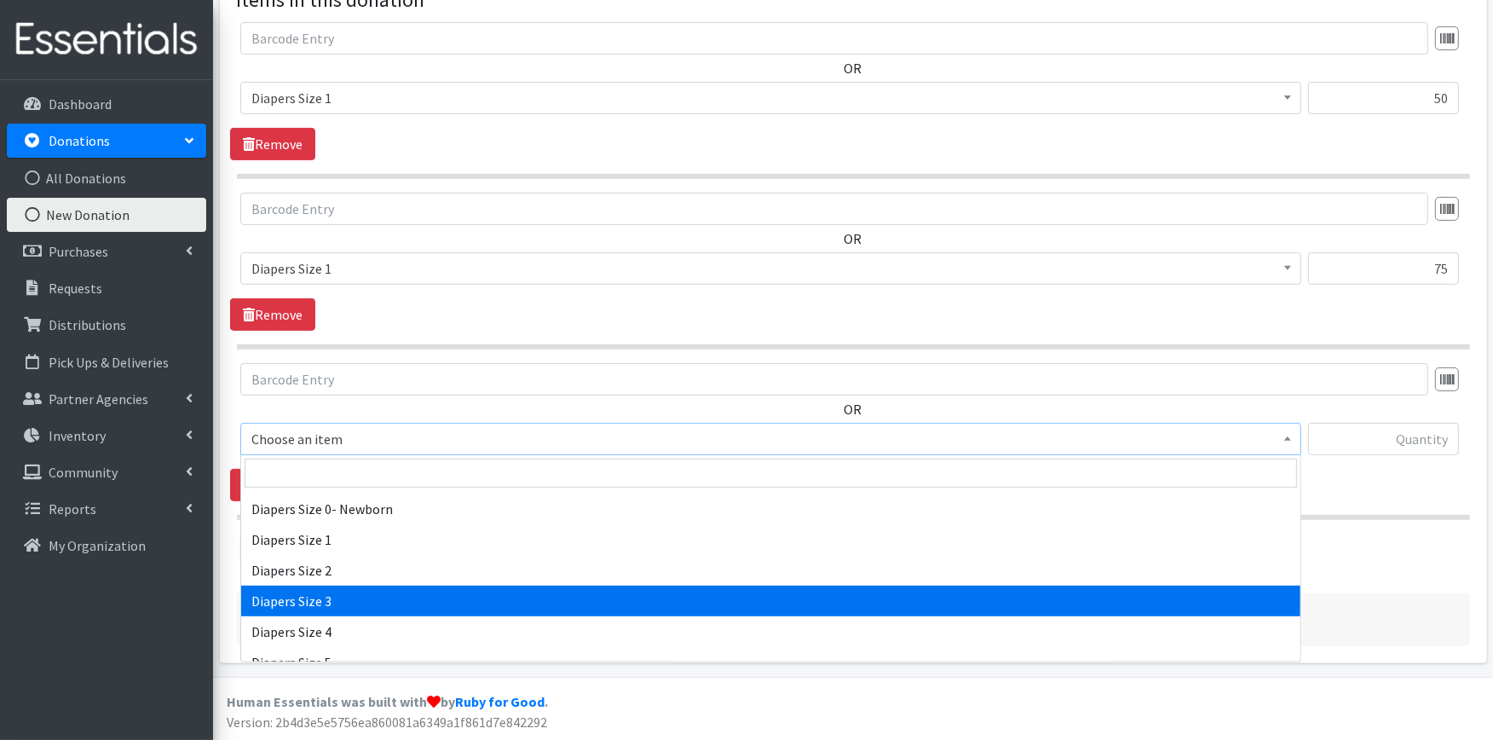
select select "428"
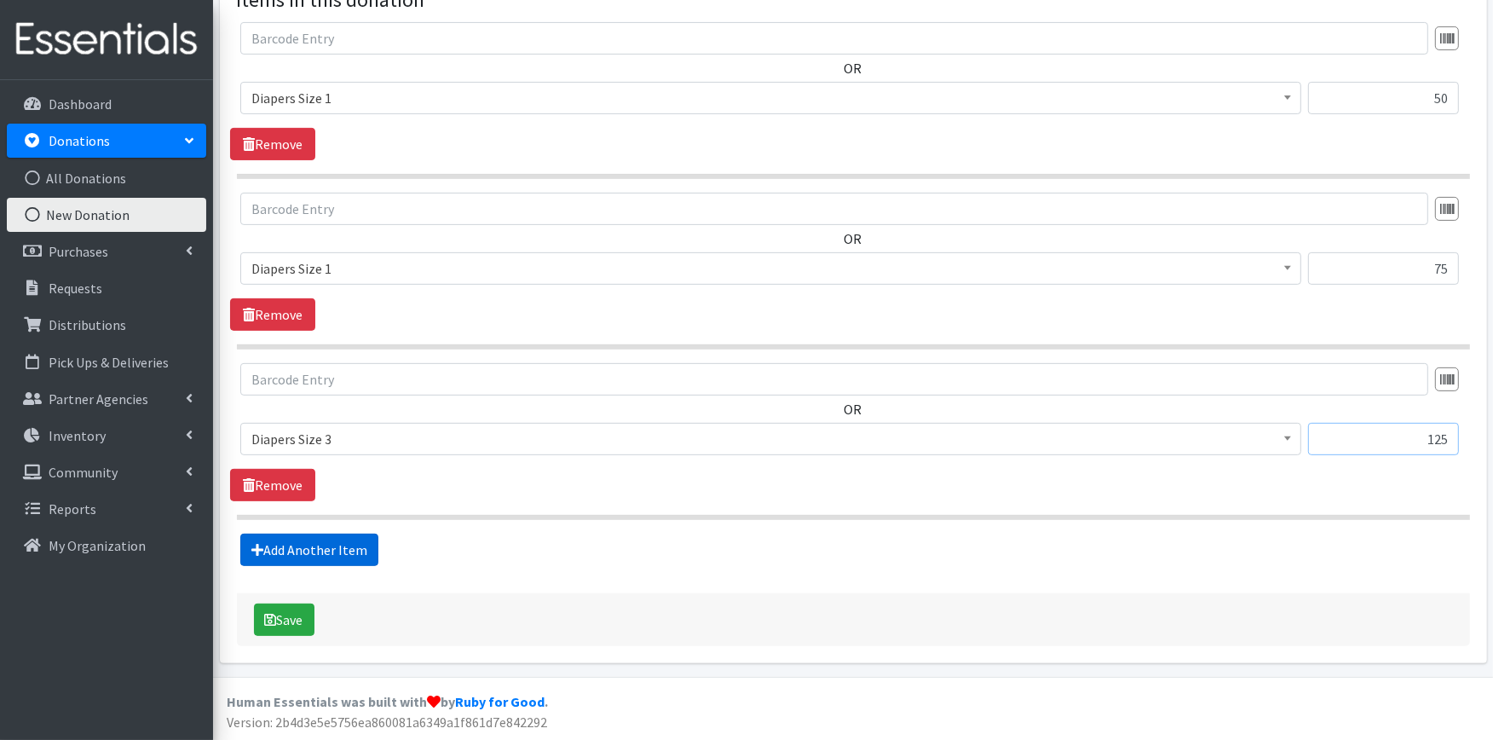
type input "125"
click at [335, 538] on link "Add Another Item" at bounding box center [309, 549] width 138 height 32
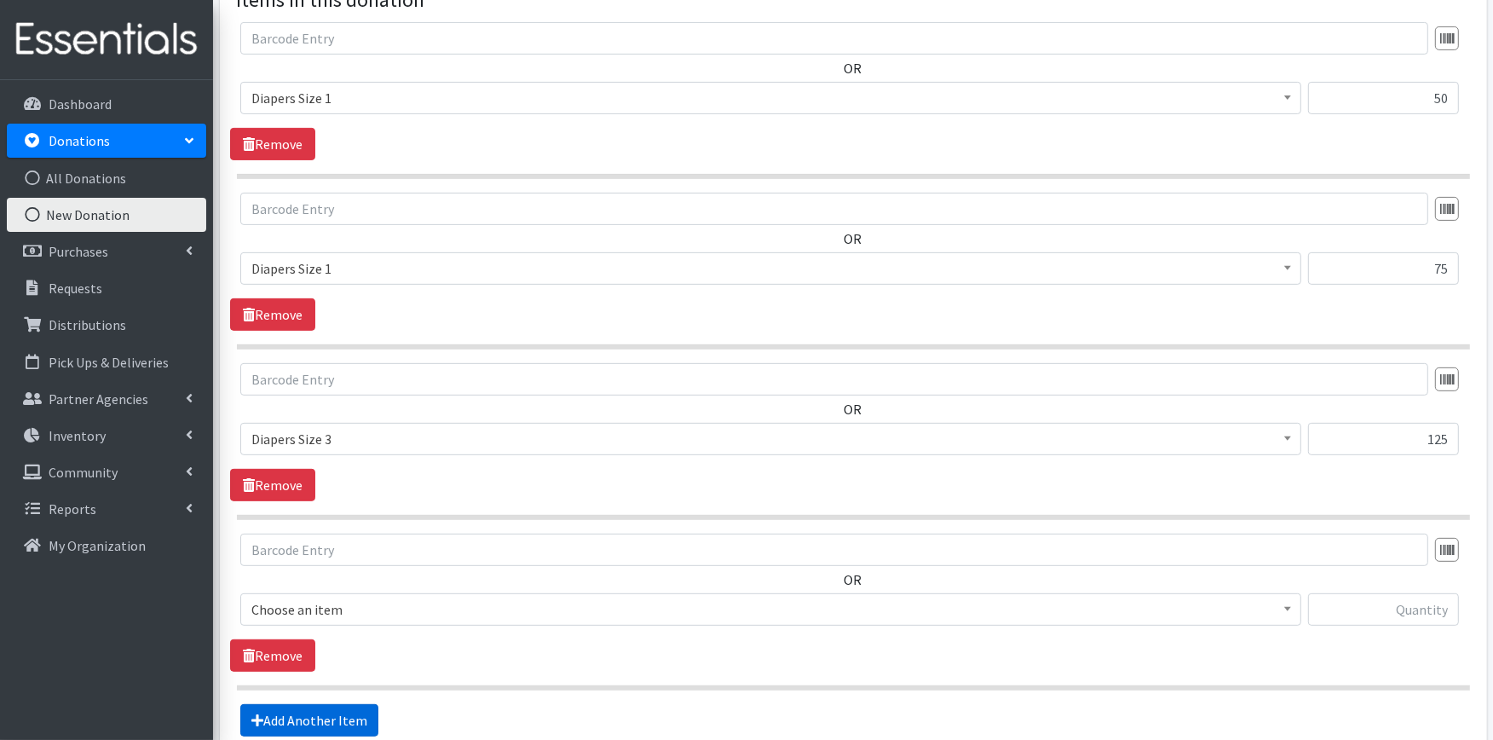
scroll to position [774, 0]
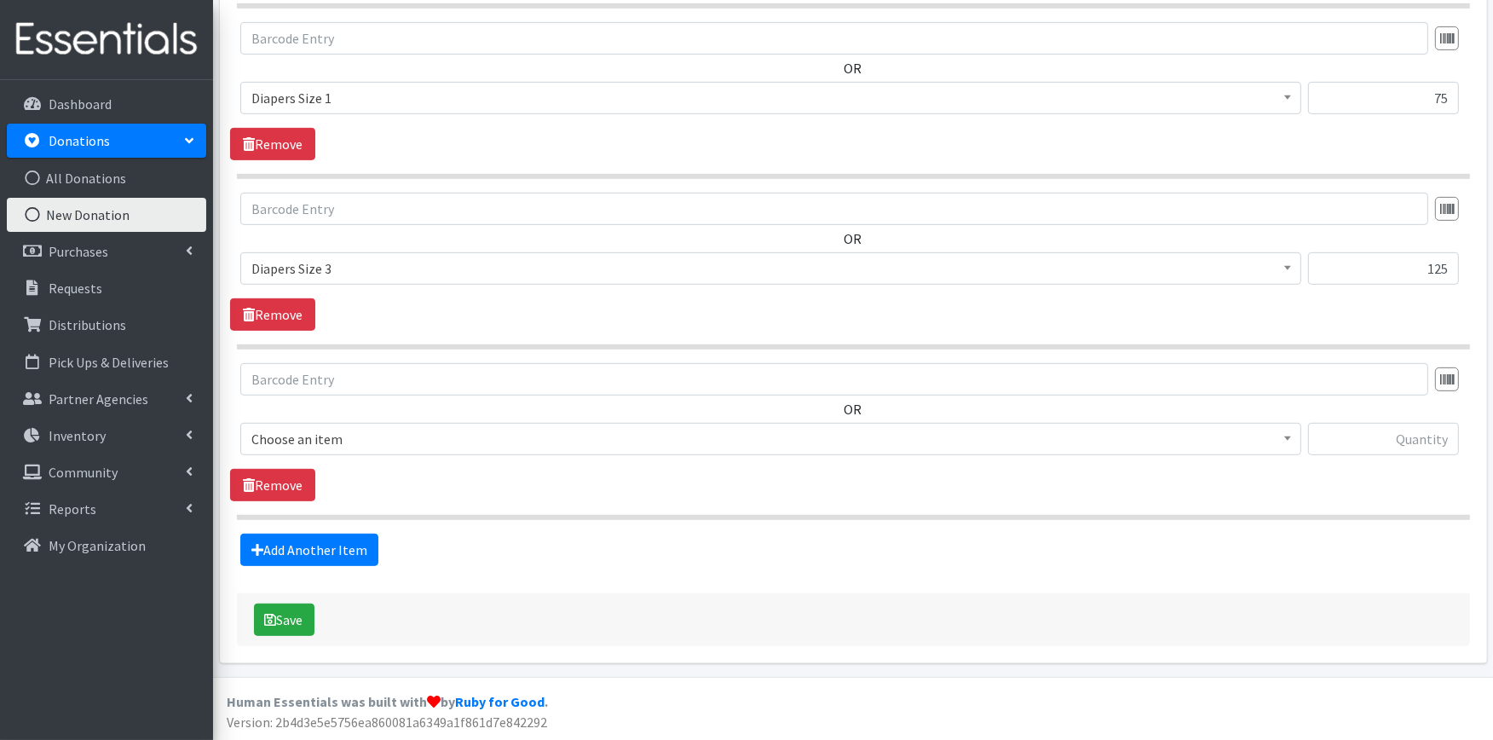
click at [302, 439] on span "Choose an item" at bounding box center [770, 439] width 1039 height 24
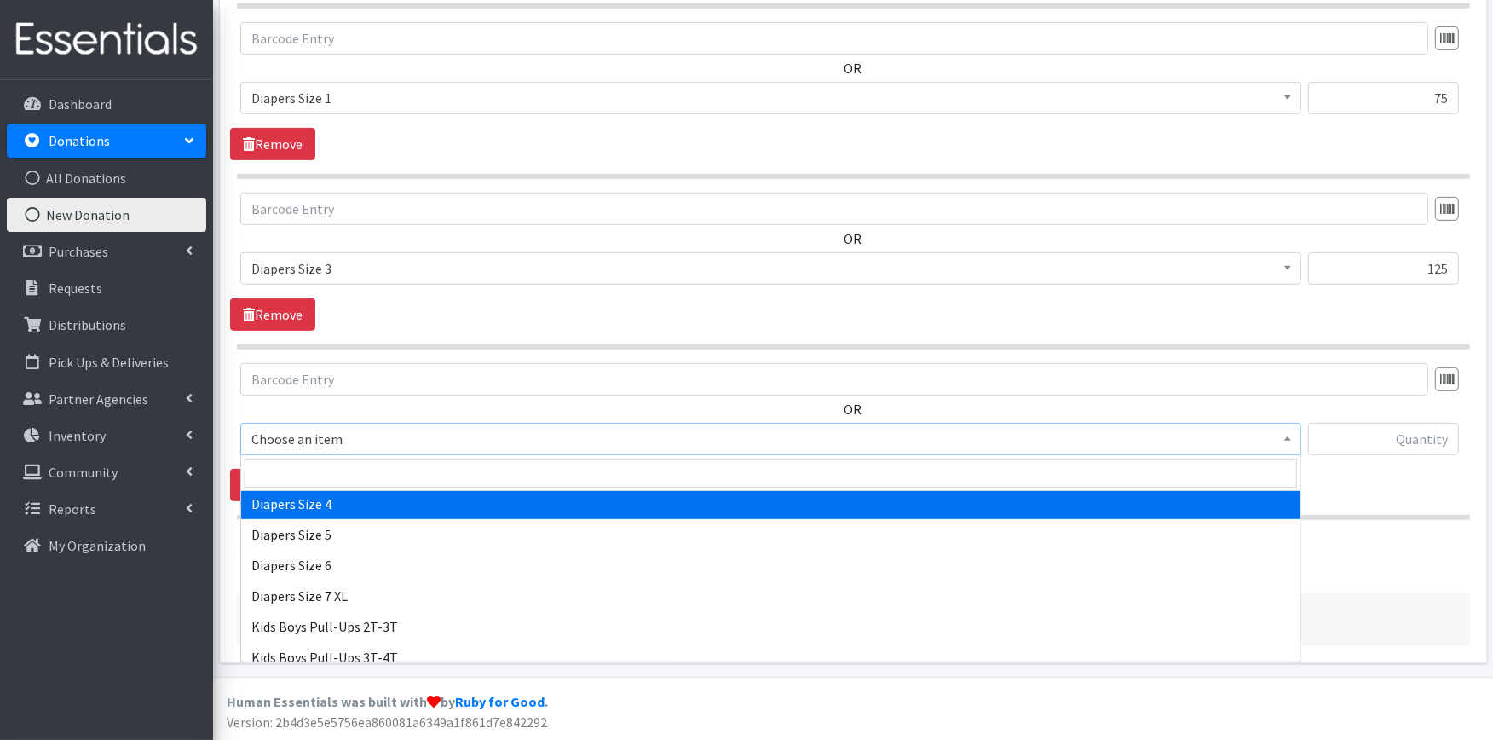
scroll to position [378, 0]
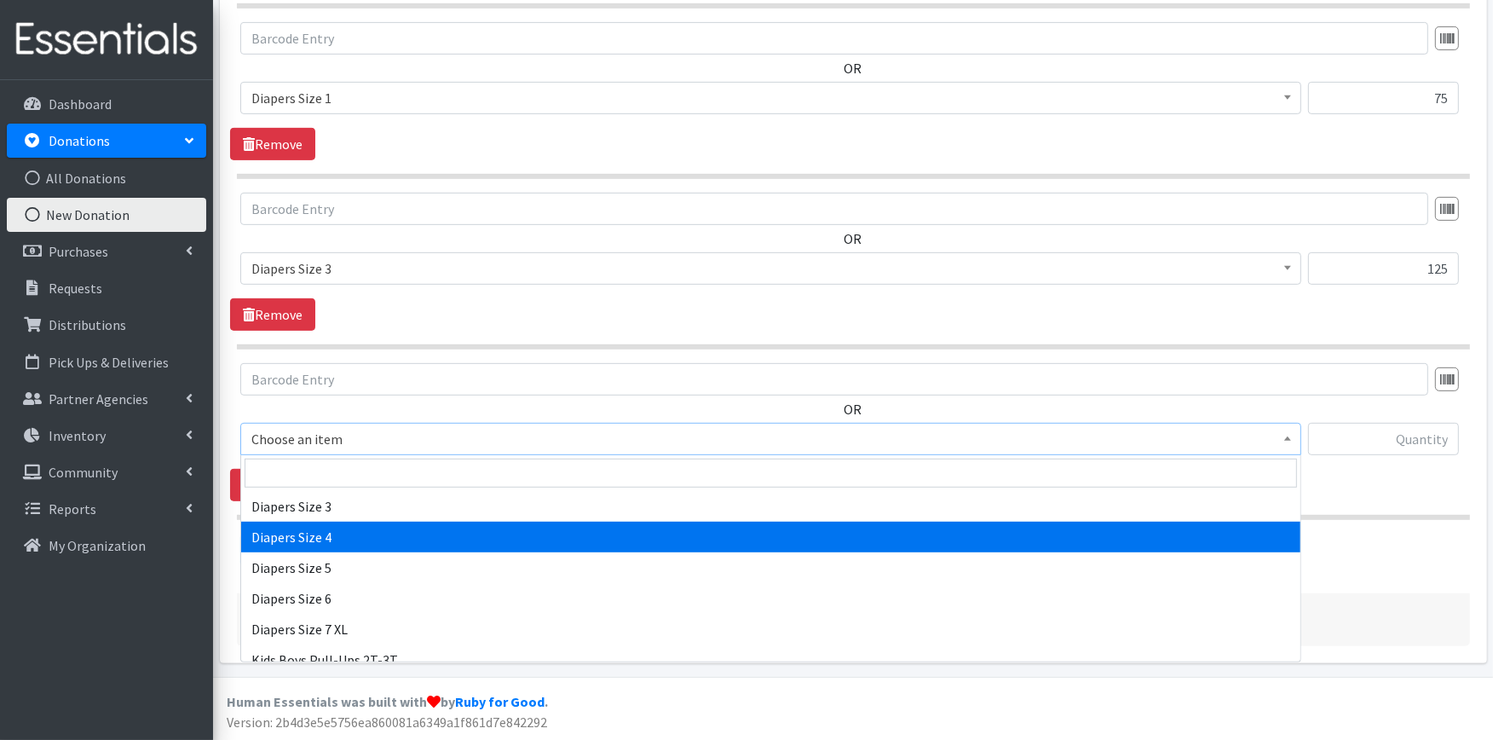
select select "414"
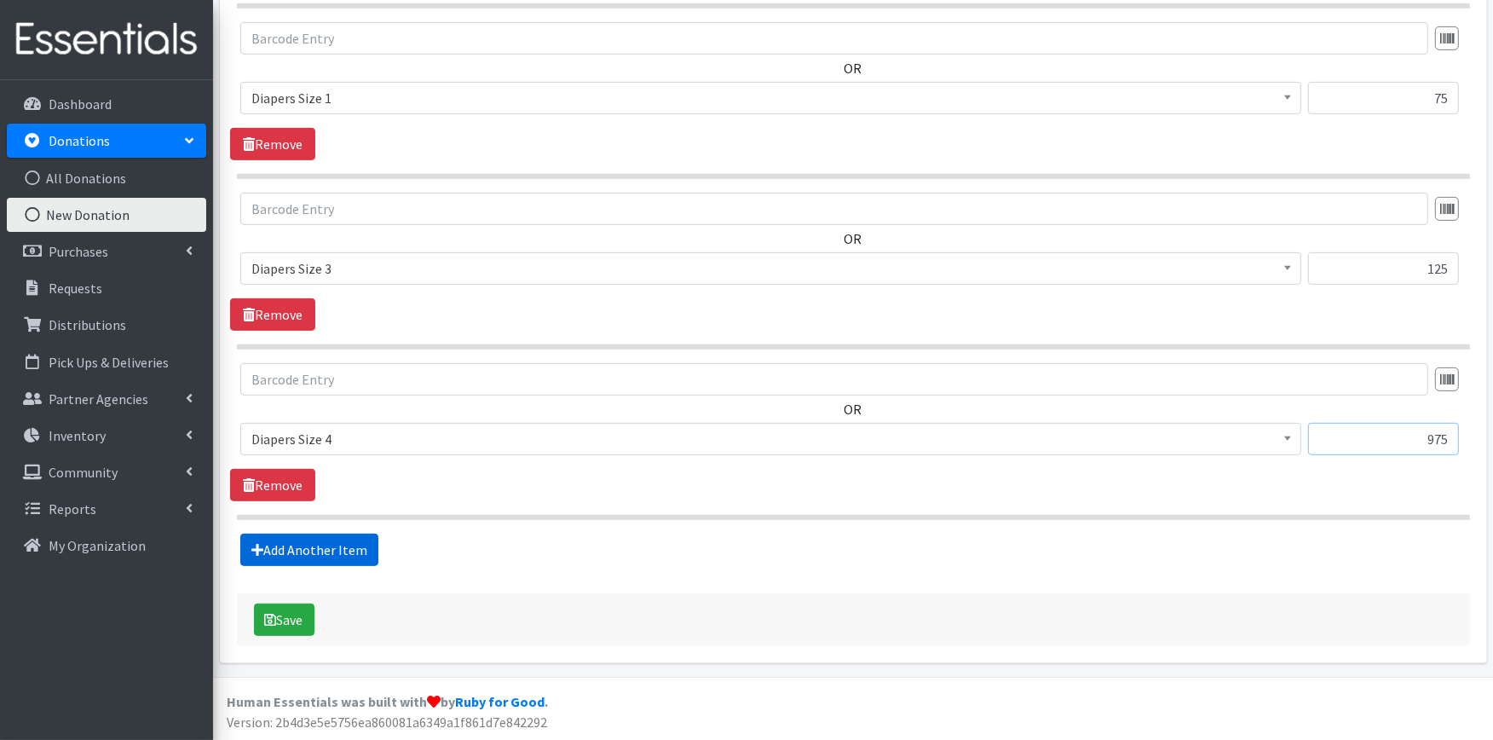
type input "975"
click at [283, 550] on link "Add Another Item" at bounding box center [309, 549] width 138 height 32
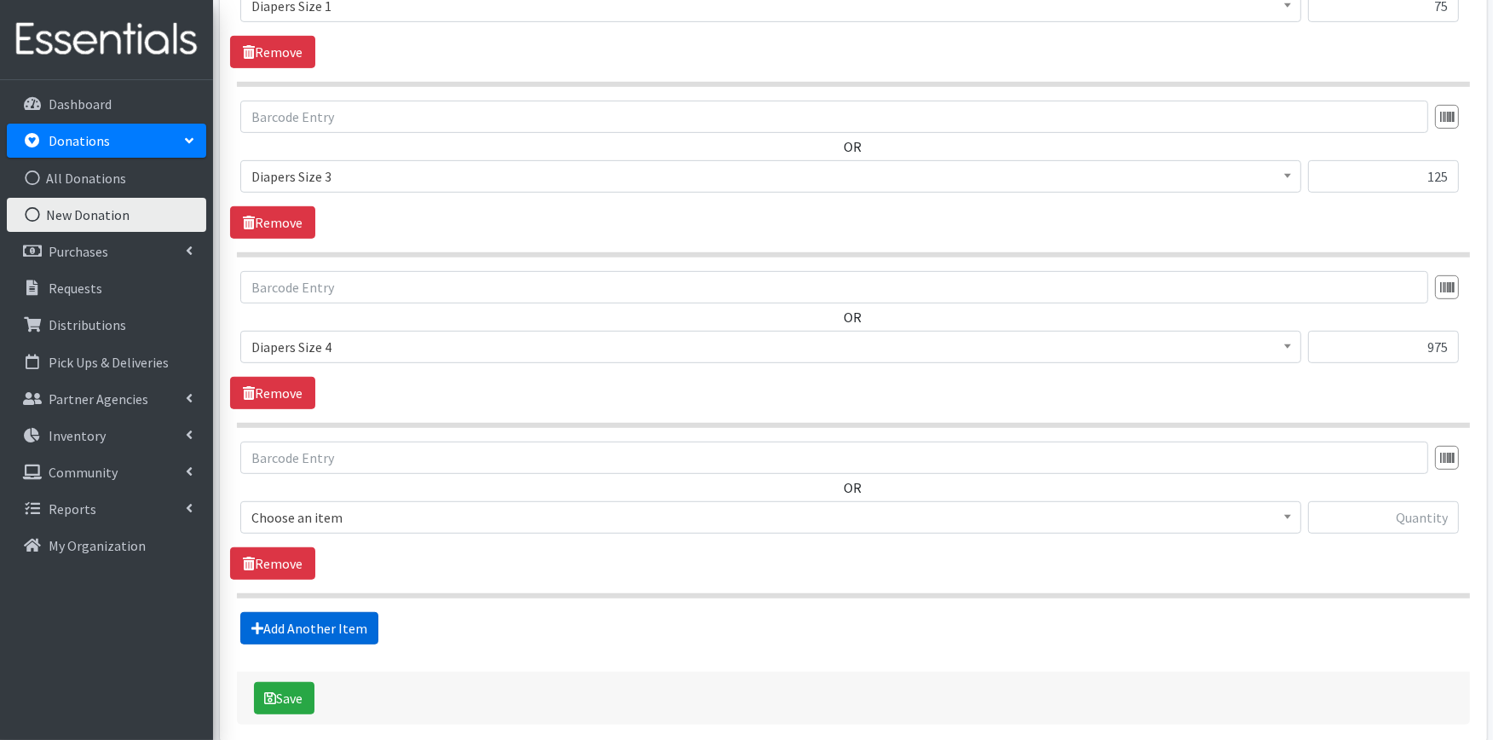
scroll to position [944, 0]
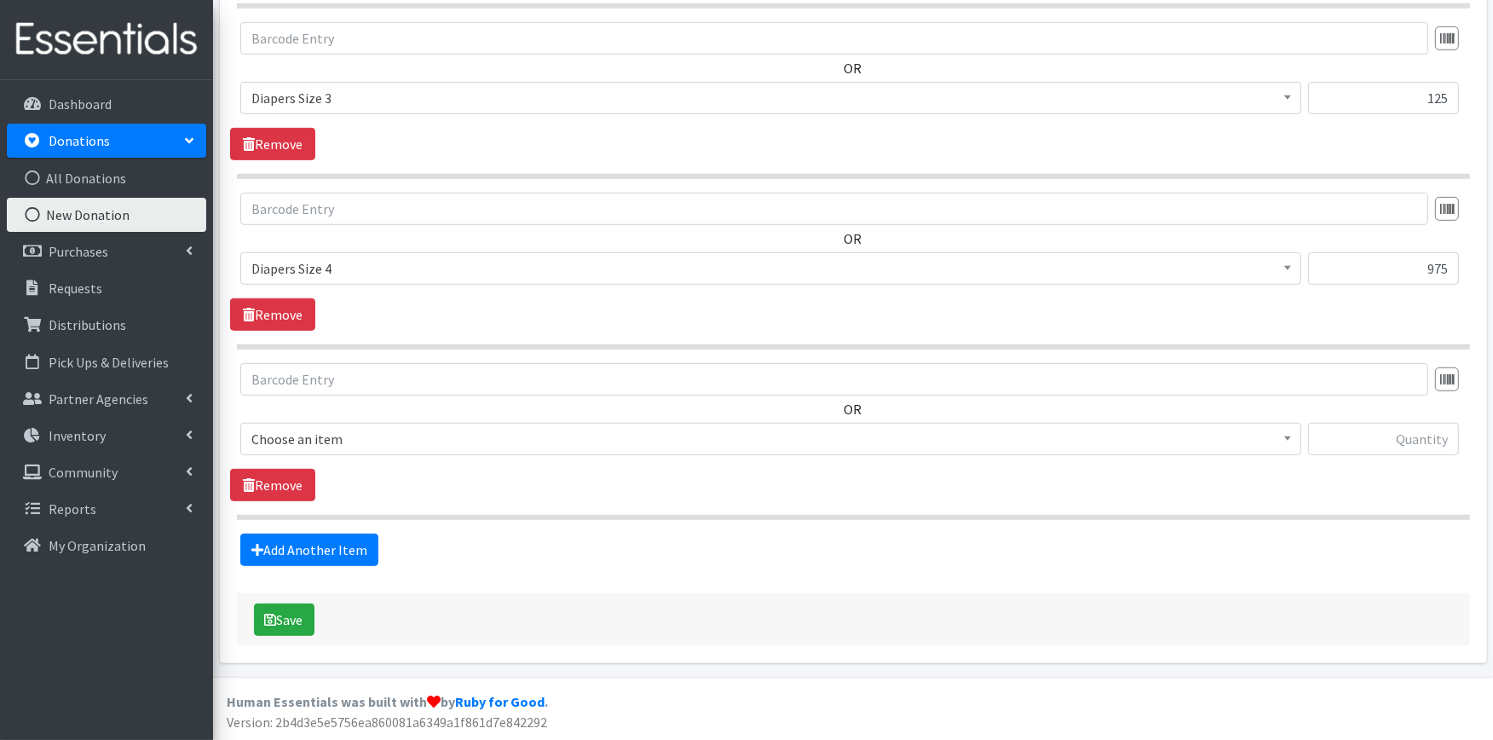
click at [304, 441] on span "Choose an item" at bounding box center [770, 439] width 1039 height 24
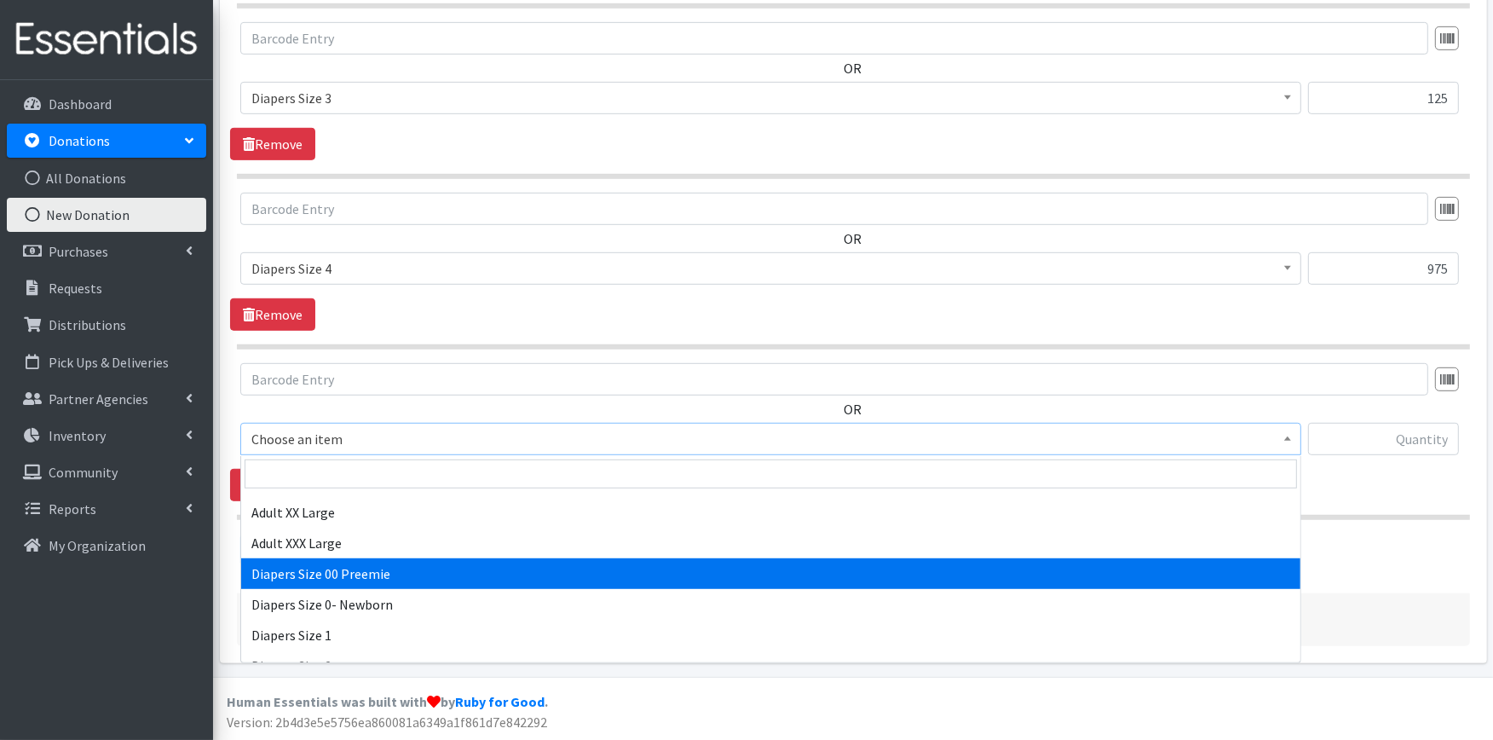
scroll to position [378, 0]
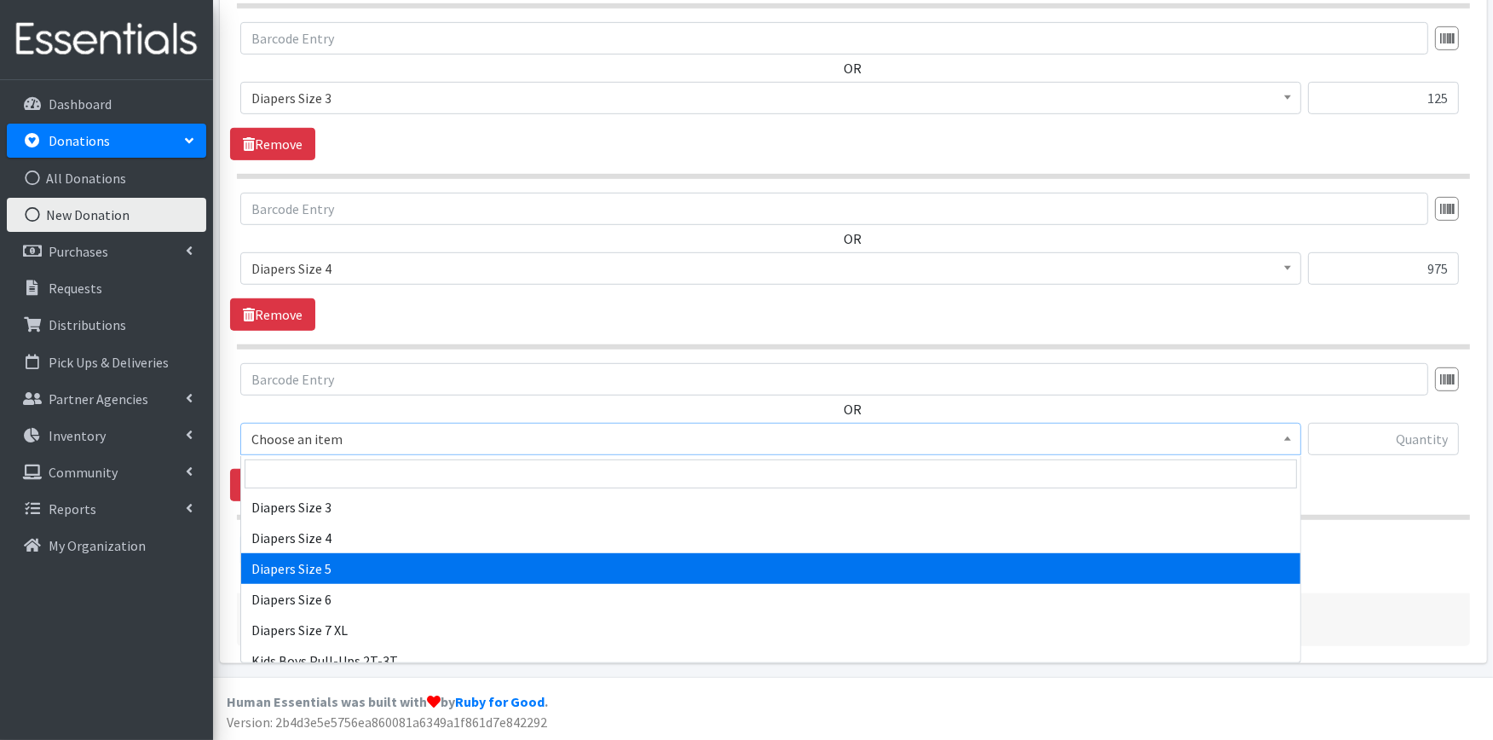
select select "415"
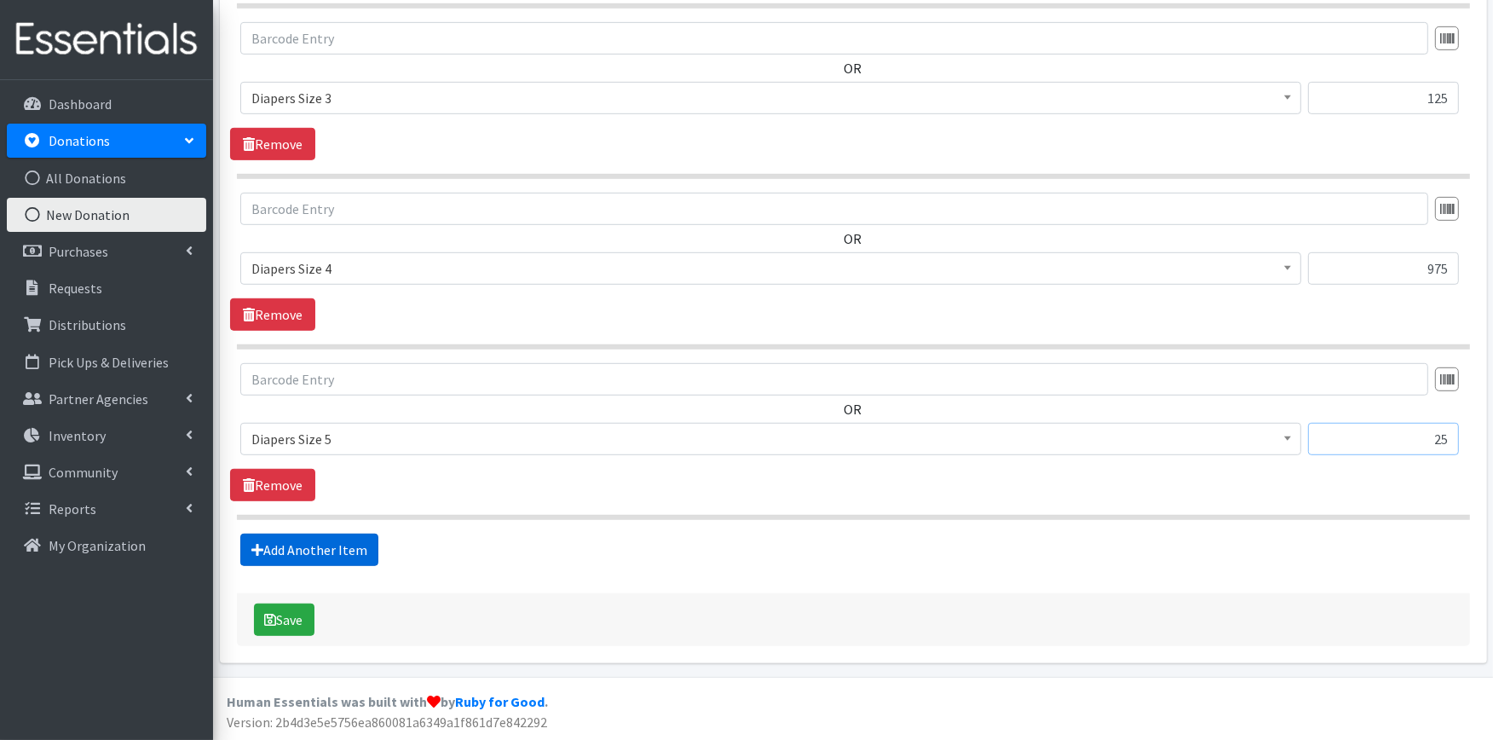
type input "25"
click at [276, 547] on link "Add Another Item" at bounding box center [309, 549] width 138 height 32
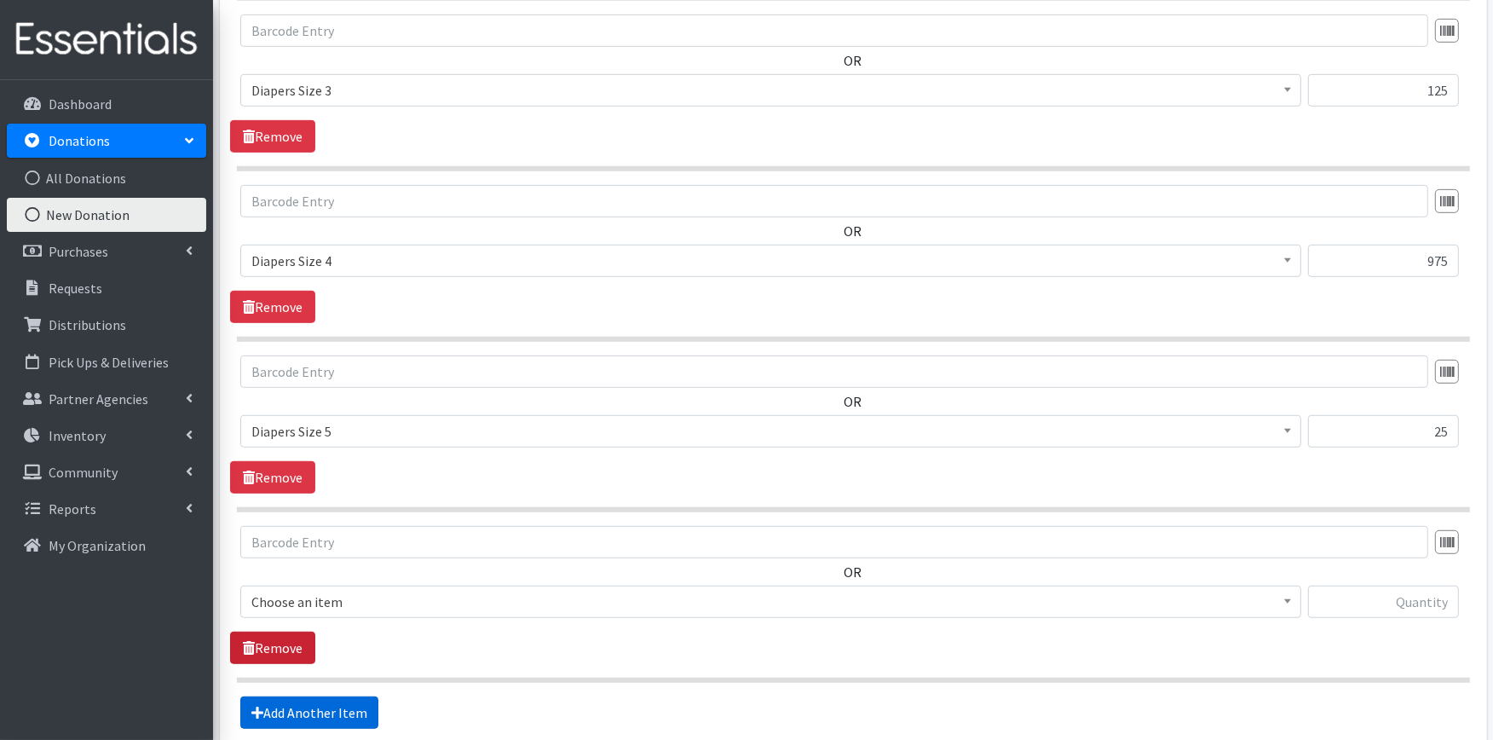
scroll to position [1116, 0]
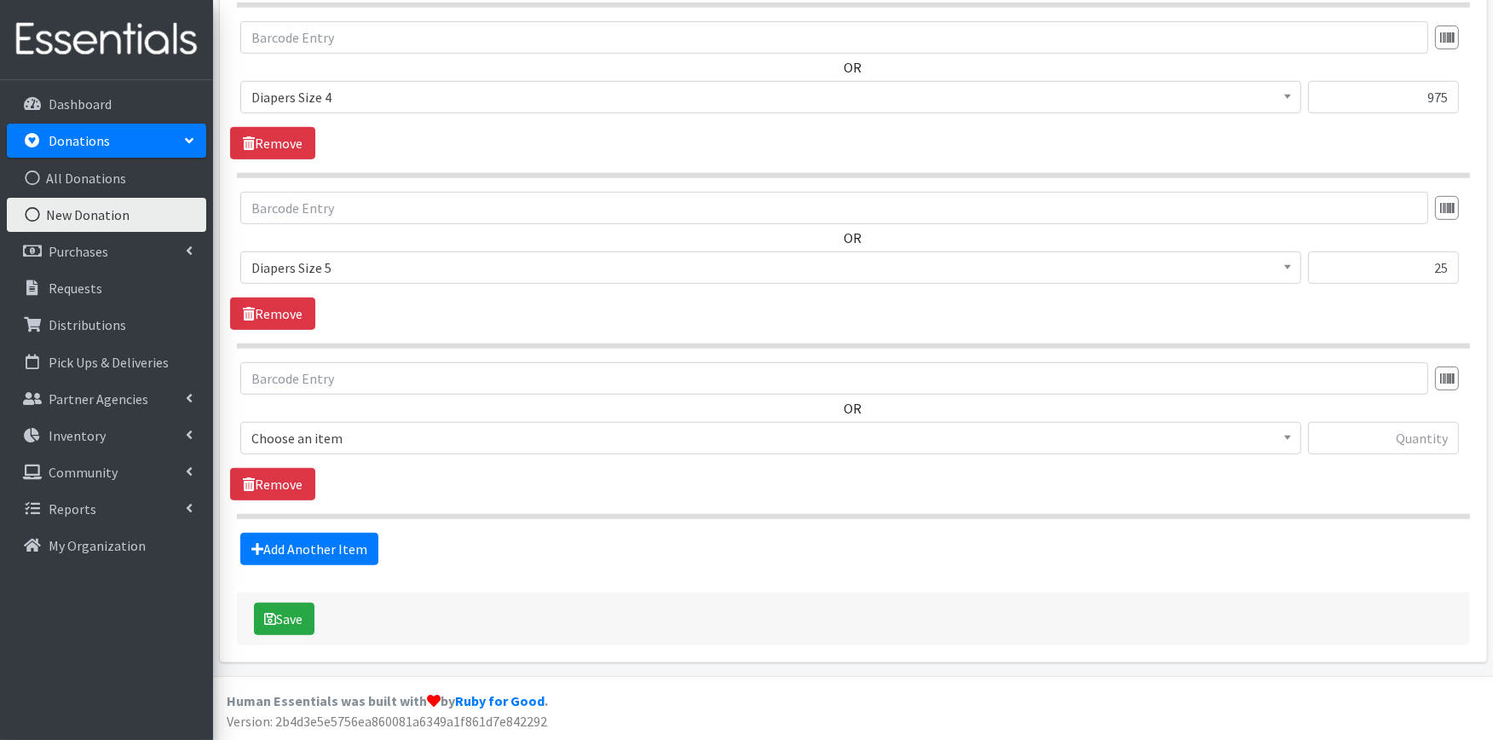
click at [276, 418] on div "OR Choose an item Adult Large Adult Medium Adult Small Adult X Large Adult X-Sm…" at bounding box center [853, 415] width 1246 height 106
click at [291, 438] on span "Choose an item" at bounding box center [770, 438] width 1039 height 24
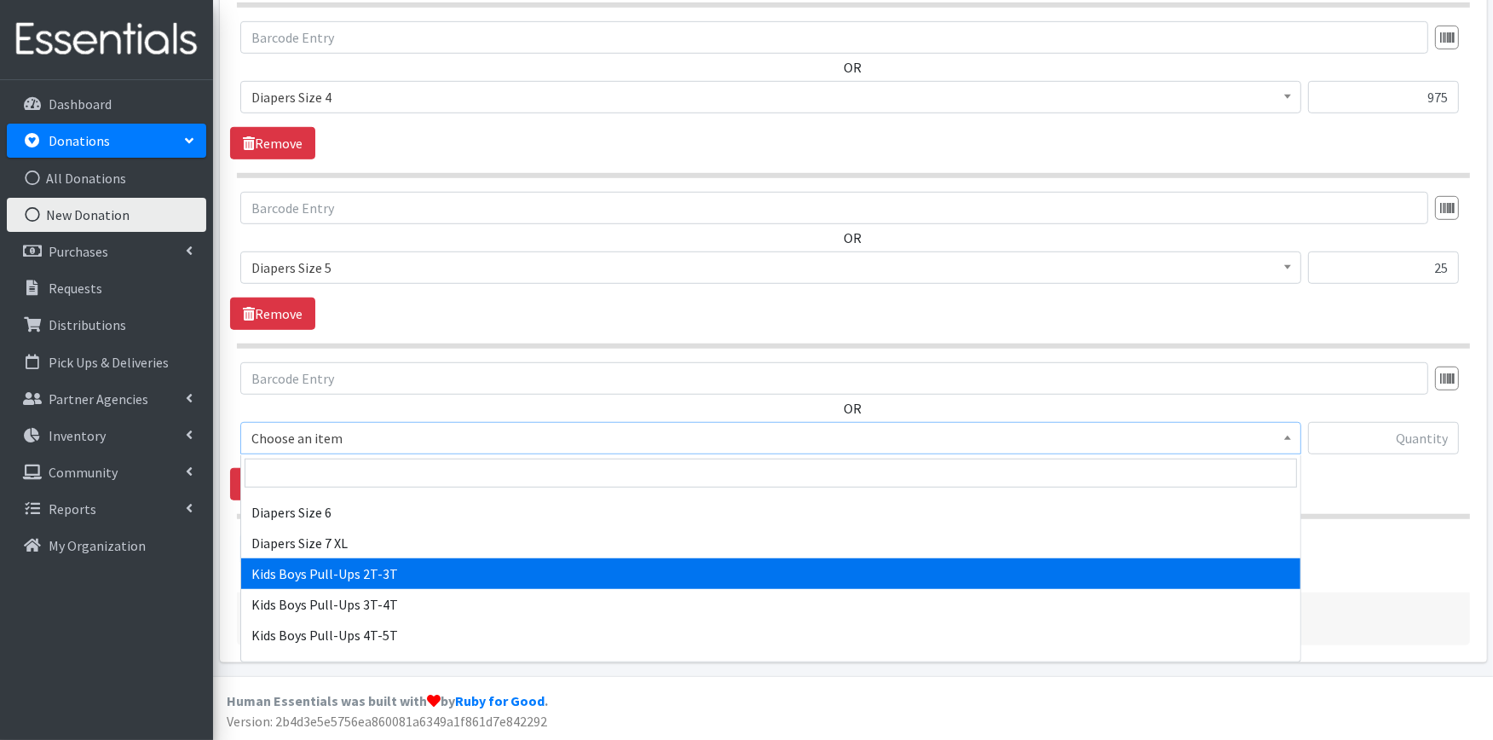
scroll to position [473, 0]
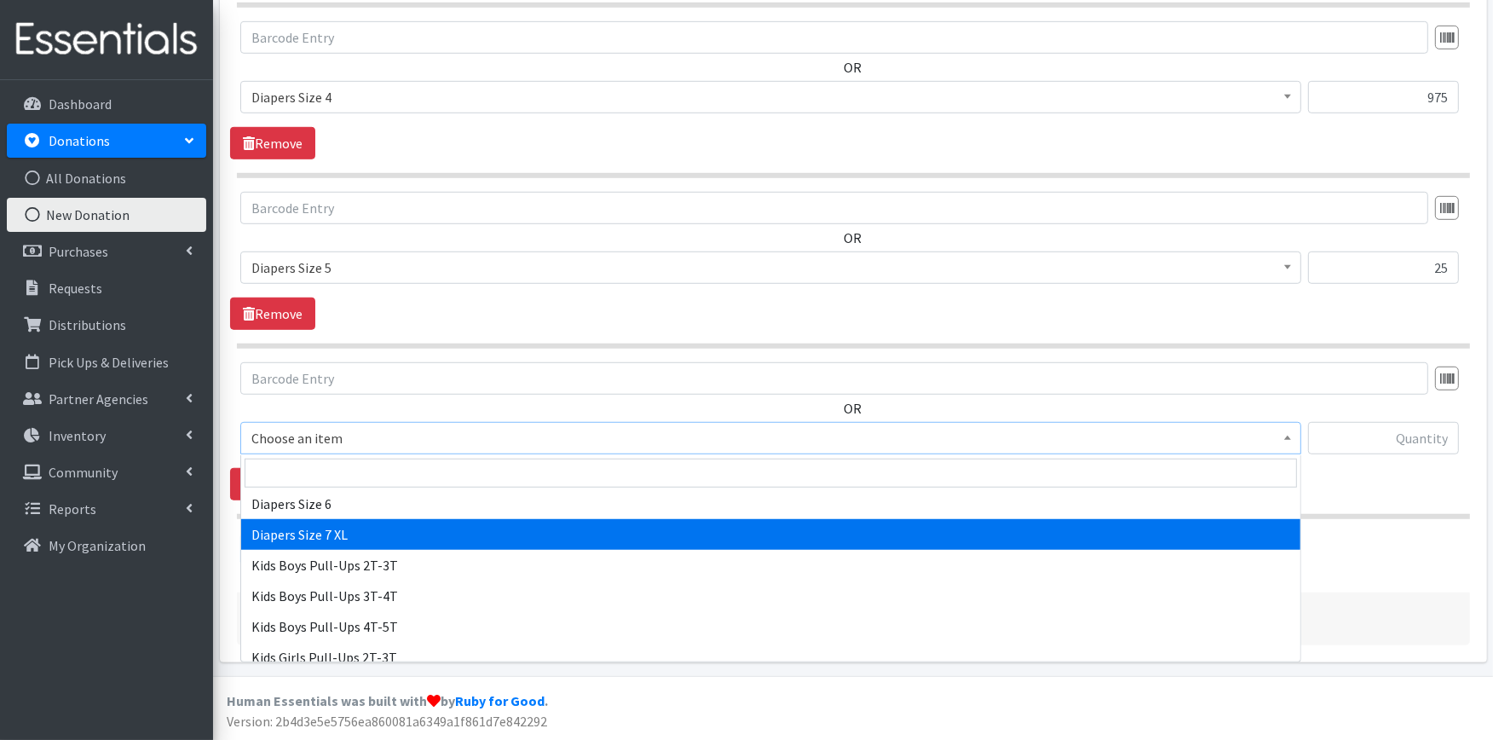
select select "4739"
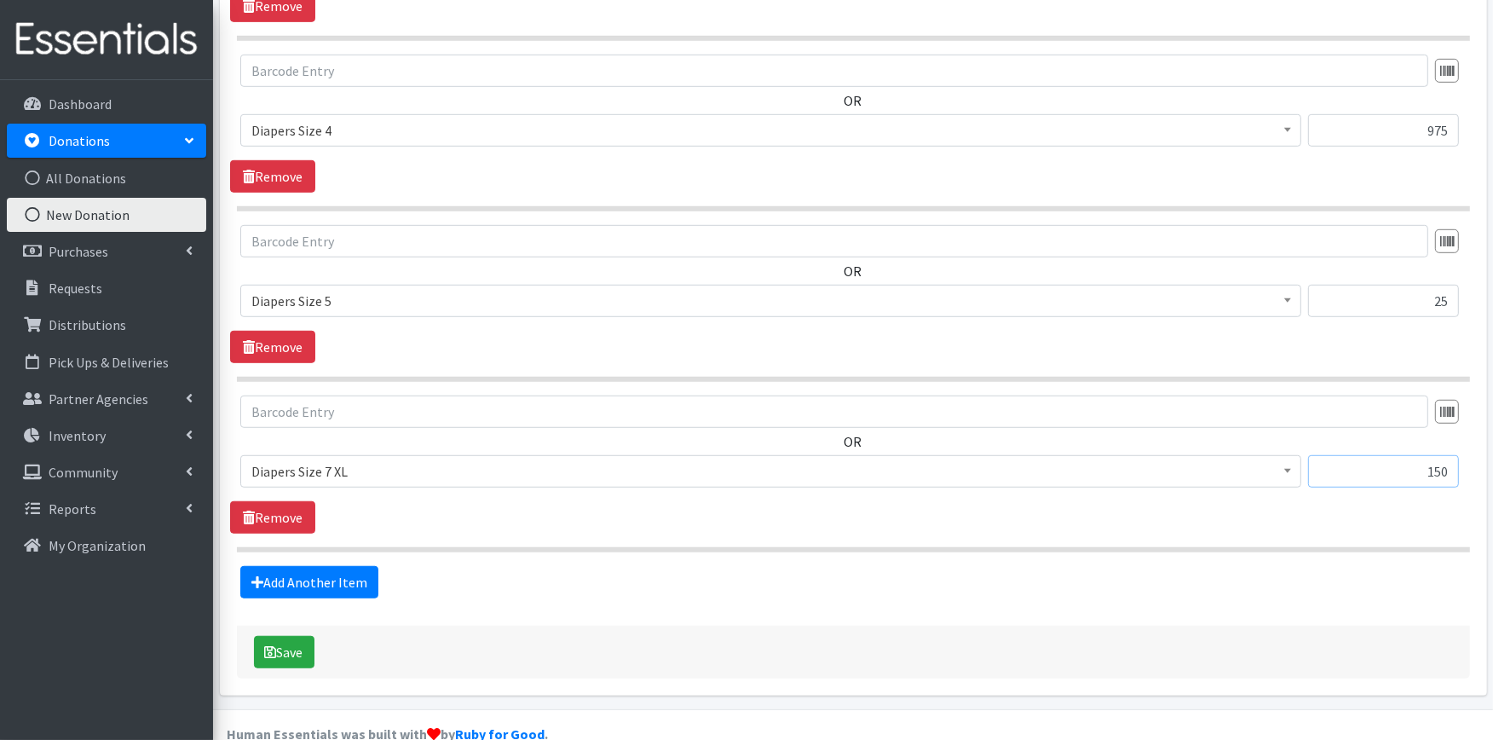
scroll to position [1021, 0]
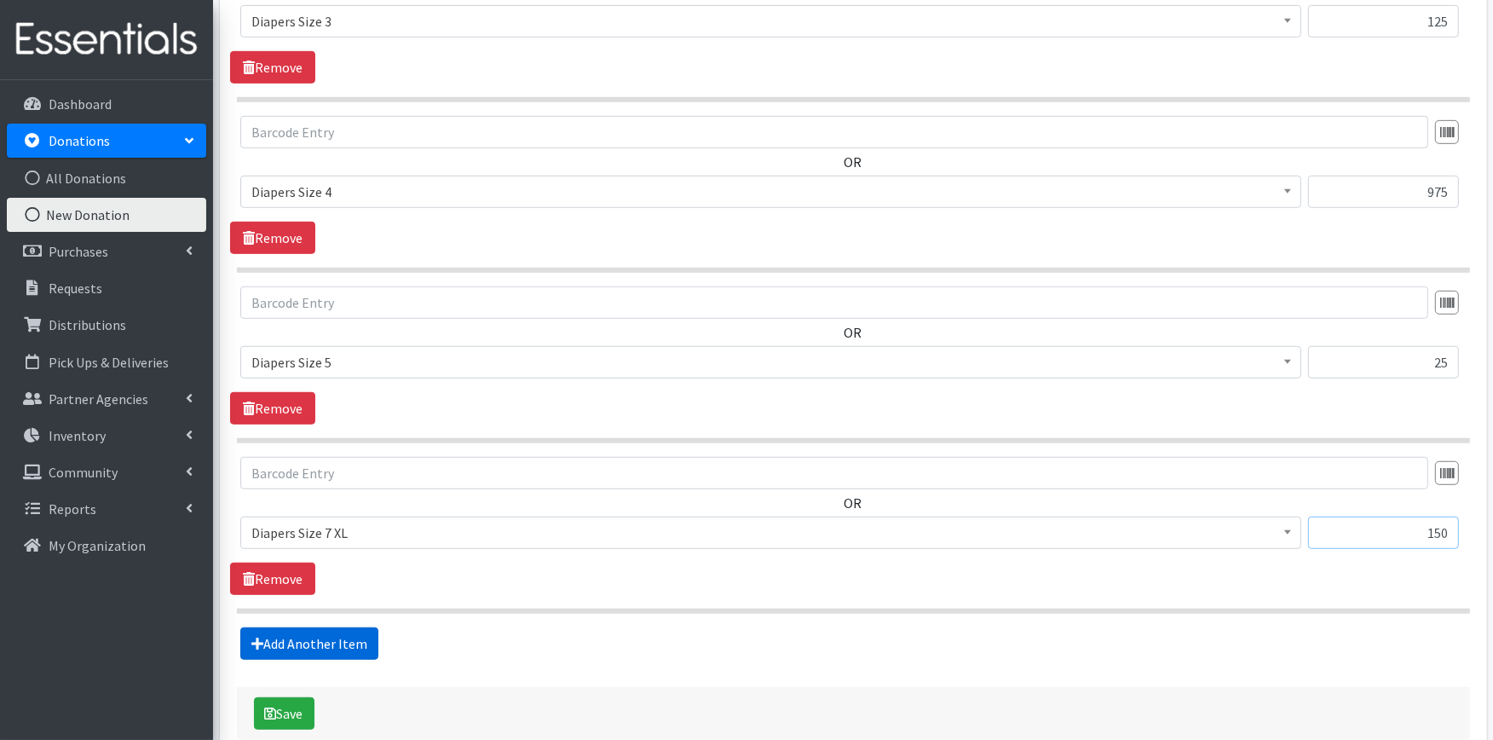
type input "150"
click at [324, 641] on link "Add Another Item" at bounding box center [309, 643] width 138 height 32
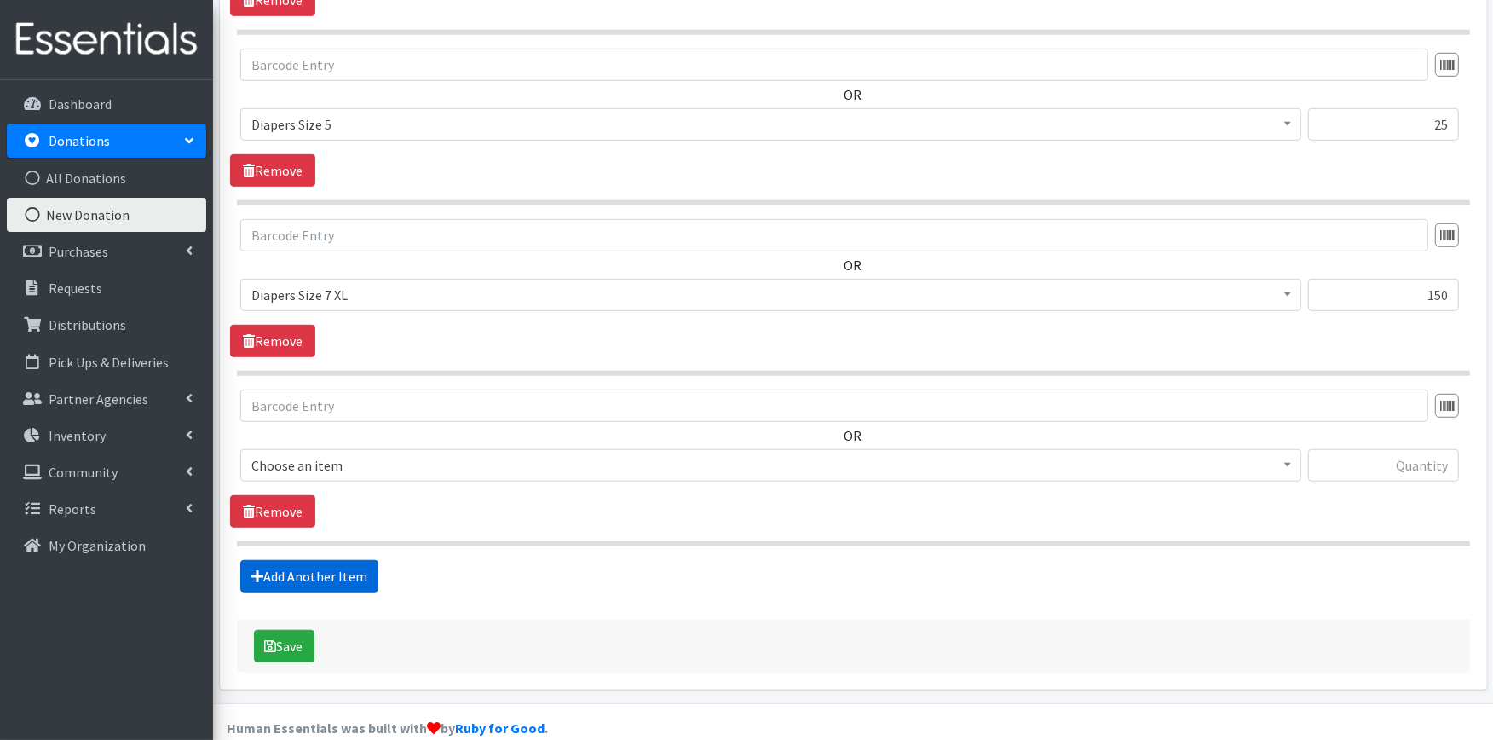
scroll to position [1287, 0]
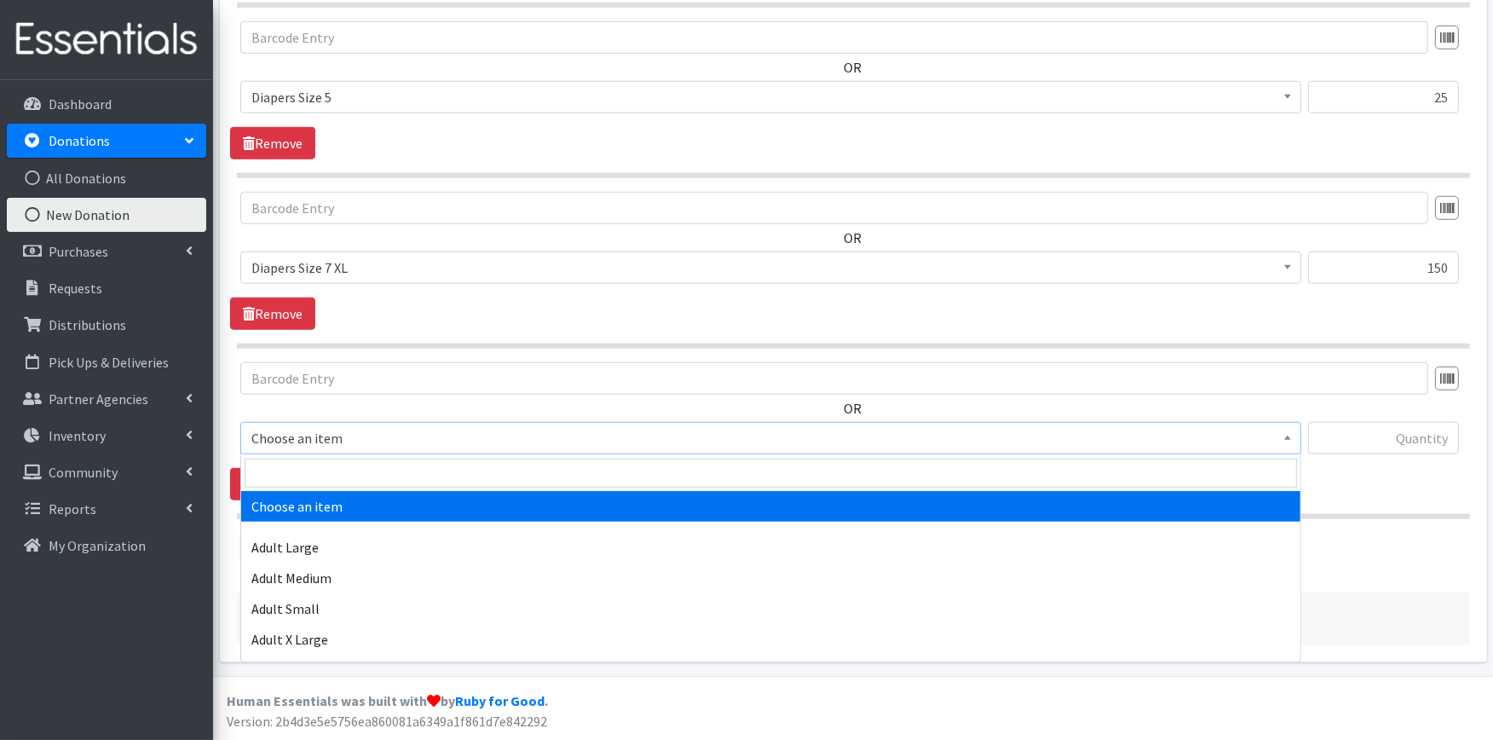
click at [395, 440] on span "Choose an item" at bounding box center [770, 438] width 1039 height 24
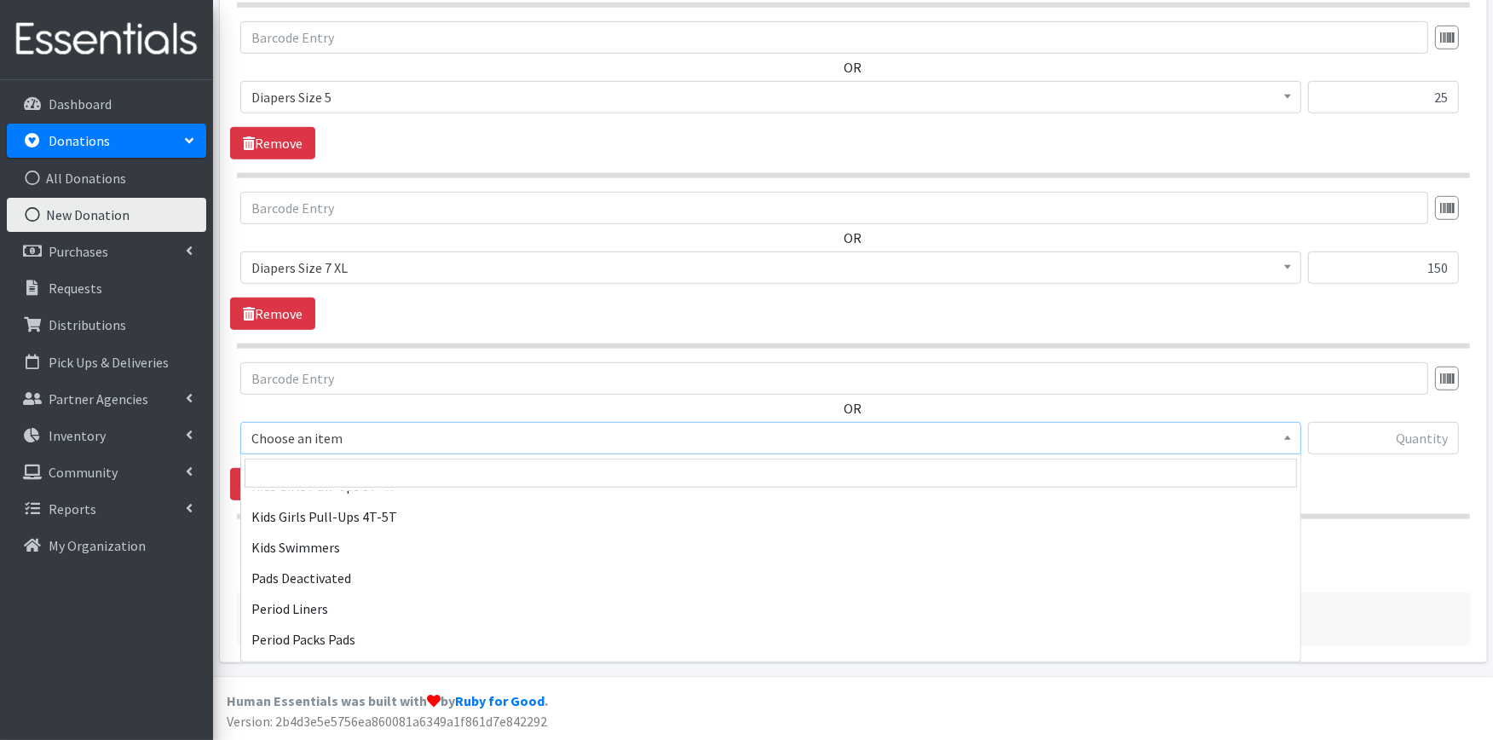
scroll to position [790, 0]
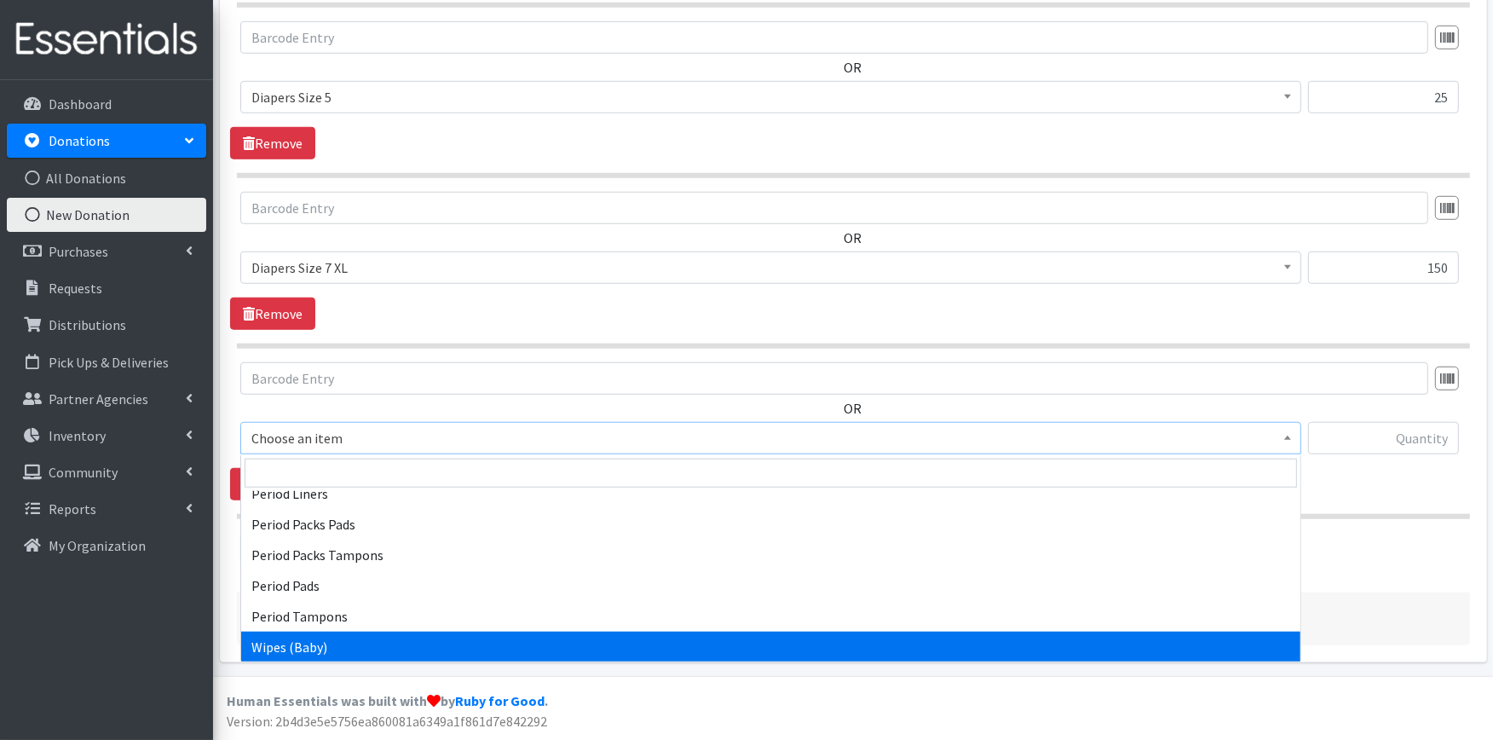
select select "4828"
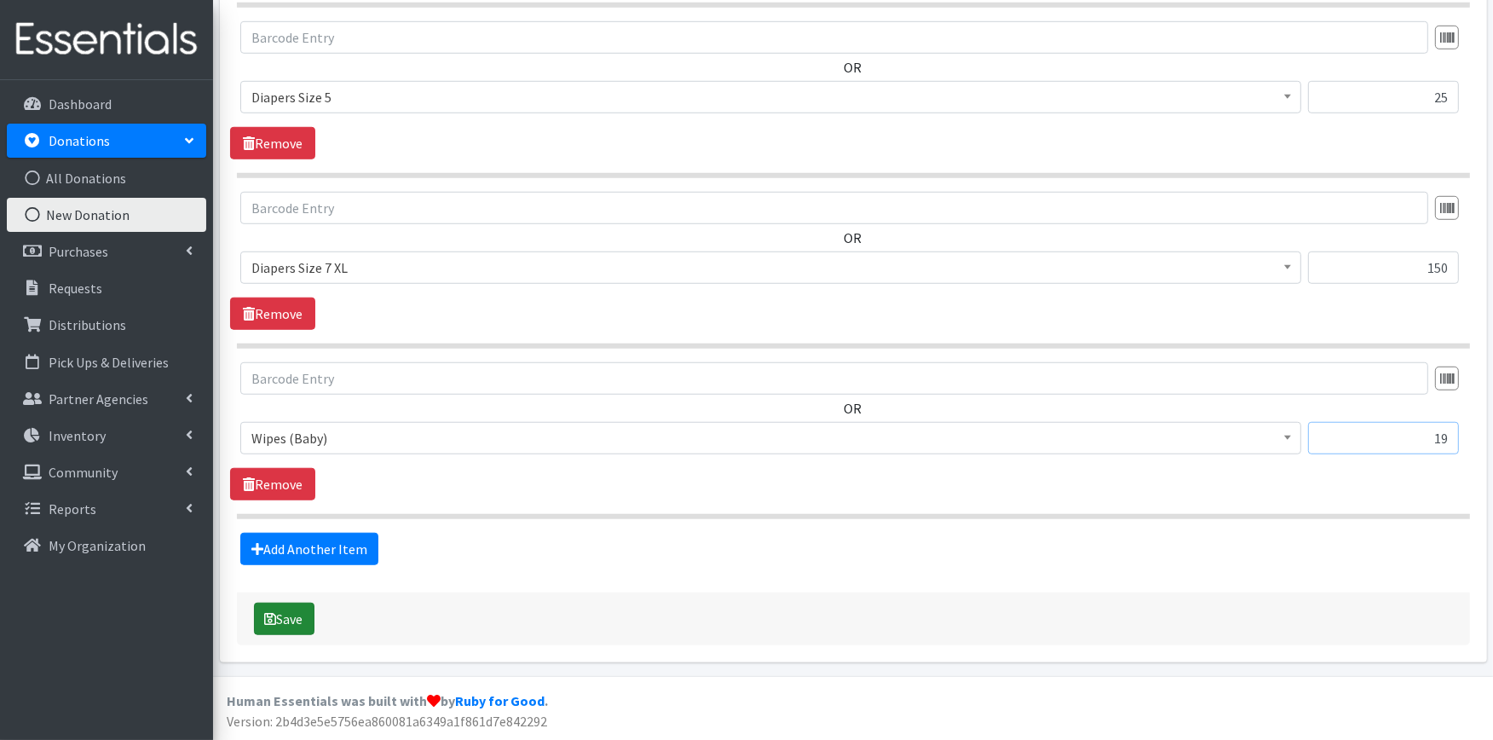
type input "19"
click at [292, 619] on button "Save" at bounding box center [284, 618] width 61 height 32
